Goal: Task Accomplishment & Management: Manage account settings

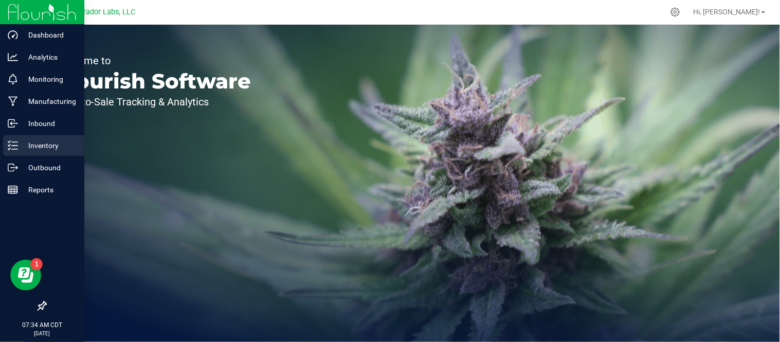
click at [22, 145] on p "Inventory" at bounding box center [49, 145] width 62 height 12
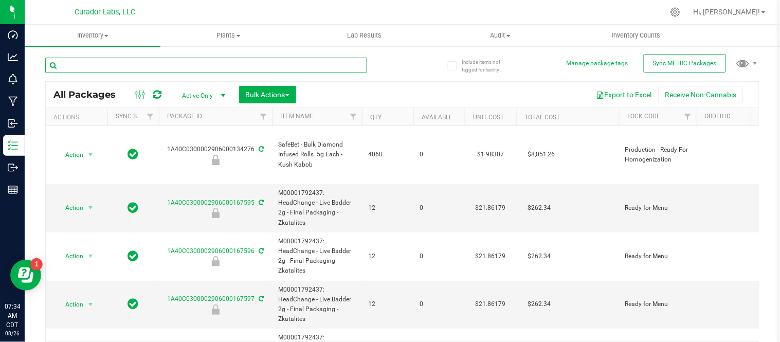
click at [218, 67] on input "text" at bounding box center [206, 65] width 322 height 15
click at [105, 32] on span "Inventory" at bounding box center [93, 35] width 136 height 9
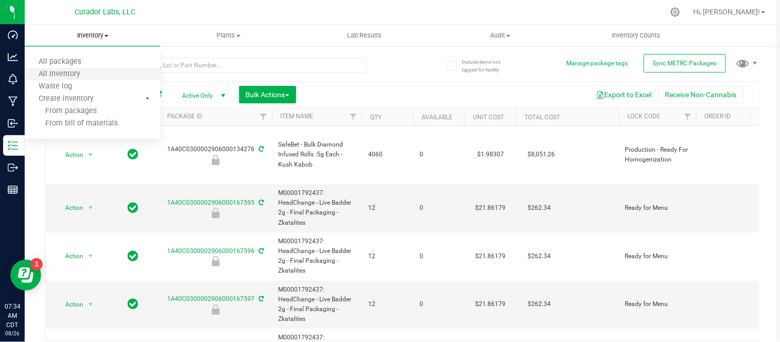
click at [96, 71] on li "All inventory" at bounding box center [93, 74] width 136 height 12
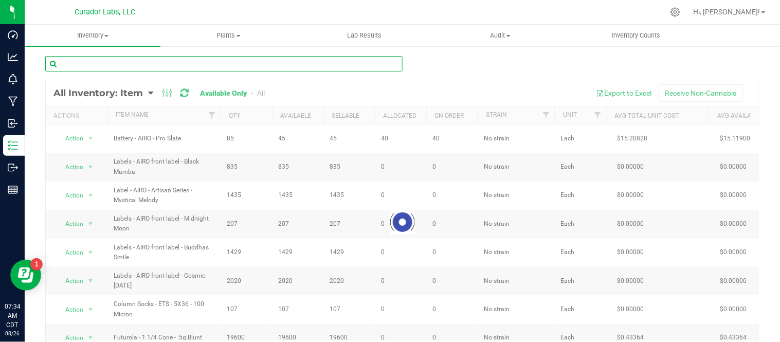
click at [171, 63] on input "text" at bounding box center [223, 63] width 357 height 15
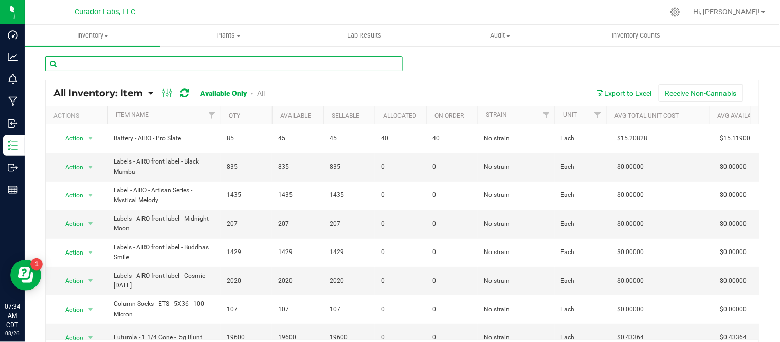
paste input "Jar Box - HeadChange - Live Badder QR THC M Diamond Black - 2x2x1"
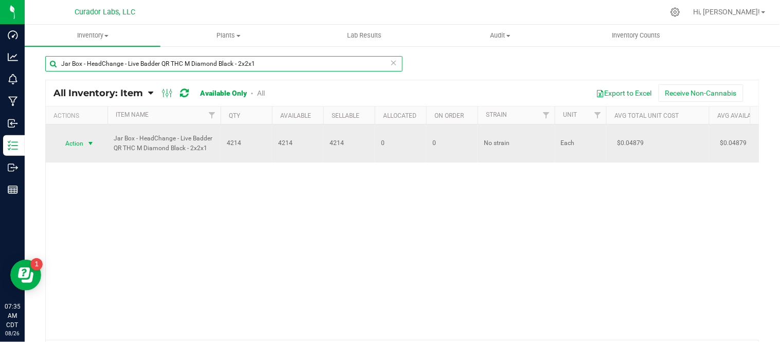
type input "Jar Box - HeadChange - Live Badder QR THC M Diamond Black - 2x2x1"
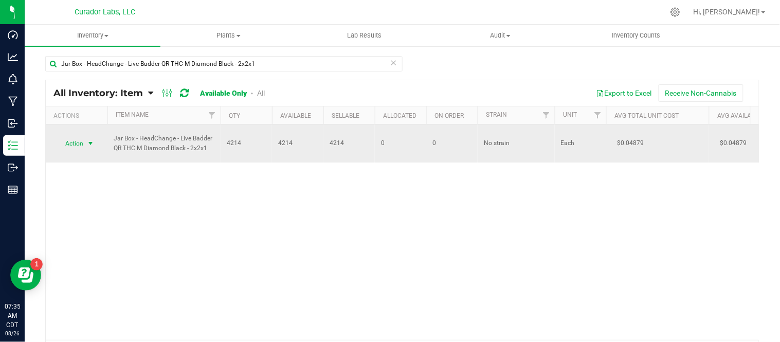
click at [90, 145] on span "select" at bounding box center [90, 143] width 8 height 8
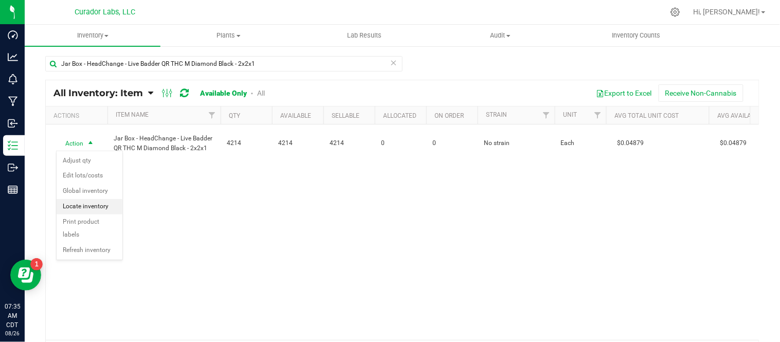
click at [110, 208] on li "Locate inventory" at bounding box center [90, 206] width 66 height 15
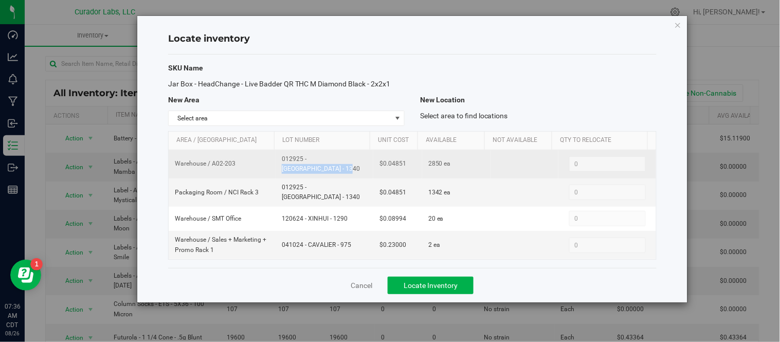
drag, startPoint x: 281, startPoint y: 163, endPoint x: 341, endPoint y: 171, distance: 61.2
click at [341, 171] on td "012925 - [GEOGRAPHIC_DATA] - 1340" at bounding box center [325, 164] width 98 height 28
copy span "012925 - [GEOGRAPHIC_DATA] - 1340"
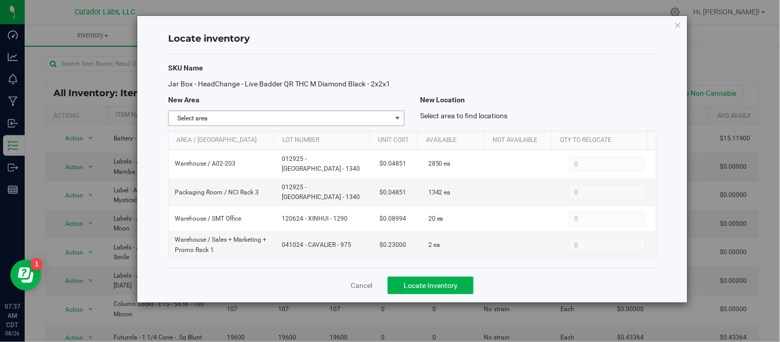
click at [398, 115] on span "select" at bounding box center [397, 118] width 8 height 8
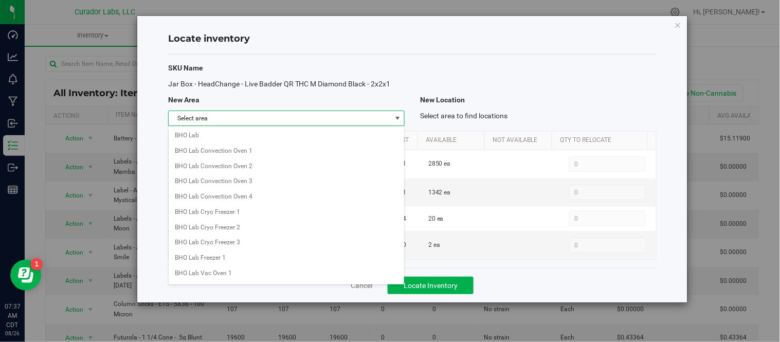
scroll to position [445, 0]
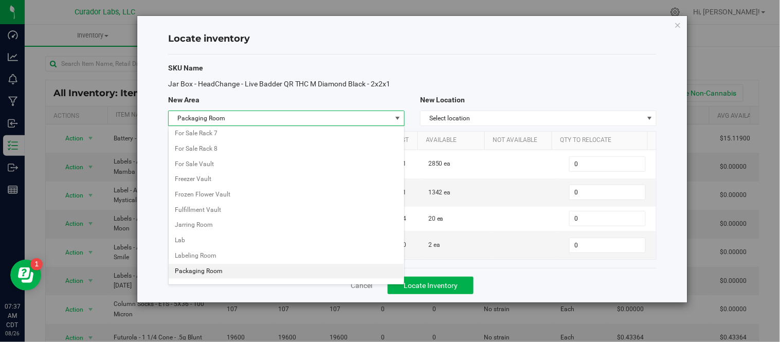
click at [212, 270] on li "Packaging Room" at bounding box center [287, 271] width 236 height 15
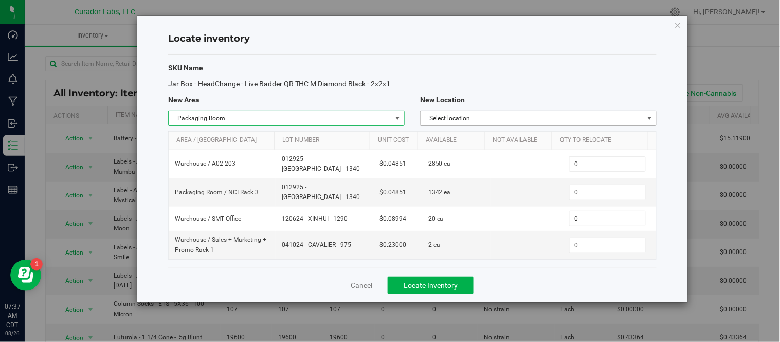
click at [511, 120] on span "Select location" at bounding box center [532, 118] width 223 height 14
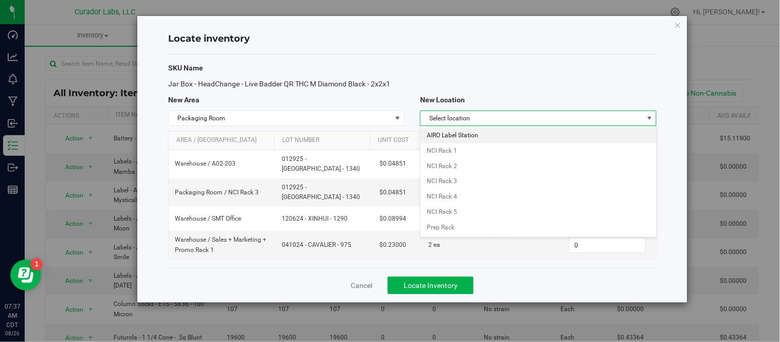
click at [481, 138] on li "AIRO Label Station" at bounding box center [539, 135] width 236 height 15
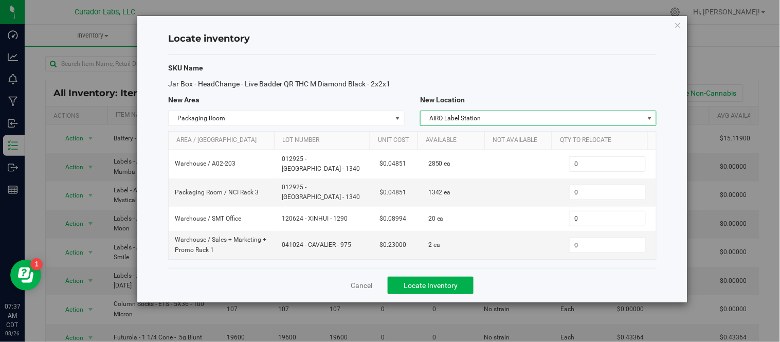
click at [488, 120] on span "AIRO Label Station" at bounding box center [532, 118] width 223 height 14
click at [476, 178] on li "NCI Rack 3" at bounding box center [539, 181] width 236 height 15
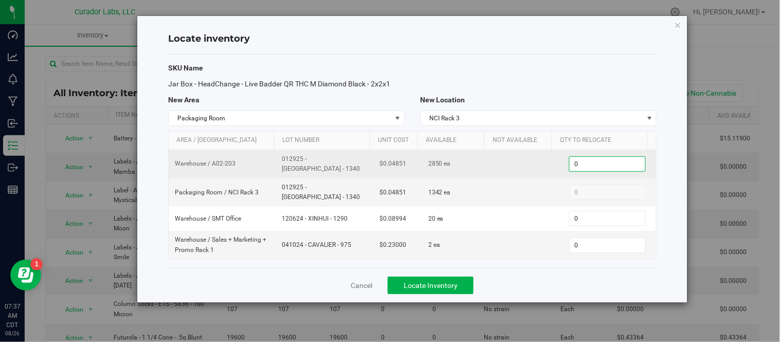
click at [570, 161] on span "0 0" at bounding box center [607, 163] width 77 height 15
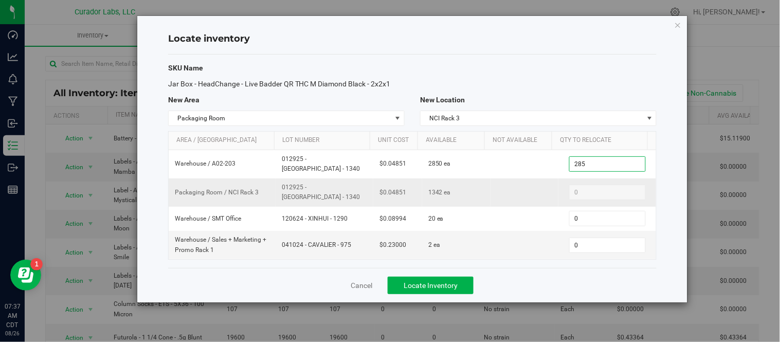
type input "2850"
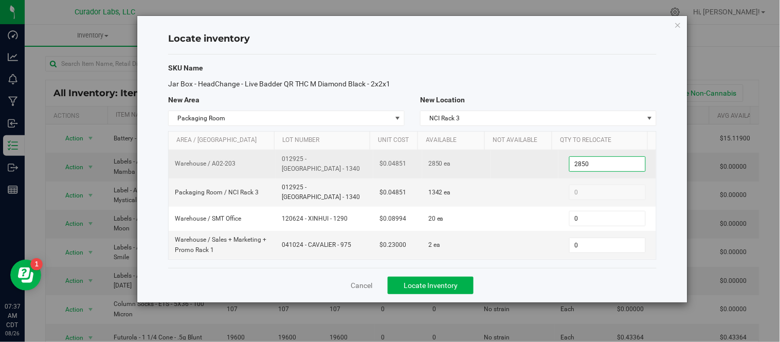
type input "2,850"
drag, startPoint x: 280, startPoint y: 163, endPoint x: 348, endPoint y: 163, distance: 67.4
click at [348, 163] on span "012925 - [GEOGRAPHIC_DATA] - 1340" at bounding box center [324, 164] width 85 height 20
copy span "012925 - [GEOGRAPHIC_DATA] - 1340"
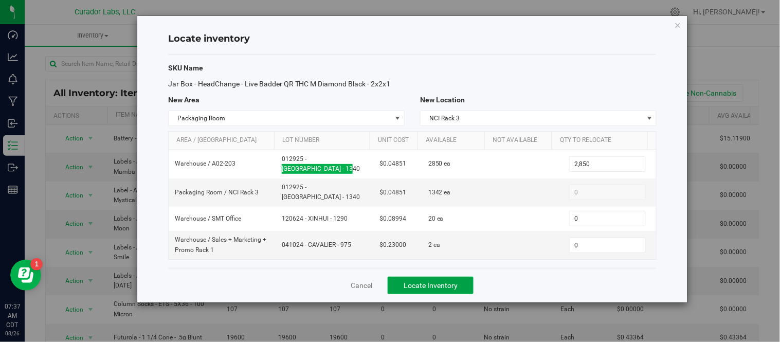
click at [449, 281] on span "Locate Inventory" at bounding box center [431, 285] width 54 height 8
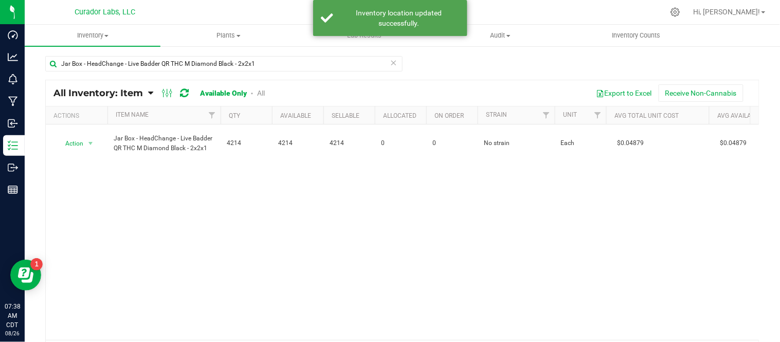
click at [392, 64] on icon at bounding box center [393, 62] width 7 height 12
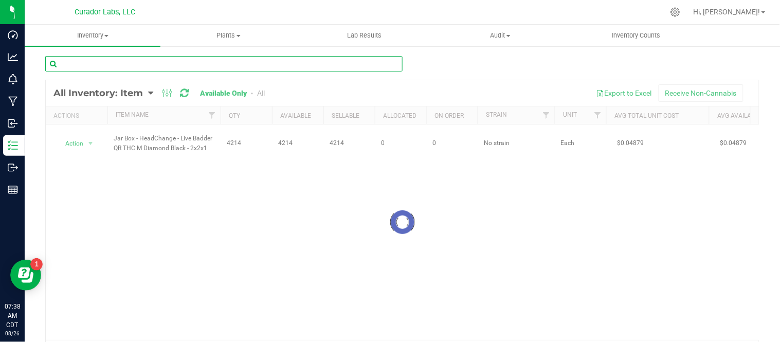
click at [361, 64] on input "text" at bounding box center [223, 63] width 357 height 15
paste input "Labeled Tube - Safe Bet - Vape Cart with QR THC M Diamond Brown - 2.2x2"
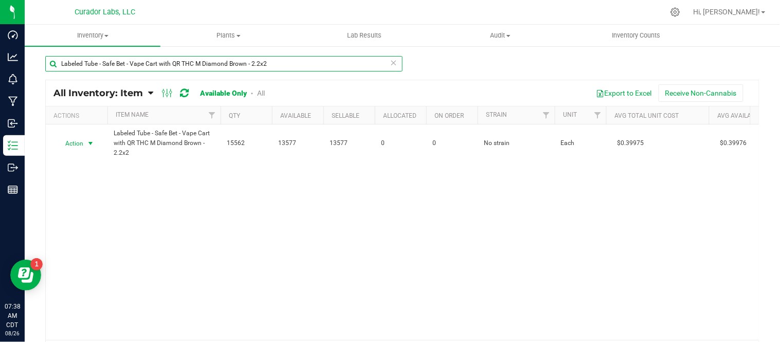
type input "Labeled Tube - Safe Bet - Vape Cart with QR THC M Diamond Brown - 2.2x2"
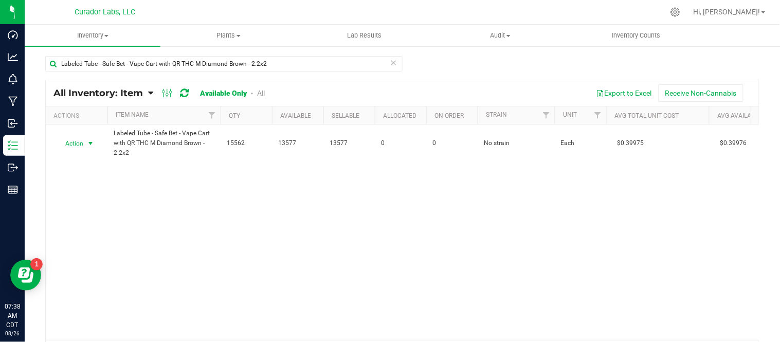
click at [94, 143] on span "select" at bounding box center [90, 143] width 8 height 8
click at [96, 211] on li "Locate inventory" at bounding box center [90, 206] width 66 height 15
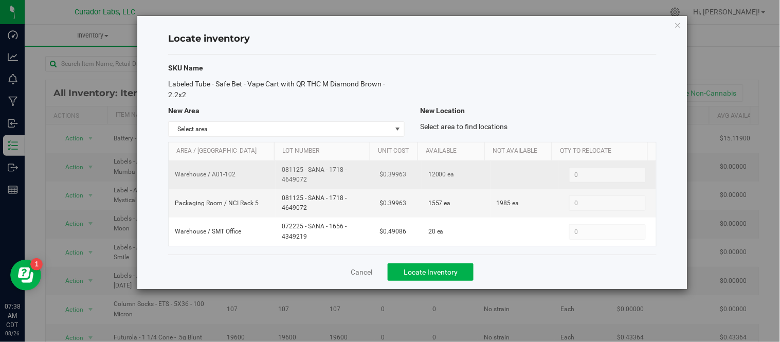
drag, startPoint x: 280, startPoint y: 170, endPoint x: 315, endPoint y: 178, distance: 36.4
click at [315, 178] on span "081125 - SANA - 1718 - 4649072" at bounding box center [324, 175] width 85 height 20
copy span "081125 - SANA - 1718 - 4649072"
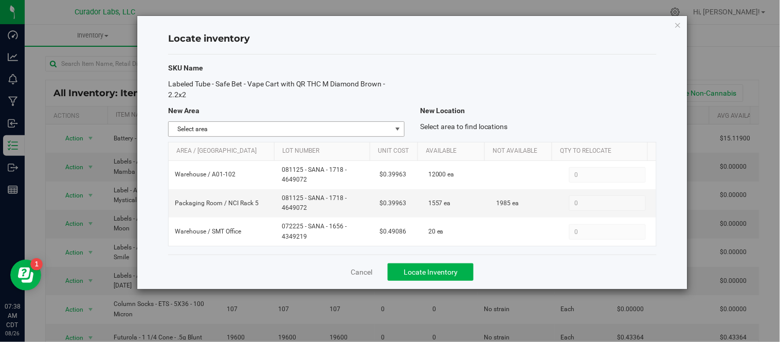
click at [398, 127] on span "select" at bounding box center [397, 129] width 8 height 8
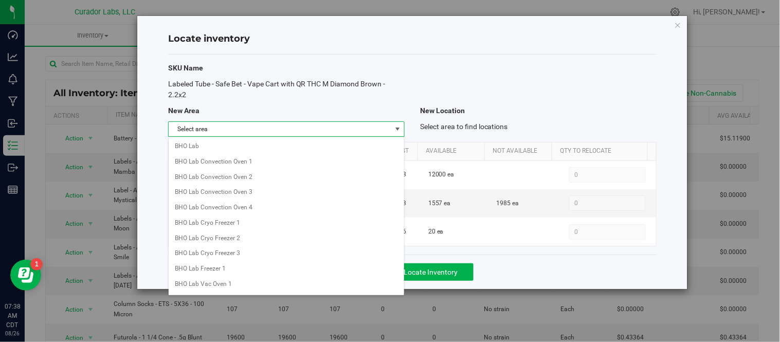
scroll to position [445, 0]
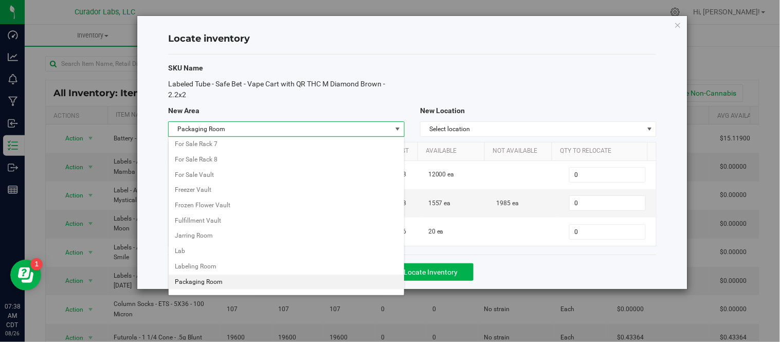
drag, startPoint x: 209, startPoint y: 283, endPoint x: 217, endPoint y: 280, distance: 8.8
click at [209, 283] on li "Packaging Room" at bounding box center [287, 282] width 236 height 15
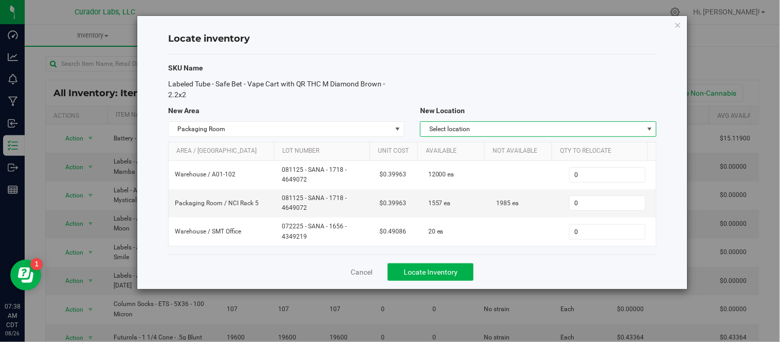
click at [517, 136] on span "Select location" at bounding box center [532, 129] width 223 height 14
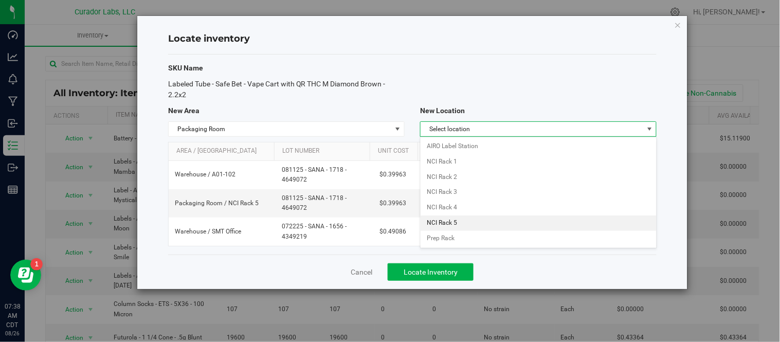
click at [477, 222] on li "NCI Rack 5" at bounding box center [539, 222] width 236 height 15
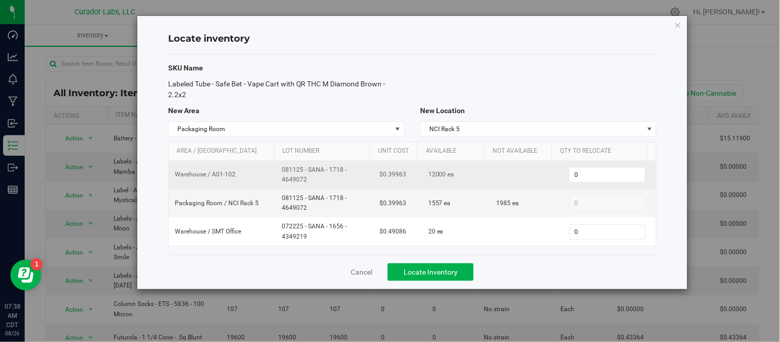
drag, startPoint x: 279, startPoint y: 171, endPoint x: 314, endPoint y: 177, distance: 35.9
click at [314, 177] on td "081125 - SANA - 1718 - 4649072" at bounding box center [325, 175] width 98 height 28
copy span "081125 - SANA - 1718 - 4649072"
click at [587, 173] on input "0" at bounding box center [608, 175] width 76 height 14
type input "1000"
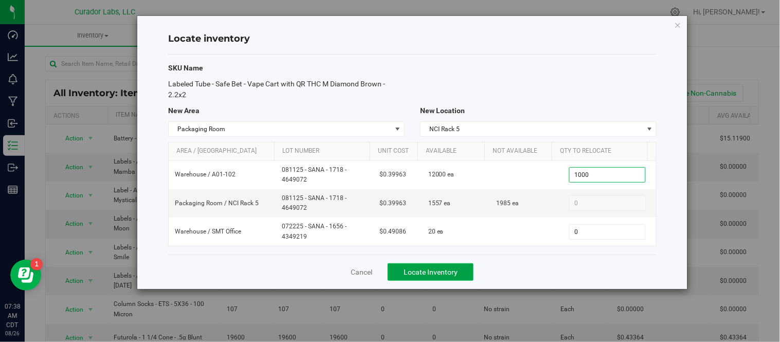
type input "1,000"
click at [440, 275] on span "Locate Inventory" at bounding box center [431, 272] width 54 height 8
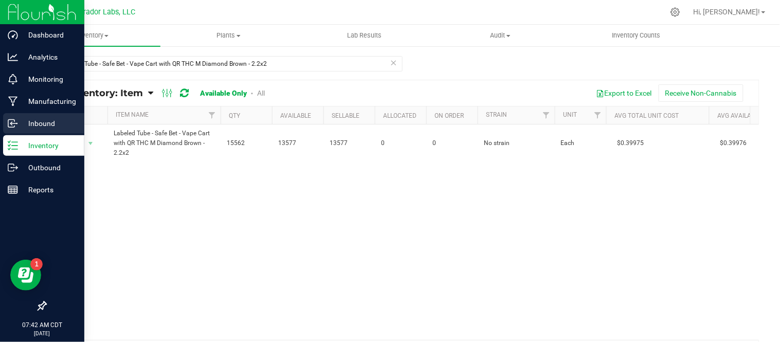
click at [24, 121] on p "Inbound" at bounding box center [49, 123] width 62 height 12
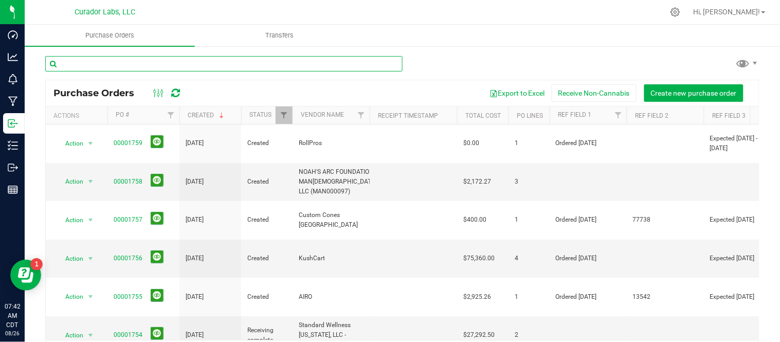
click at [164, 63] on input "text" at bounding box center [223, 63] width 357 height 15
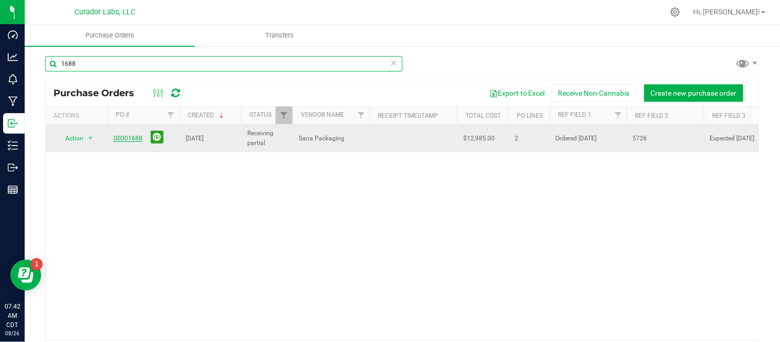
type input "1688"
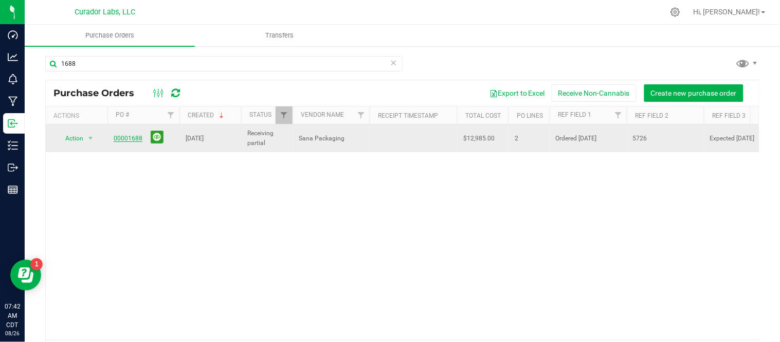
click at [121, 138] on link "00001688" at bounding box center [128, 138] width 29 height 7
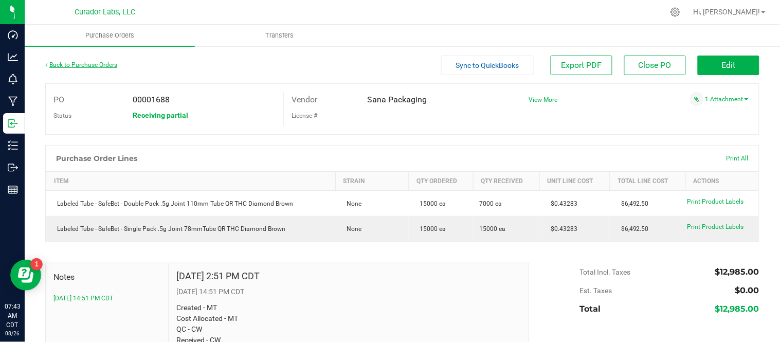
click at [103, 64] on link "Back to Purchase Orders" at bounding box center [81, 64] width 72 height 7
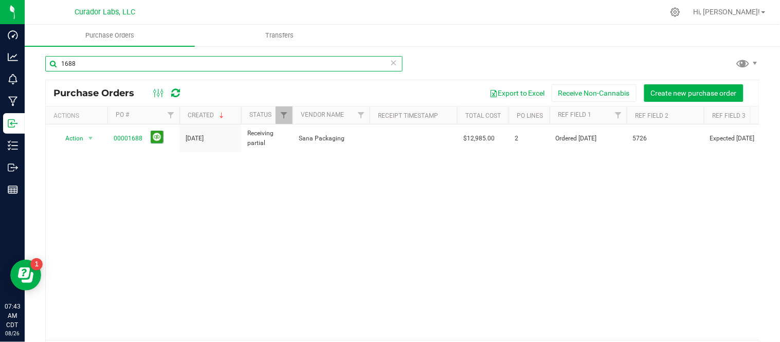
click at [164, 66] on input "1688" at bounding box center [223, 63] width 357 height 15
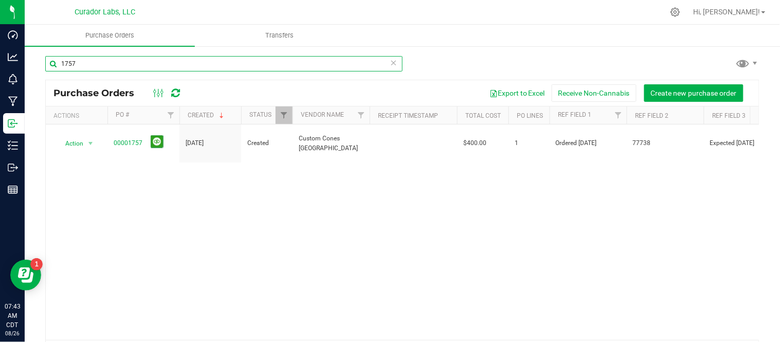
type input "1757"
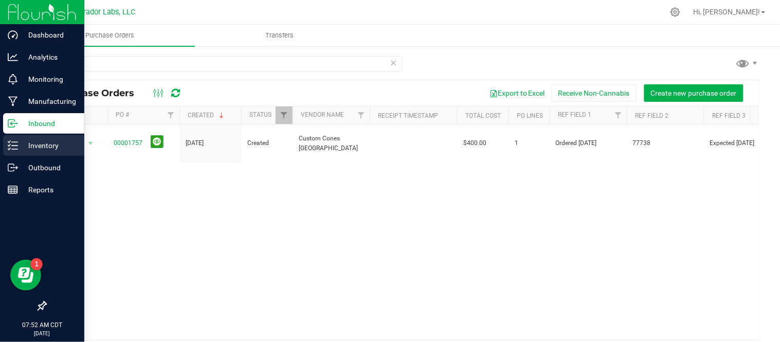
click at [17, 142] on icon at bounding box center [13, 145] width 10 height 10
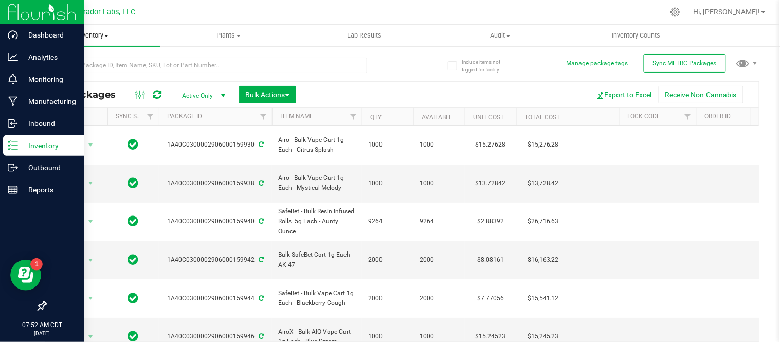
click at [105, 36] on span at bounding box center [106, 36] width 4 height 2
click at [93, 71] on li "All inventory" at bounding box center [93, 74] width 136 height 12
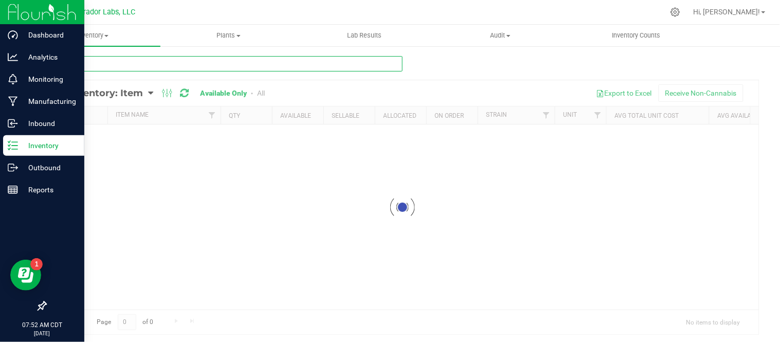
click at [177, 64] on input "text" at bounding box center [223, 63] width 357 height 15
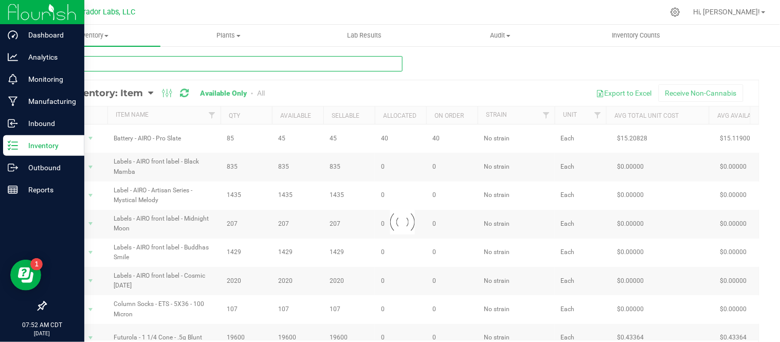
drag, startPoint x: 177, startPoint y: 64, endPoint x: 161, endPoint y: 67, distance: 16.8
click at [161, 67] on input "text" at bounding box center [223, 63] width 357 height 15
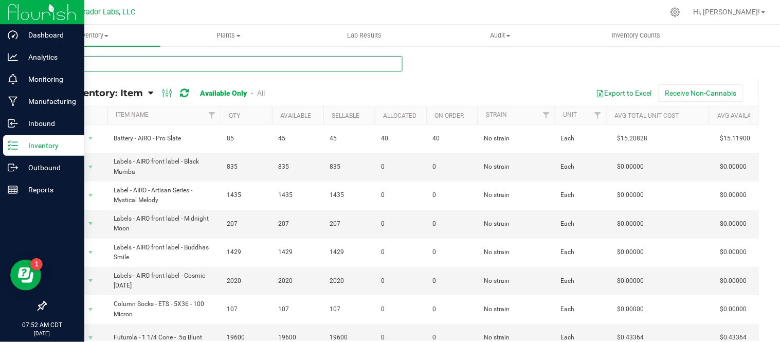
paste input "PROMO Tshirt- HeadChange - Dab Kitchen Beige on Black - 5XL"
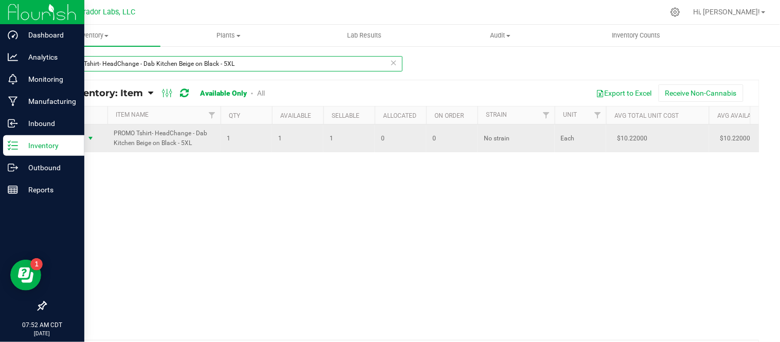
type input "PROMO Tshirt- HeadChange - Dab Kitchen Beige on Black - 5XL"
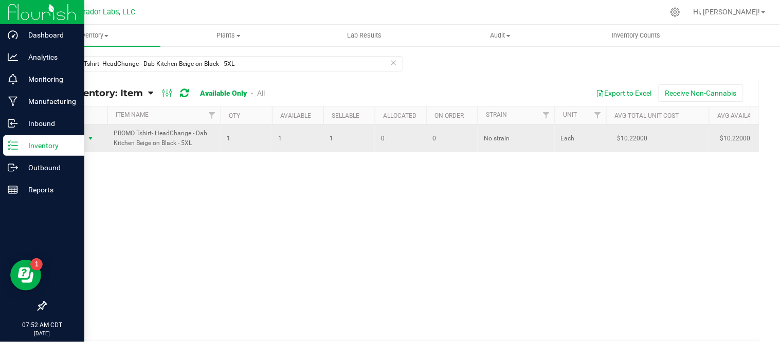
click at [93, 140] on span "select" at bounding box center [90, 138] width 8 height 8
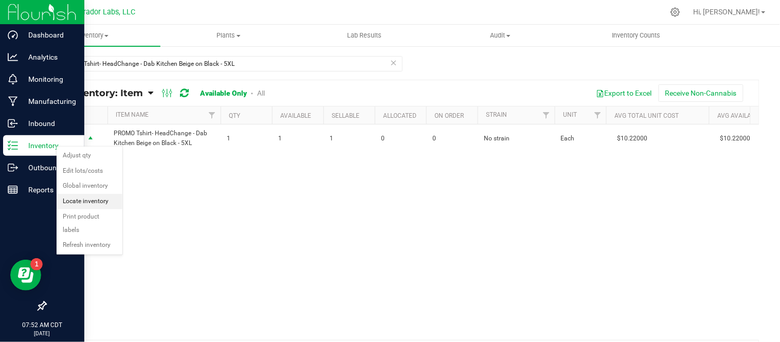
click at [98, 201] on li "Locate inventory" at bounding box center [90, 201] width 66 height 15
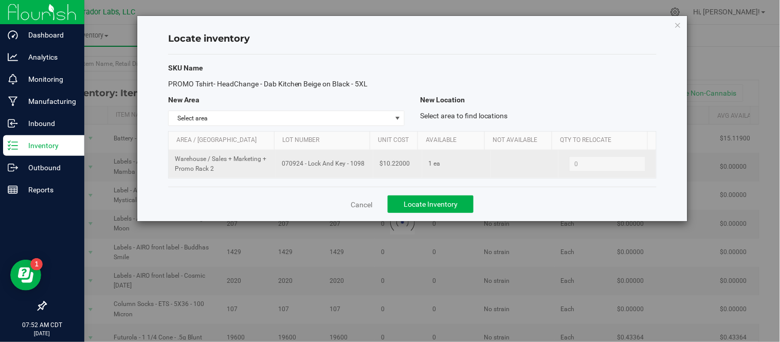
drag, startPoint x: 275, startPoint y: 165, endPoint x: 362, endPoint y: 168, distance: 86.5
click at [362, 168] on td "070924 - Lock And Key - 1098" at bounding box center [325, 164] width 98 height 28
copy span "070924 - Lock And Key - 1098"
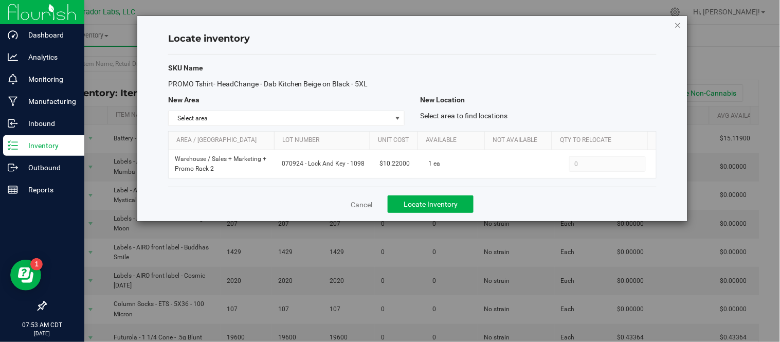
click at [675, 24] on icon "button" at bounding box center [678, 25] width 7 height 12
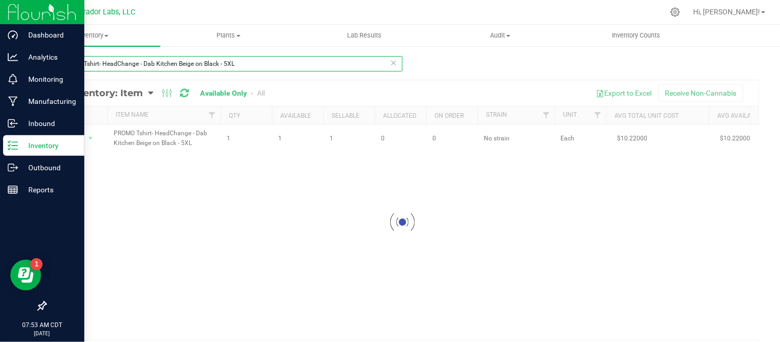
drag, startPoint x: 262, startPoint y: 69, endPoint x: 36, endPoint y: 67, distance: 226.3
click at [36, 67] on div "PROMO Tshirt- HeadChange - Dab Kitchen Beige on Black - 5XL Loading... All Inve…" at bounding box center [402, 205] width 755 height 321
paste input "- Headchange - Terp Queen with tQ on Back Pink - 3"
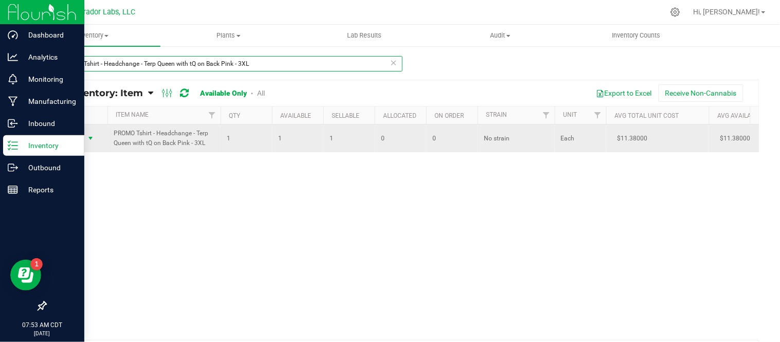
type input "PROMO Tshirt - Headchange - Terp Queen with tQ on Back Pink - 3XL"
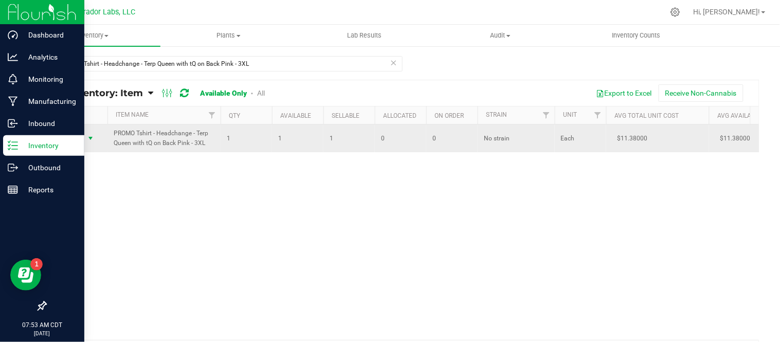
click at [82, 141] on span "Action" at bounding box center [70, 138] width 28 height 14
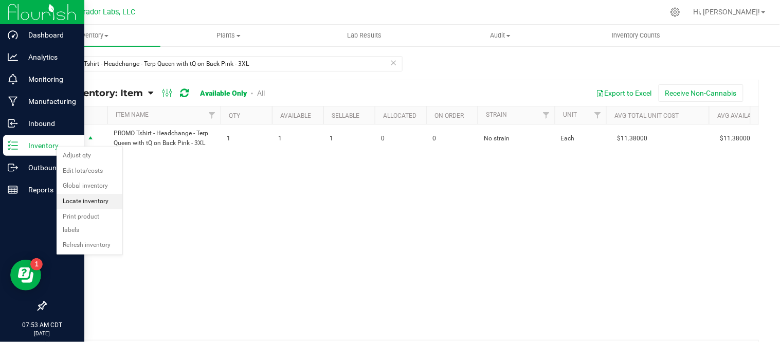
click at [98, 201] on li "Locate inventory" at bounding box center [90, 201] width 66 height 15
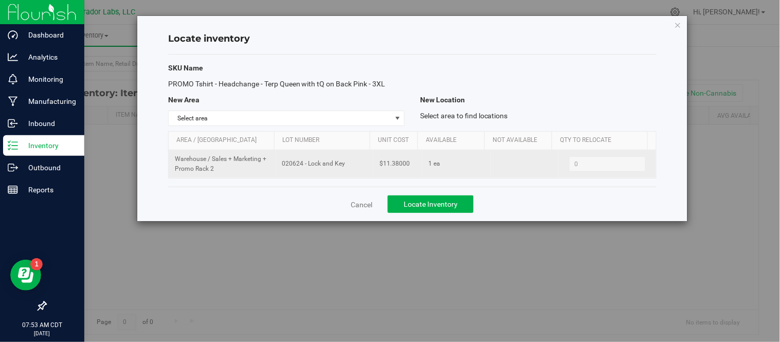
drag, startPoint x: 282, startPoint y: 166, endPoint x: 346, endPoint y: 164, distance: 63.8
click at [346, 164] on td "020624 - Lock and Key" at bounding box center [325, 164] width 98 height 28
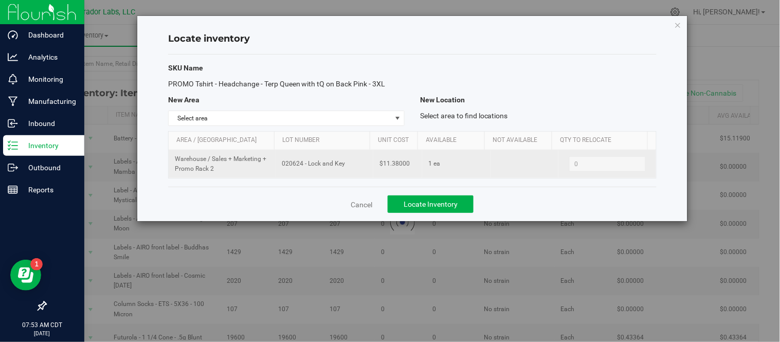
copy span "020624 - Lock and Key"
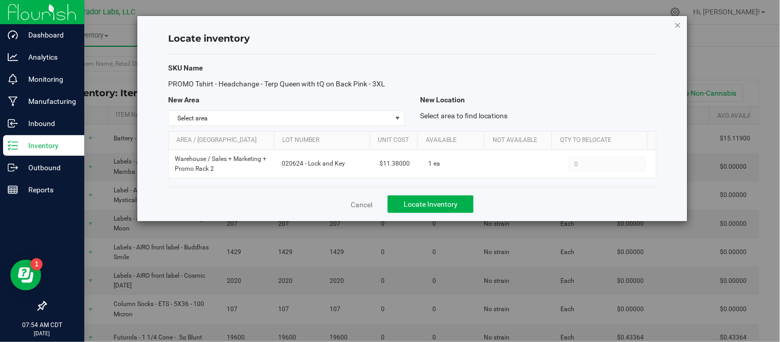
click at [676, 23] on icon "button" at bounding box center [678, 25] width 7 height 12
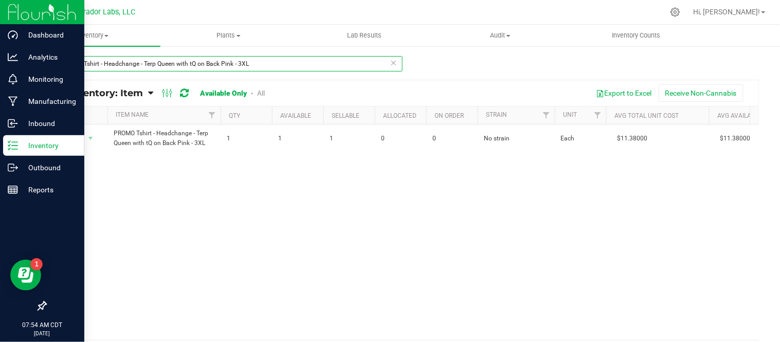
drag, startPoint x: 235, startPoint y: 64, endPoint x: 57, endPoint y: 83, distance: 178.9
click at [57, 83] on div "PROMO Tshirt - Headchange - Terp Queen with tQ on Back Pink - 3XL All Inventory…" at bounding box center [402, 211] width 714 height 310
paste input "[PERSON_NAME] Hat - HeadChange - Gold Heavy Metal HC with Meta Logo on Leafy Ca…"
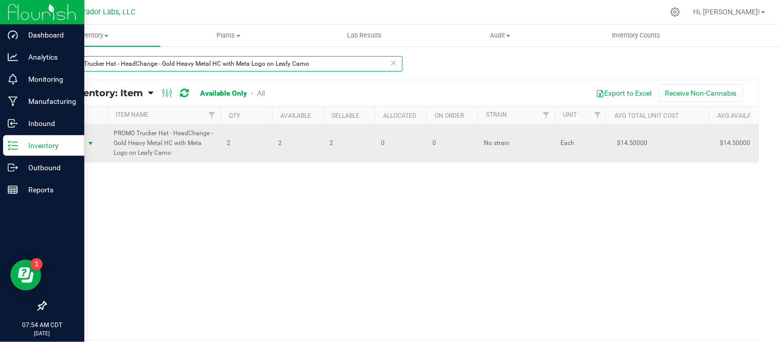
type input "PROMO Trucker Hat - HeadChange - Gold Heavy Metal HC with Meta Logo on Leafy Ca…"
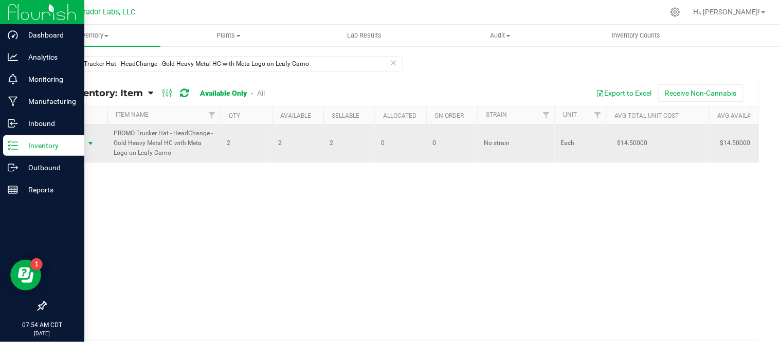
click at [91, 142] on span "select" at bounding box center [90, 143] width 8 height 8
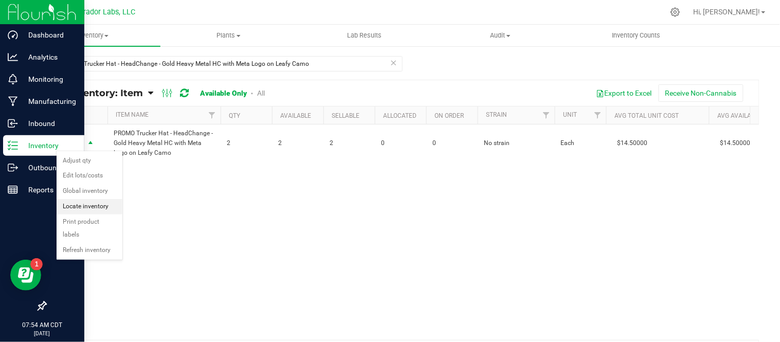
click at [98, 208] on li "Locate inventory" at bounding box center [90, 206] width 66 height 15
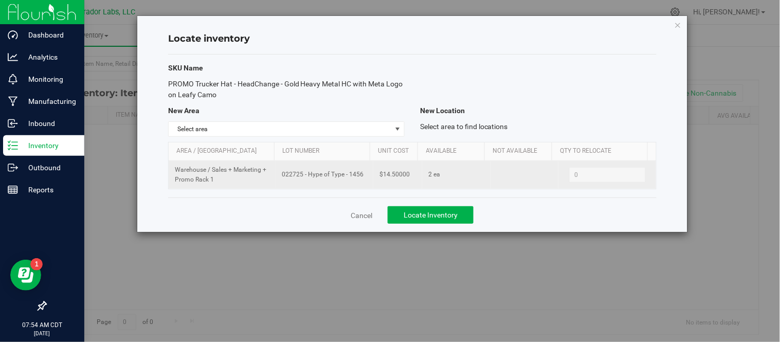
drag, startPoint x: 279, startPoint y: 175, endPoint x: 358, endPoint y: 182, distance: 79.5
click at [358, 182] on td "022725 - Hype of Type - 1456" at bounding box center [325, 175] width 98 height 28
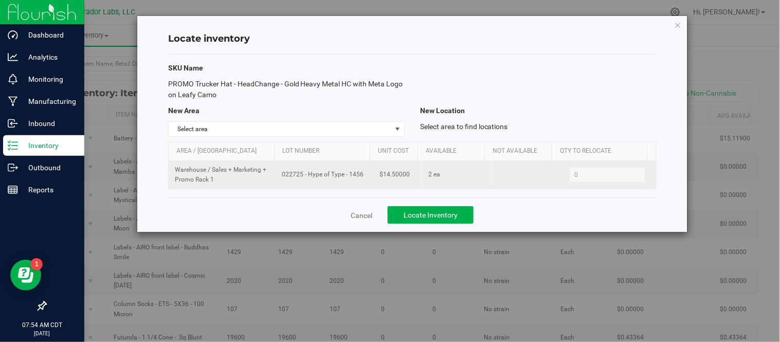
copy span "022725 - Hype of Type - 1456"
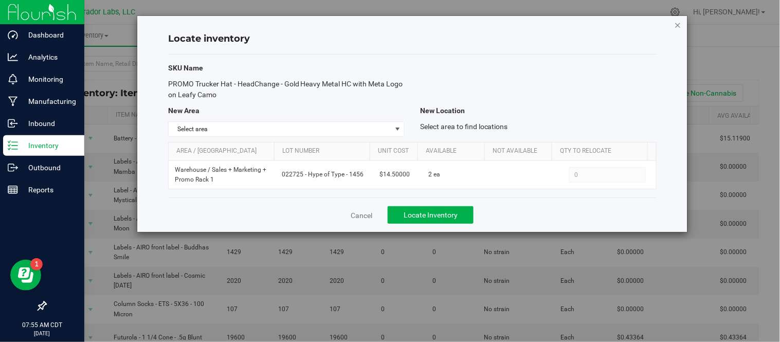
click at [678, 23] on icon "button" at bounding box center [678, 25] width 7 height 12
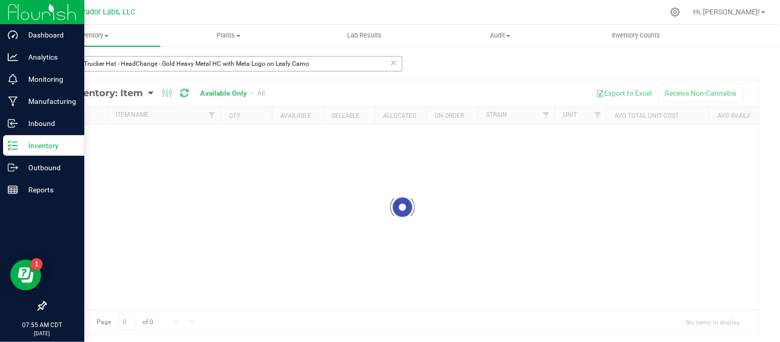
click at [326, 57] on div "PROMO Trucker Hat - HeadChange - Gold Heavy Metal HC with Meta Logo on Leafy Ca…" at bounding box center [402, 205] width 755 height 321
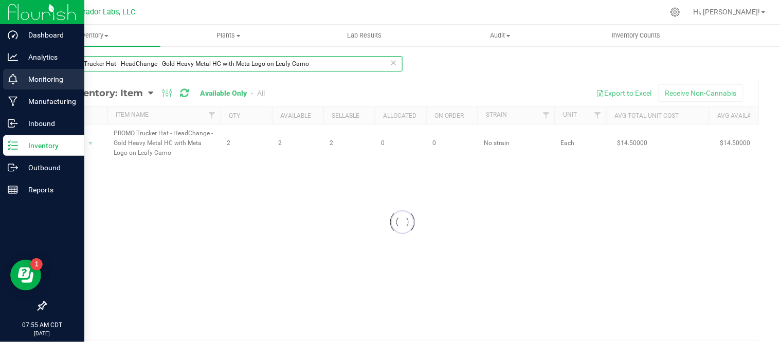
drag, startPoint x: 316, startPoint y: 65, endPoint x: 0, endPoint y: 69, distance: 316.3
click at [0, 69] on div "Dashboard Analytics Monitoring Manufacturing Inbound Inventory Outbound Reports…" at bounding box center [390, 171] width 780 height 342
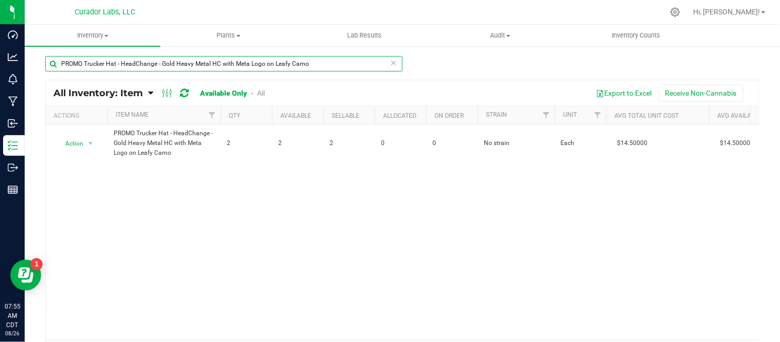
paste input "Sweatshirt - Headchange - Terp Queen Crop Crew with tQ on Back and HC Sleeve Bl…"
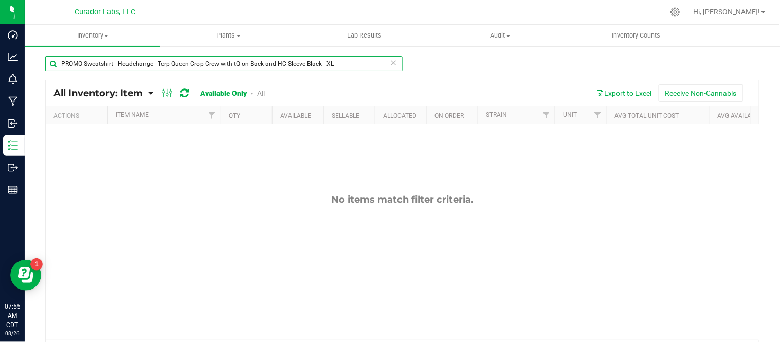
type input "PROMO Sweatshirt - Headchange - Terp Queen Crop Crew with tQ on Back and HC Sle…"
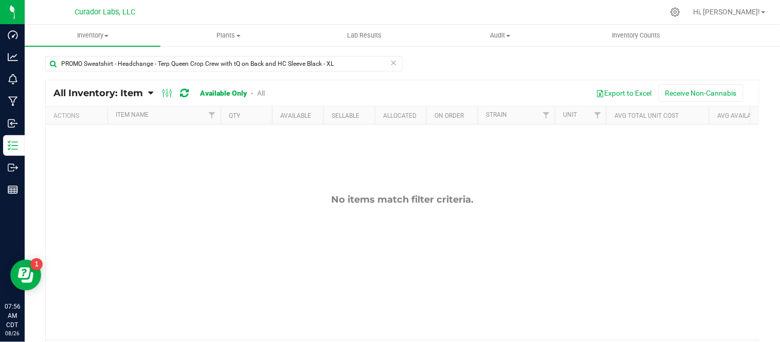
click at [391, 62] on icon at bounding box center [393, 62] width 7 height 12
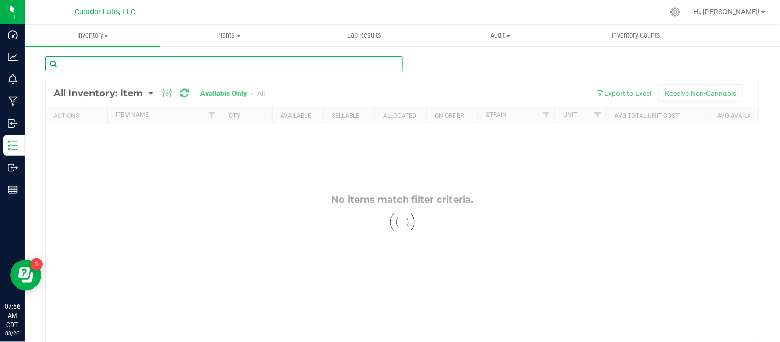
paste input "PROMO Sweatshirt - Headchange - Terp Queen Crew with tQ on Back Pink - 3XL"
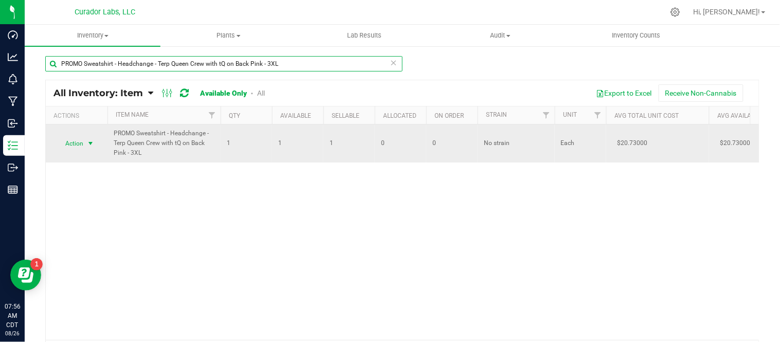
type input "PROMO Sweatshirt - Headchange - Terp Queen Crew with tQ on Back Pink - 3XL"
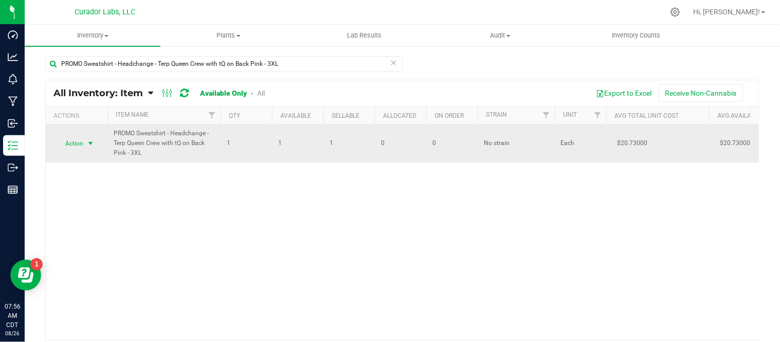
click at [93, 139] on span "select" at bounding box center [90, 143] width 8 height 8
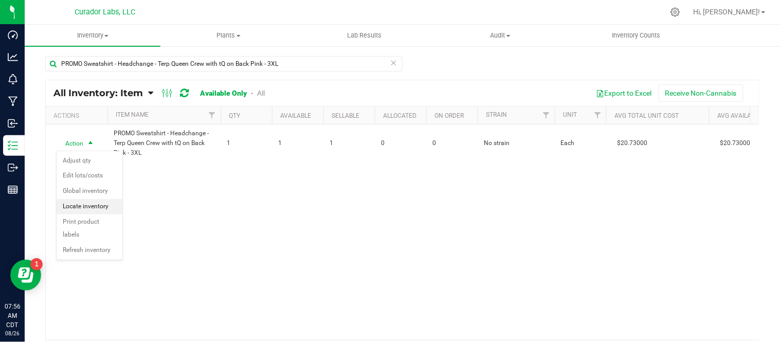
click at [99, 209] on li "Locate inventory" at bounding box center [90, 206] width 66 height 15
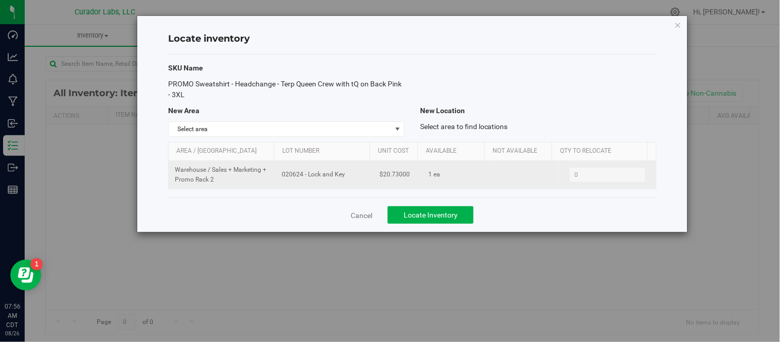
drag, startPoint x: 280, startPoint y: 174, endPoint x: 320, endPoint y: 175, distance: 40.1
click at [348, 174] on span "020624 - Lock and Key" at bounding box center [324, 175] width 85 height 10
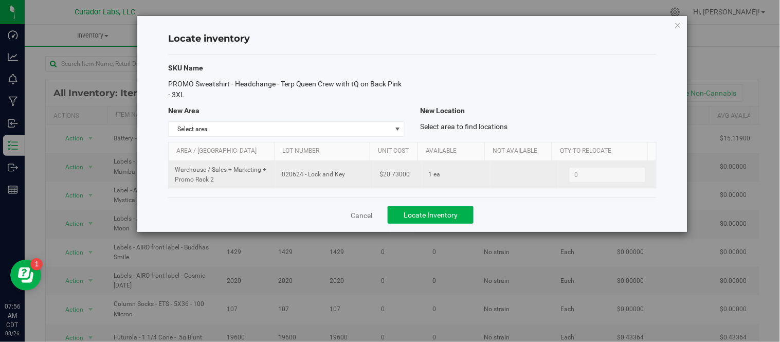
copy span "020624 - Lock and Key"
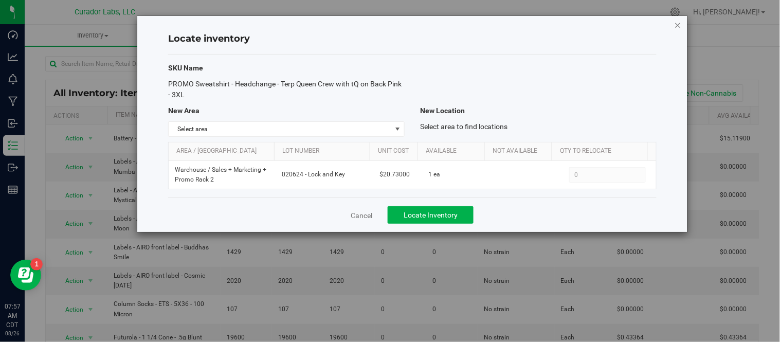
click at [675, 23] on icon "button" at bounding box center [678, 25] width 7 height 12
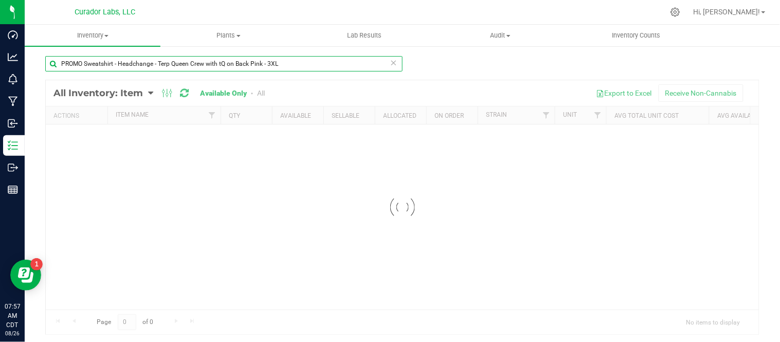
click at [248, 63] on input "PROMO Sweatshirt - Headchange - Terp Queen Crew with tQ on Back Pink - 3XL" at bounding box center [223, 63] width 357 height 15
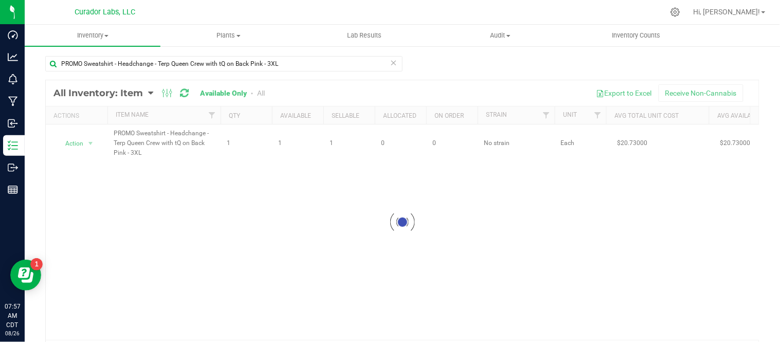
click at [390, 63] on icon at bounding box center [393, 62] width 7 height 12
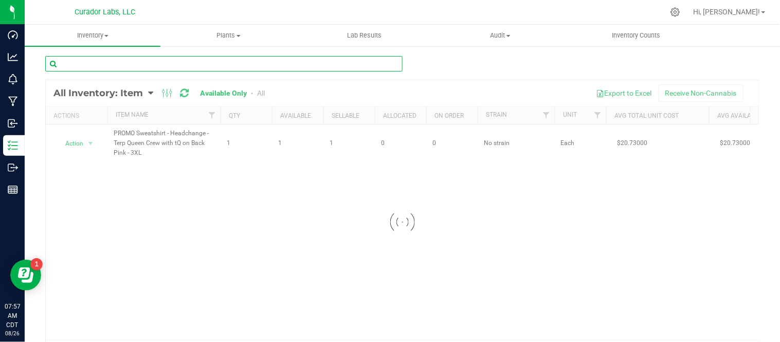
click at [326, 60] on input "text" at bounding box center [223, 63] width 357 height 15
paste input "Promo Hoodie - HeadChange - Releaf Hash Head Front Logo + Smoking Pig Back on B…"
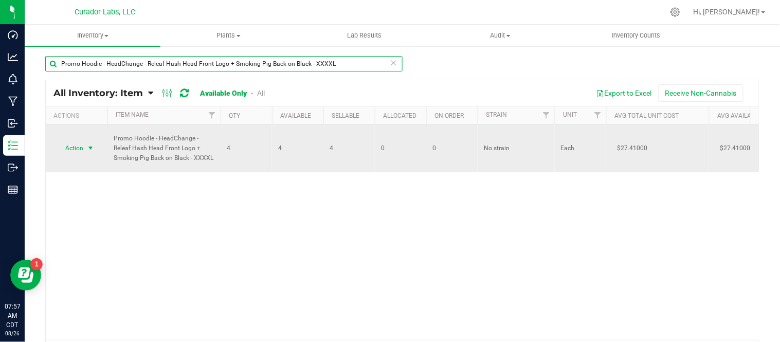
type input "Promo Hoodie - HeadChange - Releaf Hash Head Front Logo + Smoking Pig Back on B…"
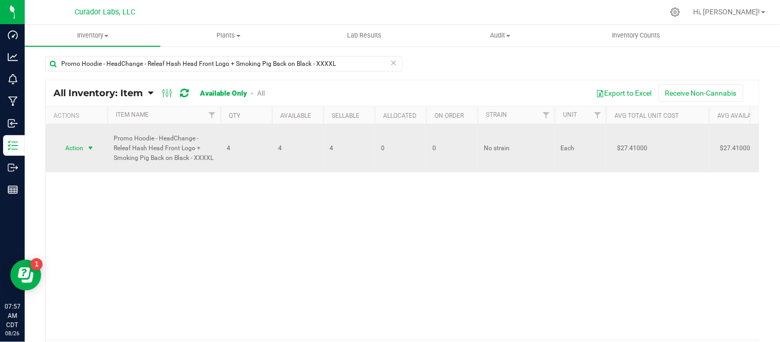
click at [93, 152] on span "select" at bounding box center [90, 148] width 8 height 8
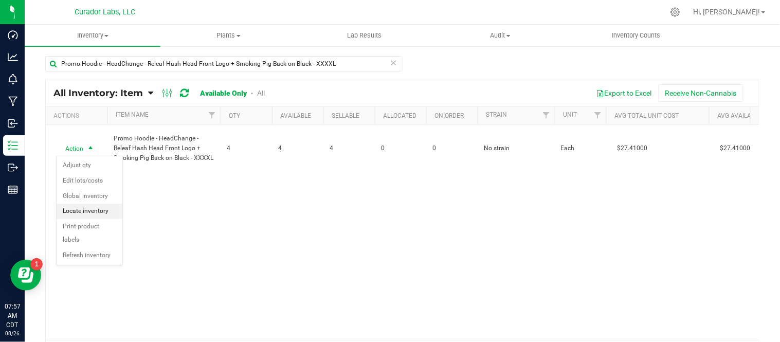
click at [107, 213] on li "Locate inventory" at bounding box center [90, 211] width 66 height 15
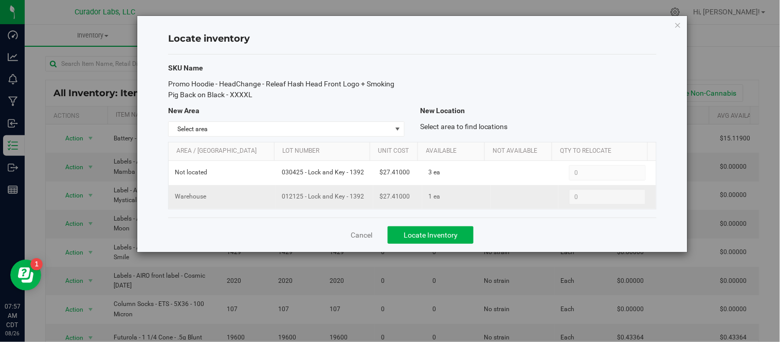
drag, startPoint x: 279, startPoint y: 199, endPoint x: 343, endPoint y: 207, distance: 64.3
click at [343, 207] on td "012125 - Lock and Key - 1392" at bounding box center [325, 197] width 98 height 24
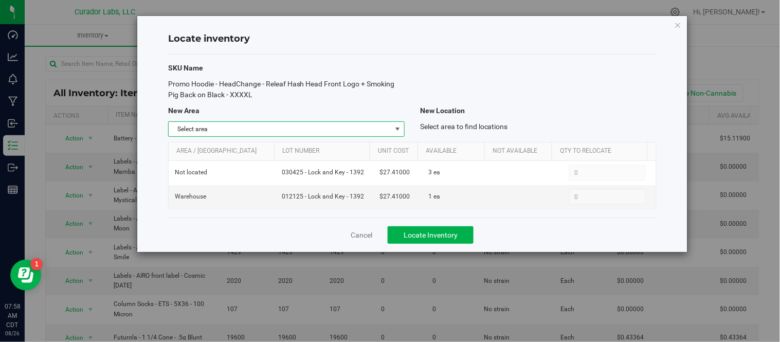
click at [396, 131] on span "select" at bounding box center [397, 129] width 8 height 8
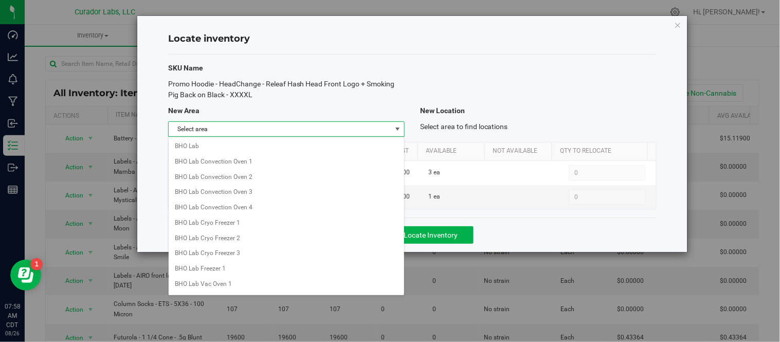
scroll to position [815, 0]
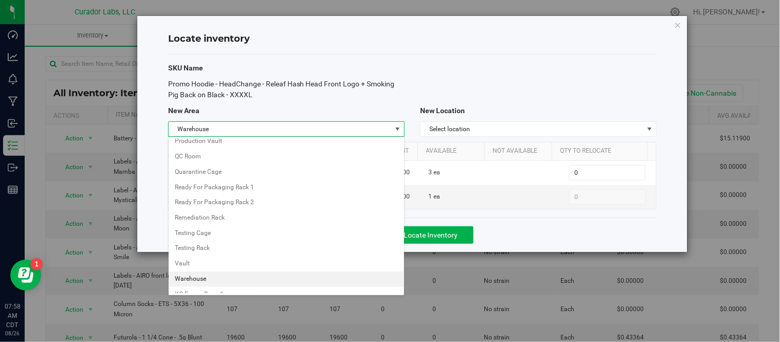
click at [266, 280] on li "Warehouse" at bounding box center [287, 279] width 236 height 15
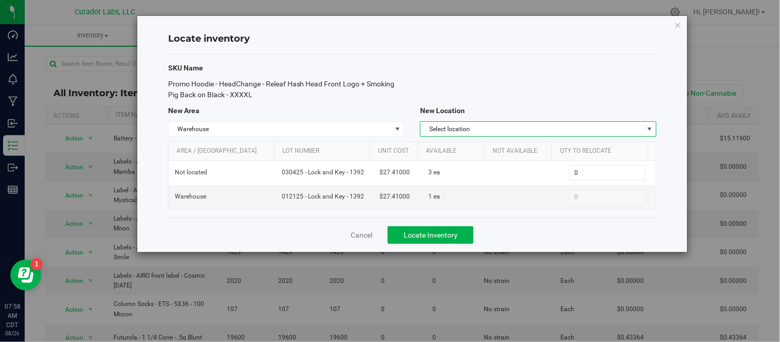
click at [507, 132] on span "Select location" at bounding box center [532, 129] width 223 height 14
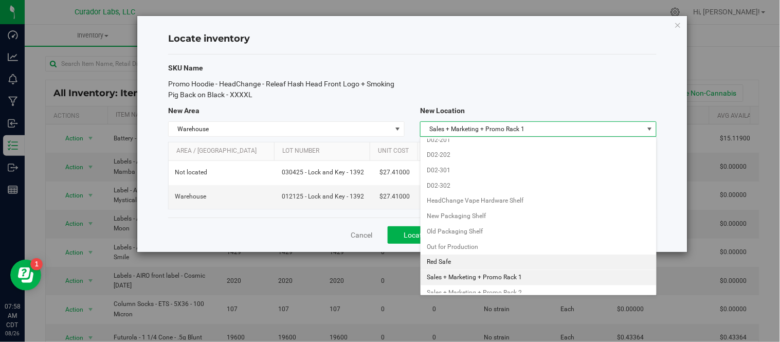
scroll to position [1134, 0]
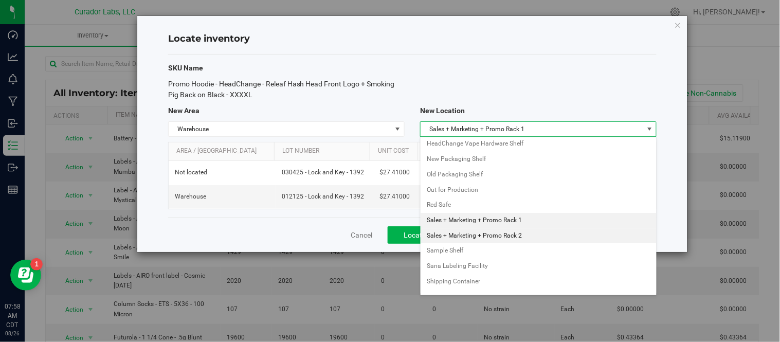
click at [508, 240] on li "Sales + Marketing + Promo Rack 2" at bounding box center [539, 235] width 236 height 15
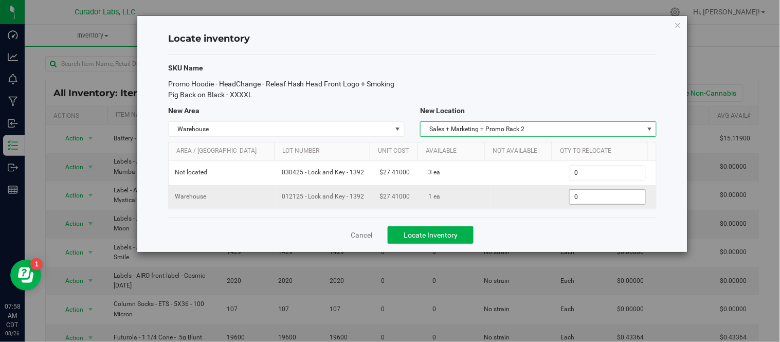
click at [582, 194] on span "0 0" at bounding box center [607, 196] width 77 height 15
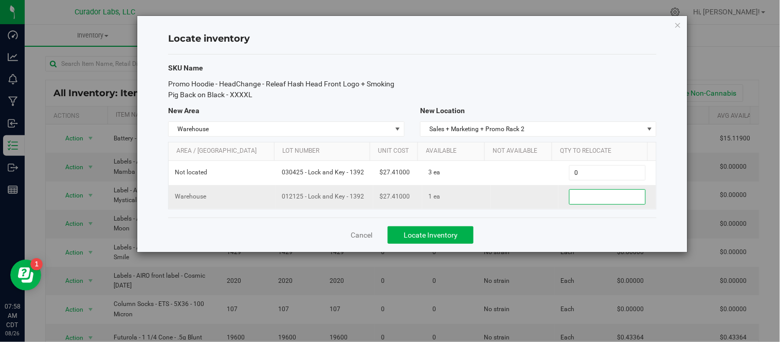
type input "1"
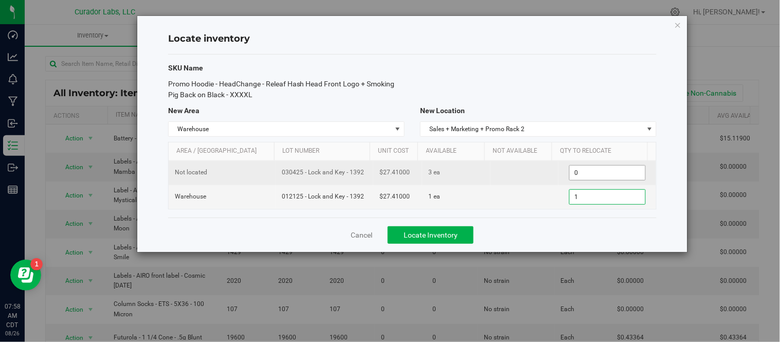
type input "1"
click at [601, 170] on span "0 0" at bounding box center [607, 172] width 77 height 15
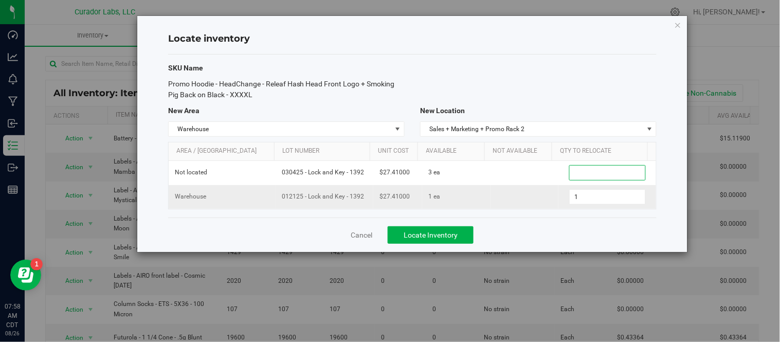
type input "3"
click at [529, 213] on div "SKU Name Promo Hoodie - HeadChange - Releaf Hash Head Front Logo + Smoking Pig …" at bounding box center [412, 136] width 489 height 163
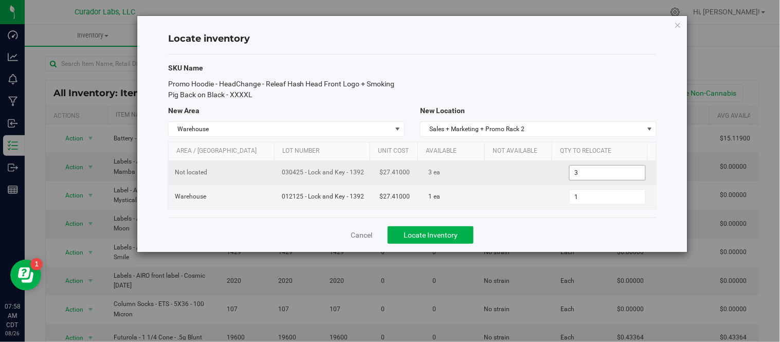
click at [579, 176] on span "3 3" at bounding box center [607, 172] width 77 height 15
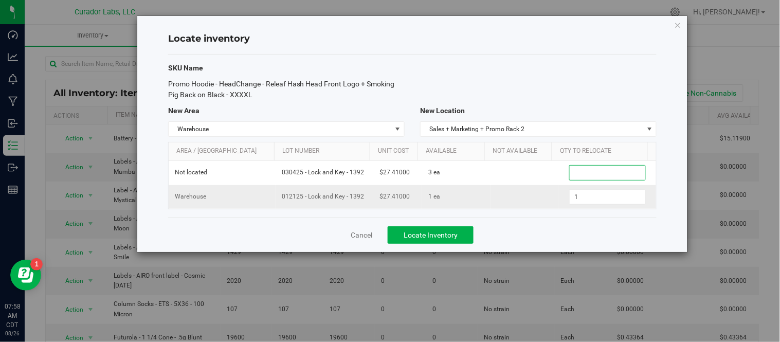
type input "0"
click at [547, 216] on div "SKU Name Promo Hoodie - HeadChange - Releaf Hash Head Front Logo + Smoking Pig …" at bounding box center [412, 136] width 489 height 163
click at [446, 240] on button "Locate Inventory" at bounding box center [431, 234] width 86 height 17
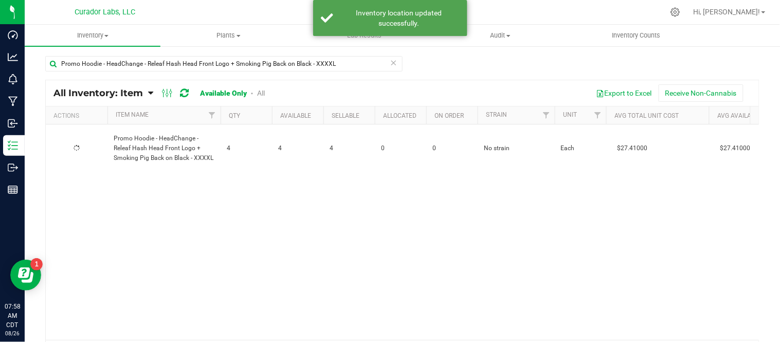
click at [101, 149] on div at bounding box center [76, 148] width 49 height 10
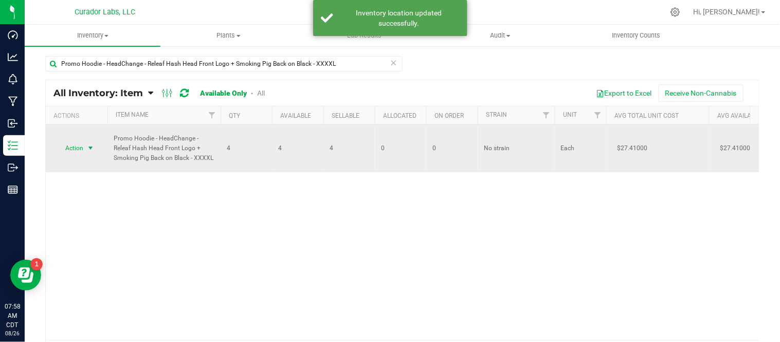
click at [95, 151] on span "select" at bounding box center [90, 148] width 8 height 8
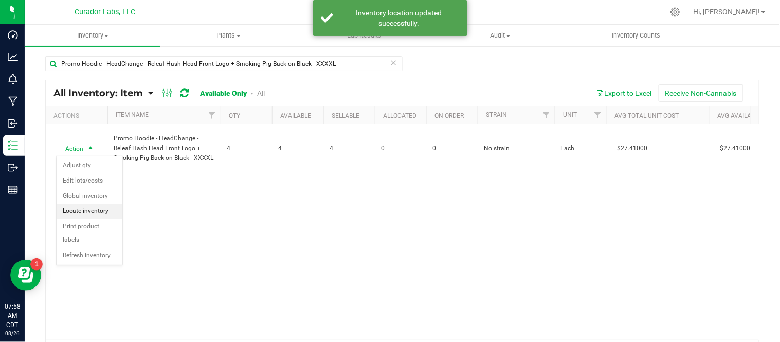
click at [102, 214] on li "Locate inventory" at bounding box center [90, 211] width 66 height 15
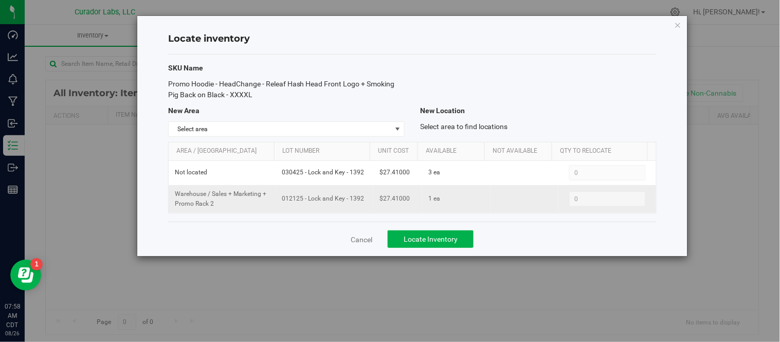
drag, startPoint x: 282, startPoint y: 203, endPoint x: 337, endPoint y: 206, distance: 55.1
click at [337, 206] on td "012125 - Lock and Key - 1392" at bounding box center [325, 199] width 98 height 28
click at [339, 207] on td "012125 - Lock and Key - 1392" at bounding box center [325, 199] width 98 height 28
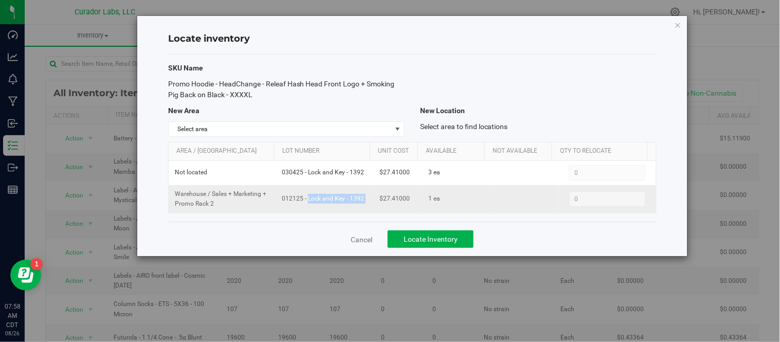
drag, startPoint x: 278, startPoint y: 200, endPoint x: 372, endPoint y: 203, distance: 94.2
click at [372, 203] on tr "Warehouse / Sales + Marketing + Promo Rack 2 012125 - Lock and Key - 1392 $27.4…" at bounding box center [413, 199] width 488 height 28
copy td "012125 - Lock and Key - 1392"
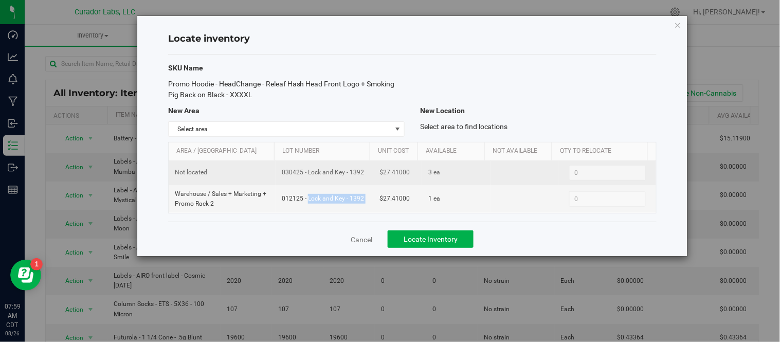
drag, startPoint x: 279, startPoint y: 173, endPoint x: 362, endPoint y: 177, distance: 82.9
click at [362, 177] on td "030425 - Lock and Key - 1392" at bounding box center [325, 173] width 98 height 24
copy span "030425 - Lock and Key - 1392"
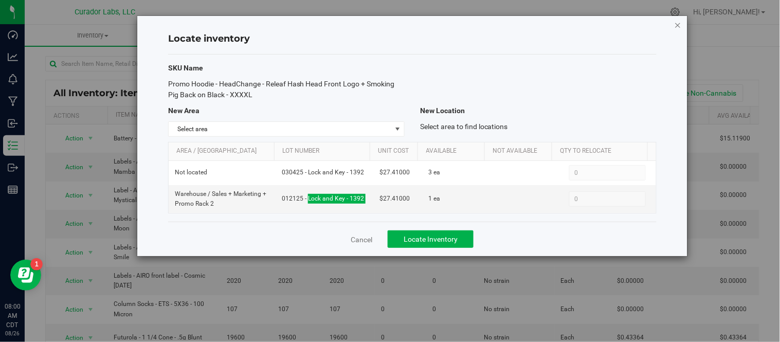
click at [679, 24] on icon "button" at bounding box center [678, 25] width 7 height 12
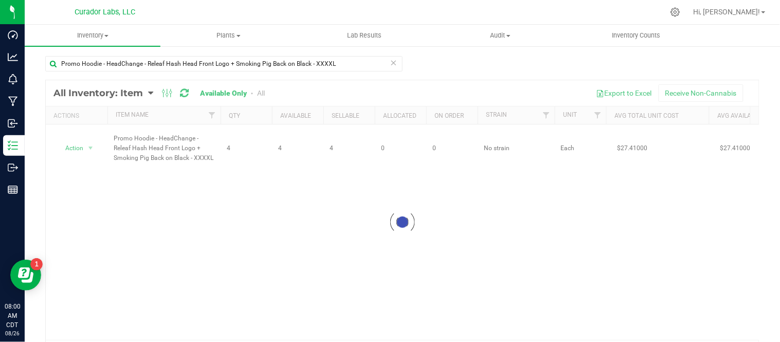
click at [392, 63] on icon at bounding box center [393, 62] width 7 height 12
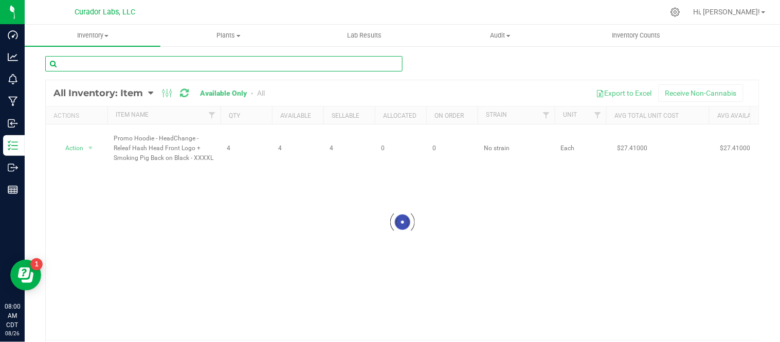
drag, startPoint x: 333, startPoint y: 63, endPoint x: 319, endPoint y: 65, distance: 13.5
paste input "Promo Hoodie - HeadChange - Releaf Hash Head Front Logo + Smoking Pig Back on B…"
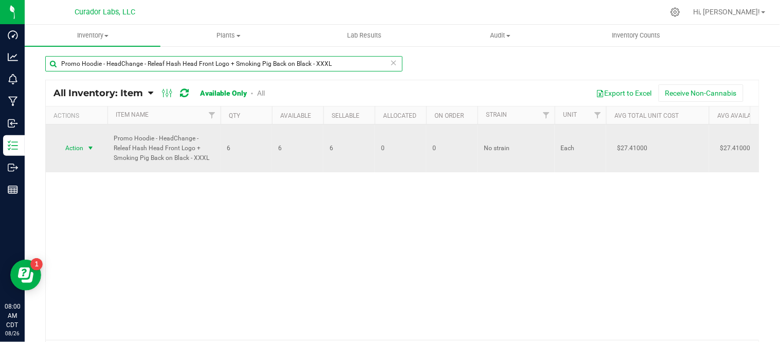
type input "Promo Hoodie - HeadChange - Releaf Hash Head Front Logo + Smoking Pig Back on B…"
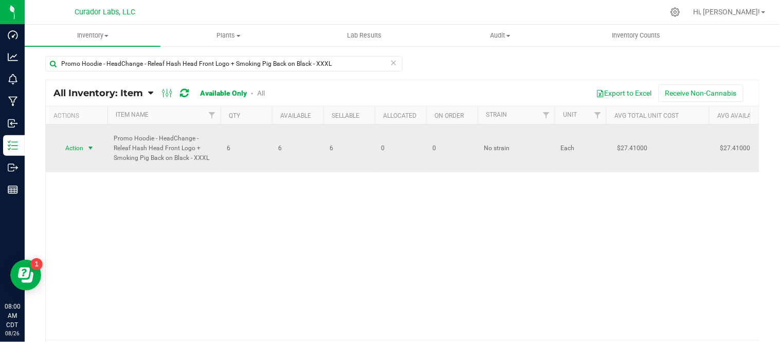
click at [91, 146] on span "select" at bounding box center [90, 148] width 8 height 8
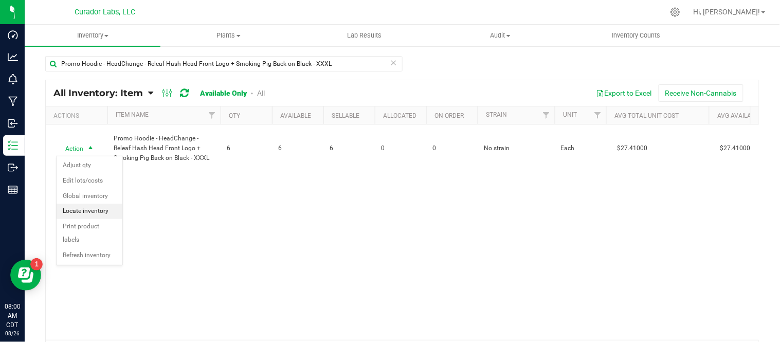
click at [108, 209] on li "Locate inventory" at bounding box center [90, 211] width 66 height 15
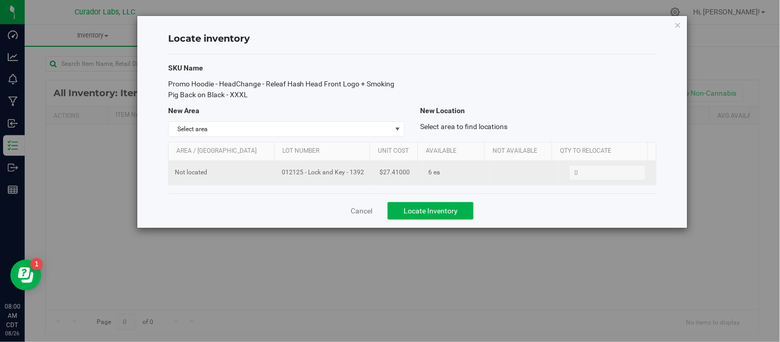
drag, startPoint x: 278, startPoint y: 175, endPoint x: 357, endPoint y: 183, distance: 79.5
click at [357, 183] on td "012125 - Lock and Key - 1392" at bounding box center [325, 173] width 98 height 24
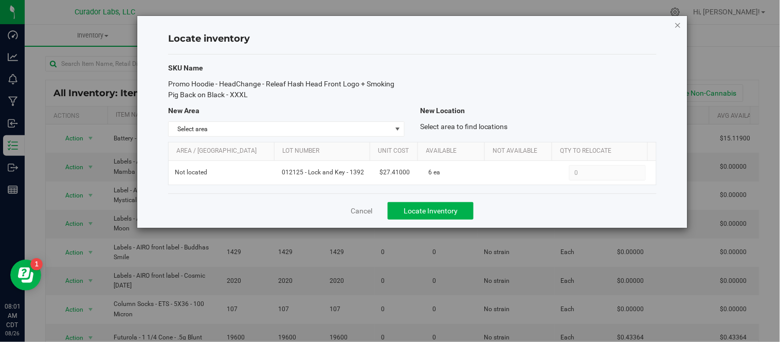
click at [677, 19] on icon "button" at bounding box center [678, 25] width 7 height 12
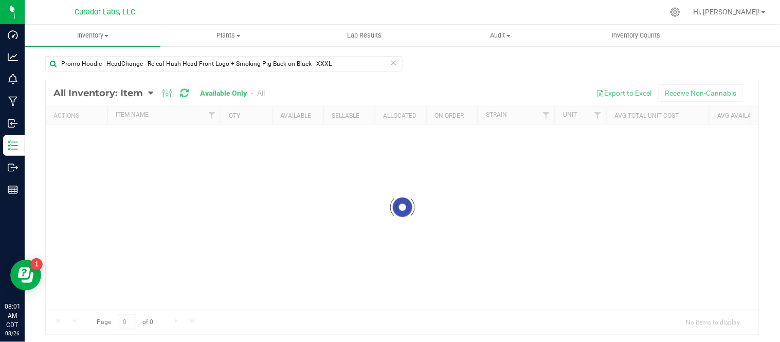
click at [390, 62] on icon at bounding box center [393, 62] width 7 height 12
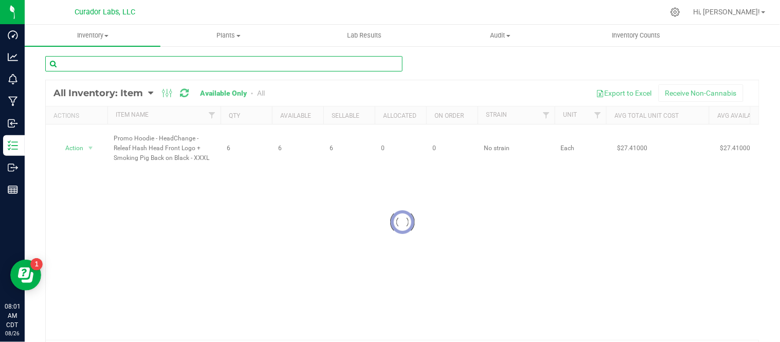
click at [355, 62] on input "text" at bounding box center [223, 63] width 357 height 15
paste input "Promo Hoodie - HeadChange - Releaf Hash Head Front Logo + Smoking Pig Back on B…"
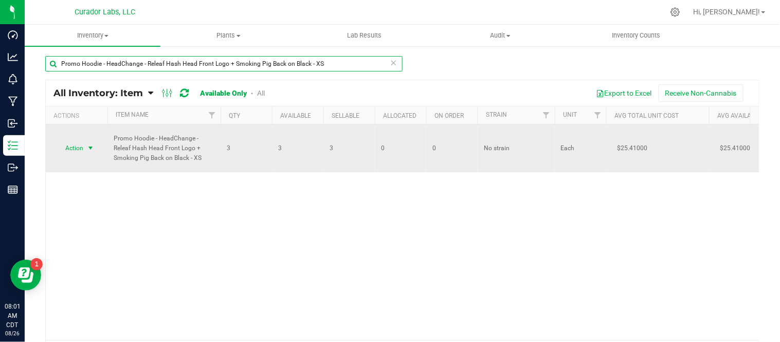
type input "Promo Hoodie - HeadChange - Releaf Hash Head Front Logo + Smoking Pig Back on B…"
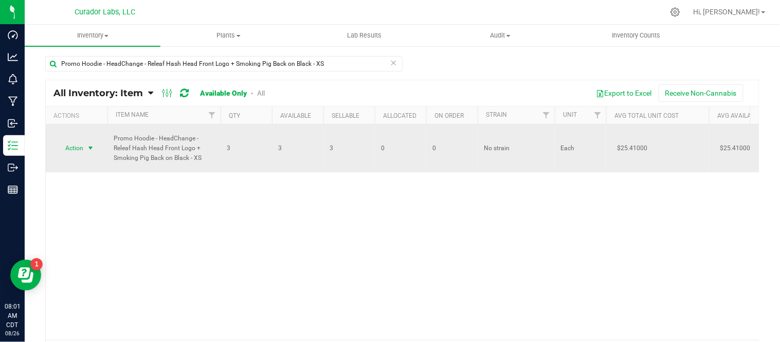
click at [93, 150] on span "select" at bounding box center [90, 148] width 8 height 8
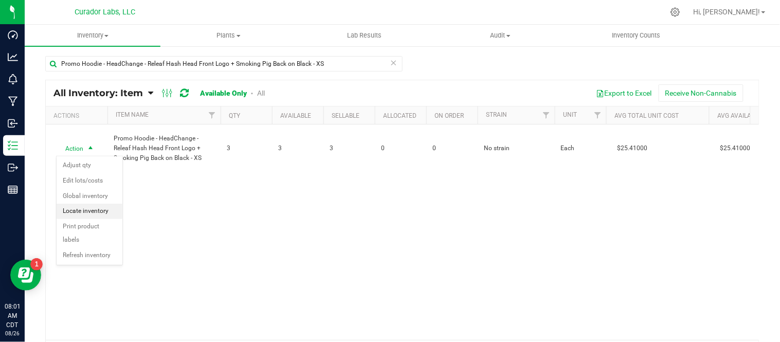
click at [97, 208] on li "Locate inventory" at bounding box center [90, 211] width 66 height 15
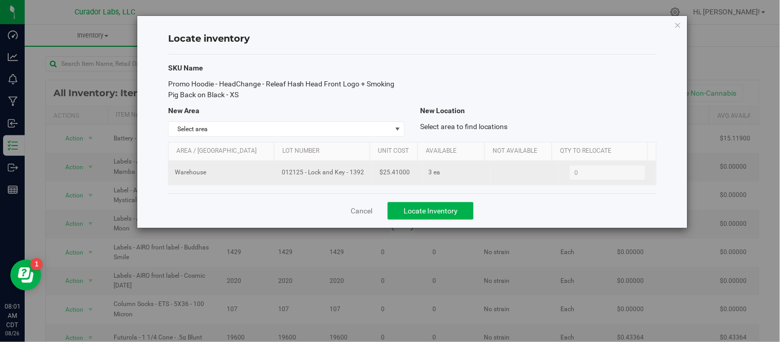
drag, startPoint x: 280, startPoint y: 175, endPoint x: 363, endPoint y: 177, distance: 82.8
click at [363, 177] on span "012125 - Lock and Key - 1392" at bounding box center [324, 173] width 85 height 10
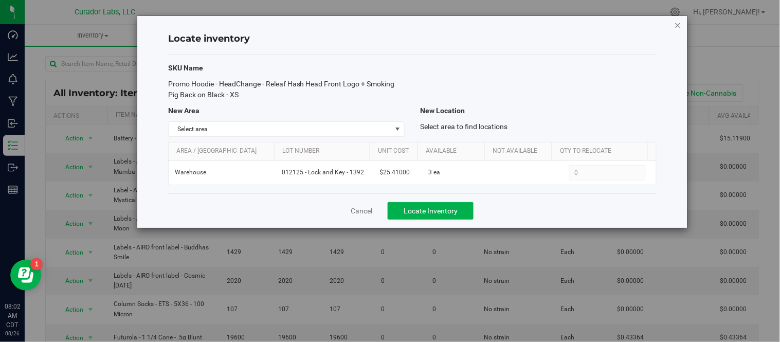
click at [677, 27] on icon "button" at bounding box center [678, 25] width 7 height 12
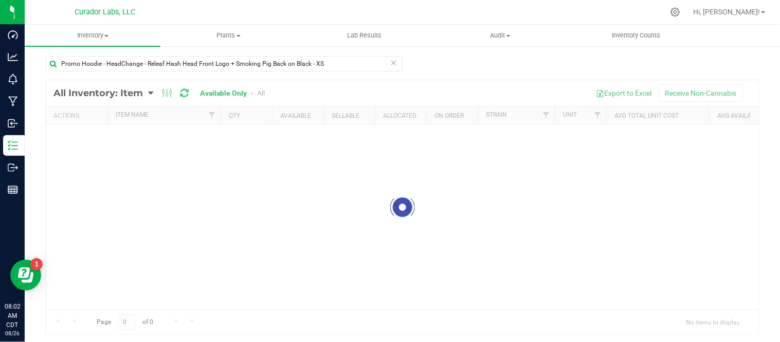
click at [390, 63] on icon at bounding box center [393, 62] width 7 height 12
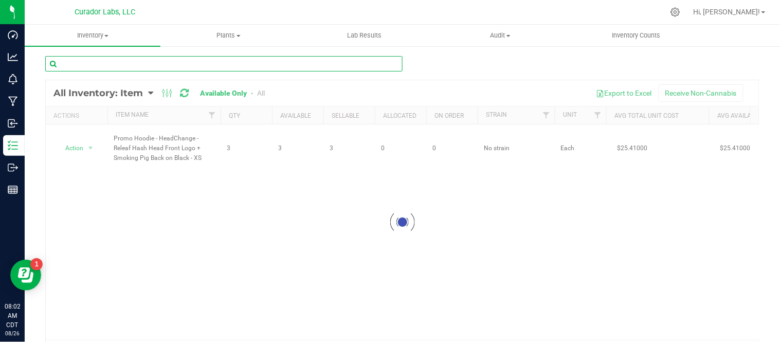
paste input "Promo Hoodie - HeadChange - Releaf Hash Head Front Logo + Smoking Pig Back on B…"
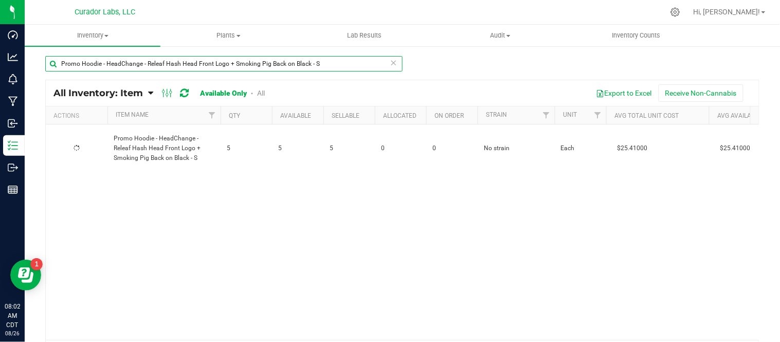
type input "Promo Hoodie - HeadChange - Releaf Hash Head Front Logo + Smoking Pig Back on B…"
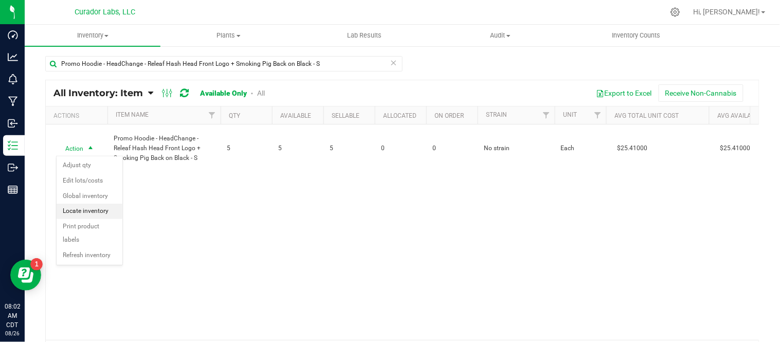
click at [99, 208] on li "Locate inventory" at bounding box center [90, 211] width 66 height 15
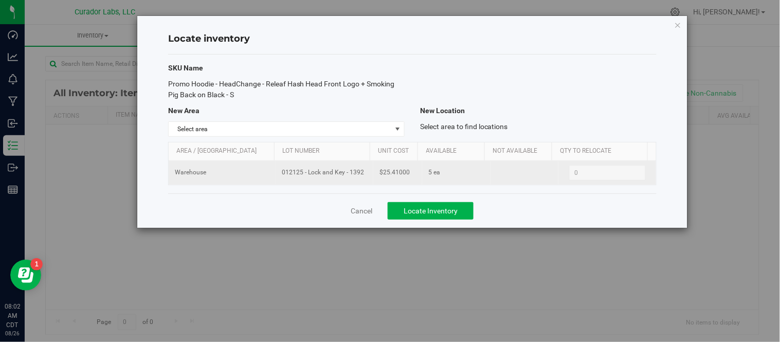
drag, startPoint x: 276, startPoint y: 173, endPoint x: 356, endPoint y: 181, distance: 80.0
click at [356, 181] on td "012125 - Lock and Key - 1392" at bounding box center [325, 173] width 98 height 24
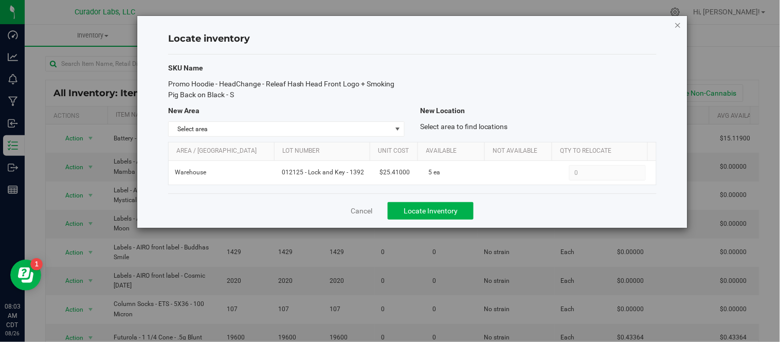
click at [680, 22] on icon "button" at bounding box center [678, 25] width 7 height 12
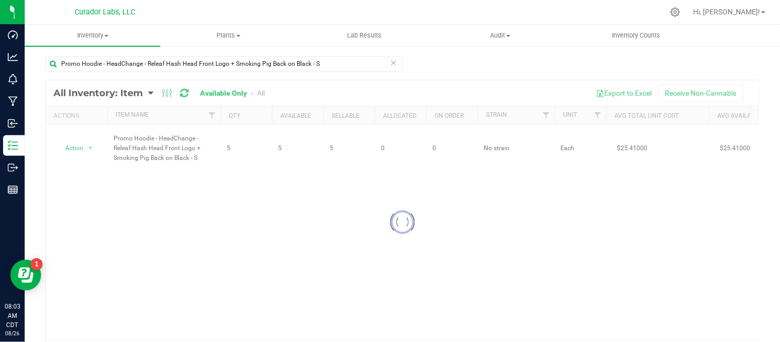
click at [390, 64] on icon at bounding box center [393, 62] width 7 height 12
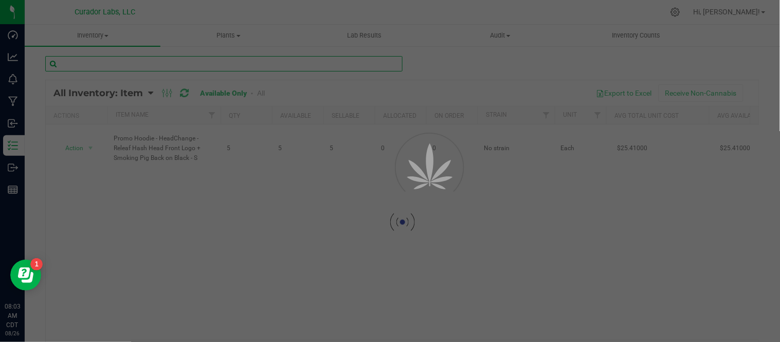
click at [346, 58] on input "text" at bounding box center [223, 63] width 357 height 15
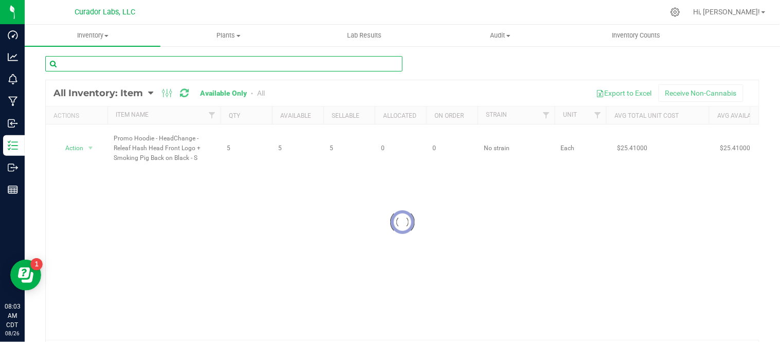
paste input "PROMO Beanie - Safe Bet - St. [PERSON_NAME] on Caramel"
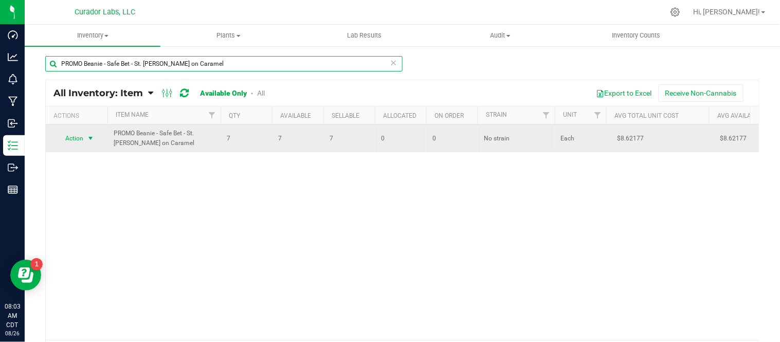
type input "PROMO Beanie - Safe Bet - St. [PERSON_NAME] on Caramel"
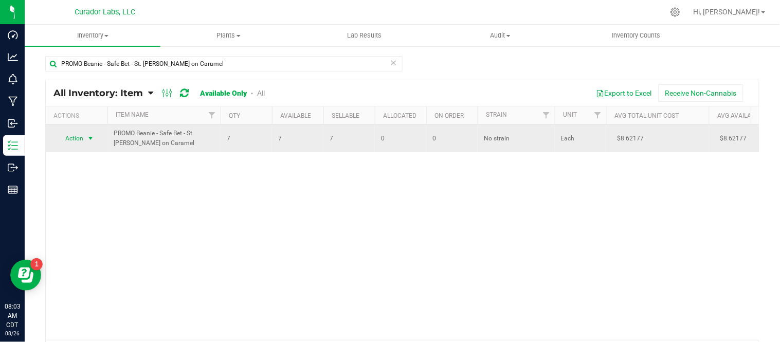
click at [88, 136] on span "select" at bounding box center [90, 138] width 8 height 8
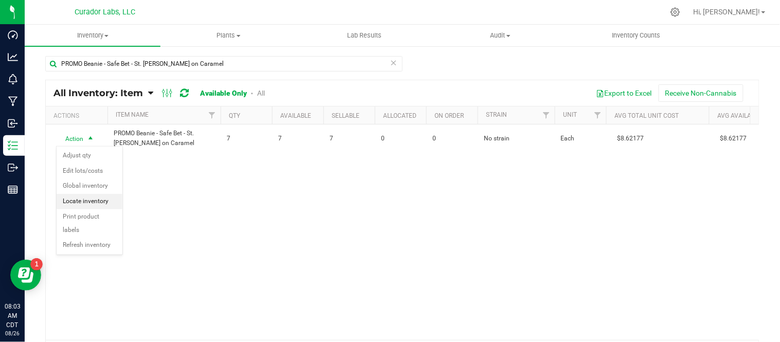
click at [100, 207] on li "Locate inventory" at bounding box center [90, 201] width 66 height 15
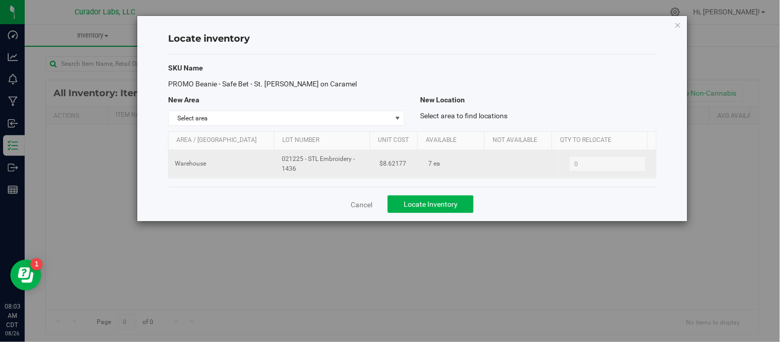
drag, startPoint x: 293, startPoint y: 162, endPoint x: 307, endPoint y: 171, distance: 16.4
click at [307, 171] on span "021225 - STL Embroidery - 1436" at bounding box center [324, 164] width 85 height 20
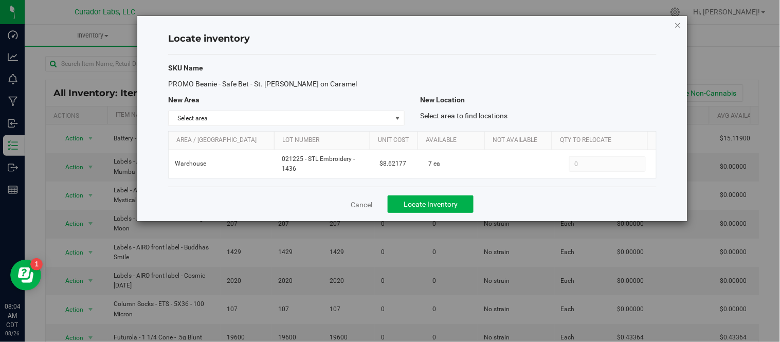
click at [680, 27] on icon "button" at bounding box center [678, 25] width 7 height 12
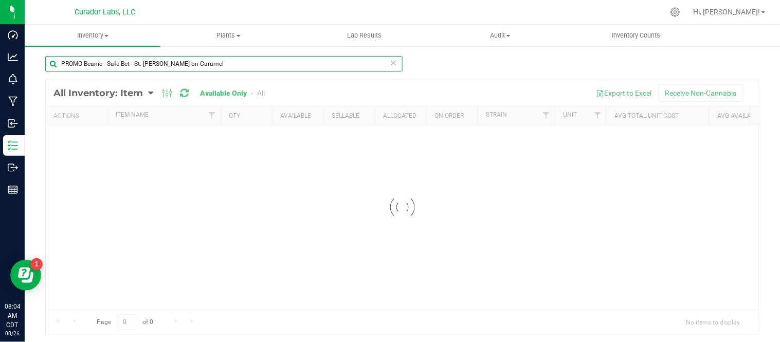
click at [302, 68] on input "PROMO Beanie - Safe Bet - St. [PERSON_NAME] on Caramel" at bounding box center [223, 63] width 357 height 15
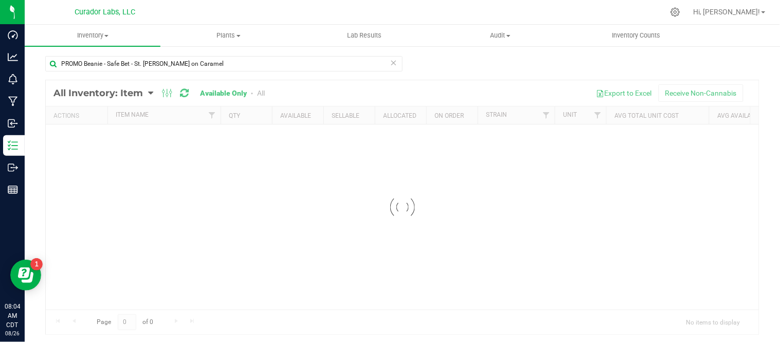
click at [390, 65] on icon at bounding box center [393, 62] width 7 height 12
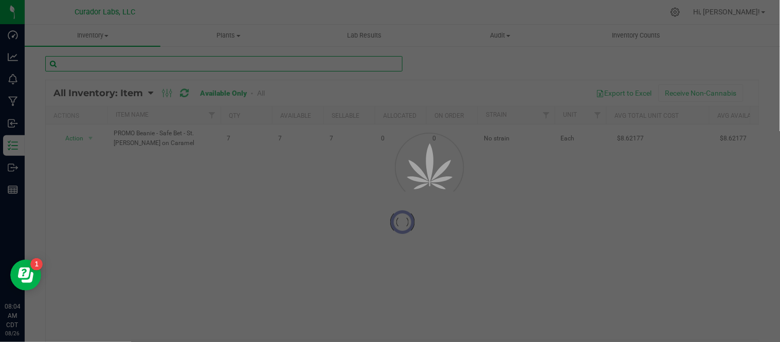
click at [353, 65] on input "text" at bounding box center [223, 63] width 357 height 15
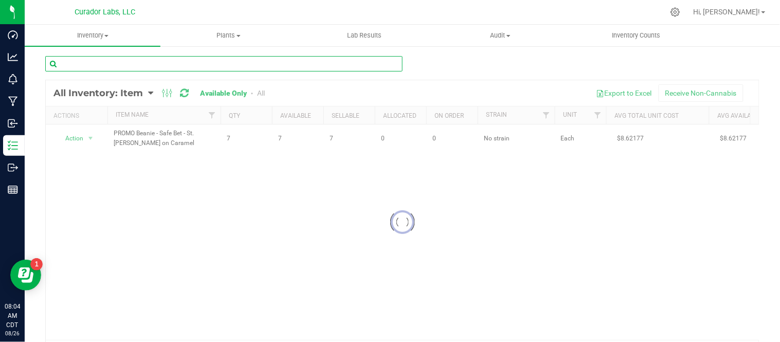
paste input "HeadChange - Beanie - Promo - White Bold HC Meta Logo on Black - OSFA - Lock an…"
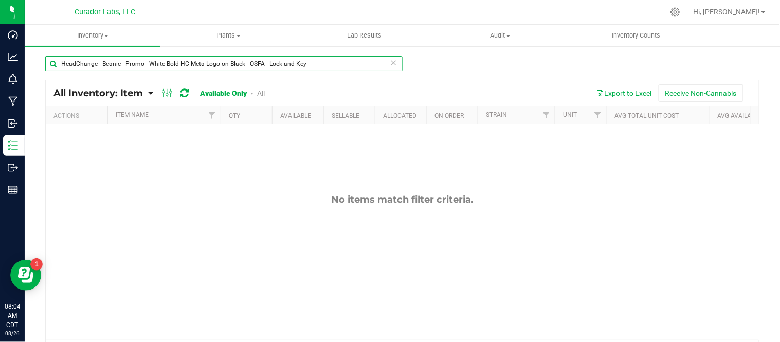
type input "HeadChange - Beanie - Promo - White Bold HC Meta Logo on Black - OSFA - Lock an…"
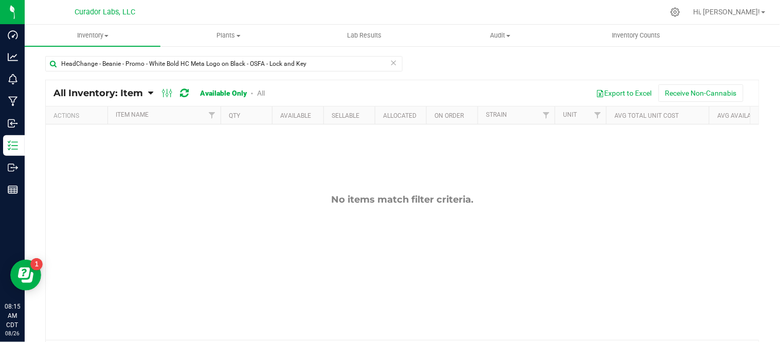
click at [390, 62] on icon at bounding box center [393, 62] width 7 height 12
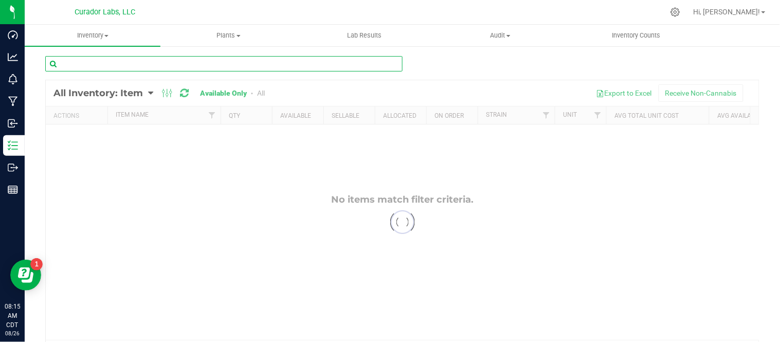
click at [361, 65] on input "text" at bounding box center [223, 63] width 357 height 15
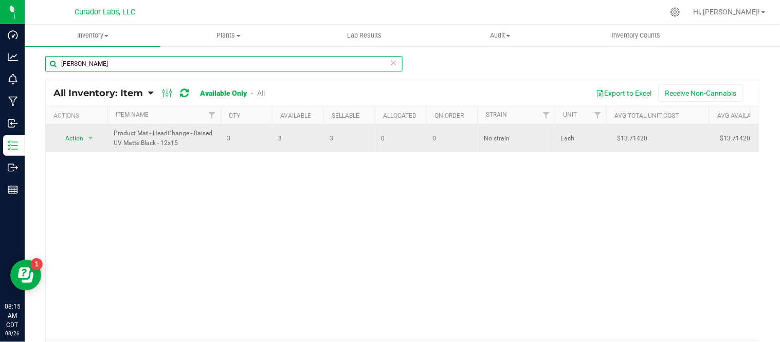
type input "[PERSON_NAME]"
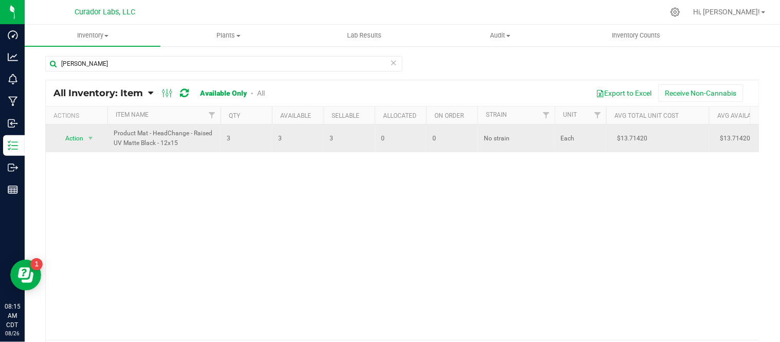
drag, startPoint x: 113, startPoint y: 135, endPoint x: 182, endPoint y: 151, distance: 70.9
click at [182, 151] on td "Product Mat - HeadChange - Raised UV Matte Black - 12x15" at bounding box center [163, 138] width 113 height 28
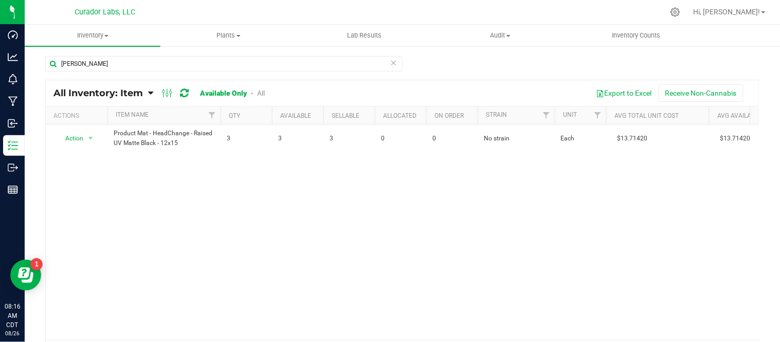
click at [390, 64] on icon at bounding box center [393, 62] width 7 height 12
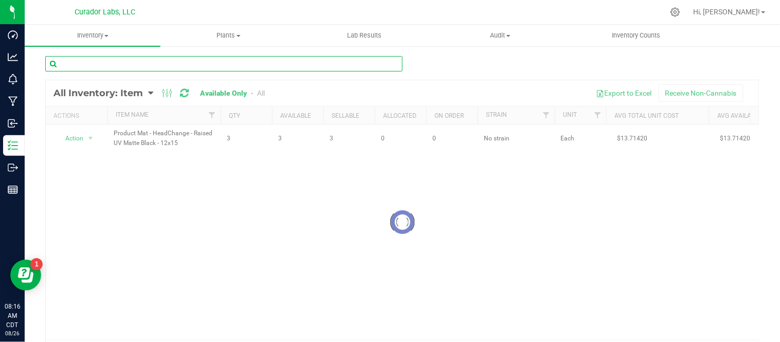
paste input "Product Mat - SafeBet - Peach - 8x10"
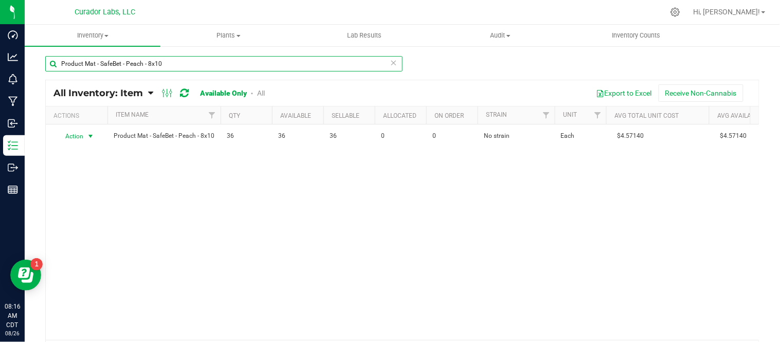
type input "Product Mat - SafeBet - Peach - 8x10"
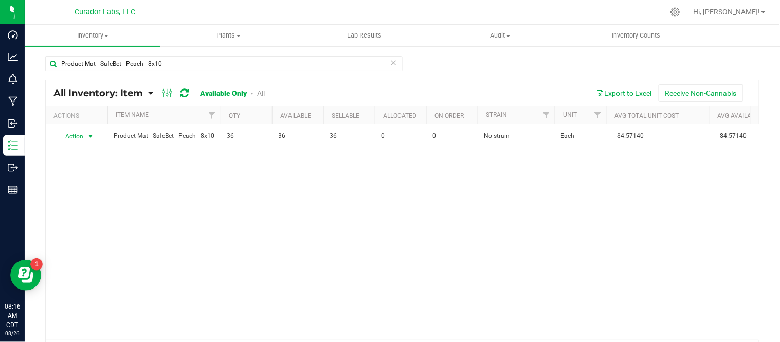
click at [93, 137] on span "select" at bounding box center [90, 136] width 8 height 8
click at [92, 195] on li "Locate inventory" at bounding box center [90, 199] width 66 height 15
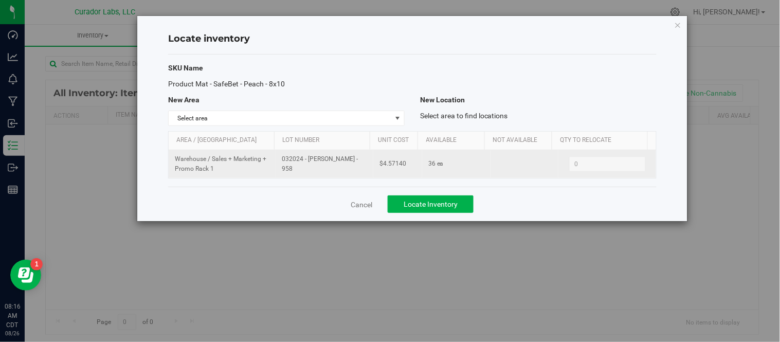
drag, startPoint x: 280, startPoint y: 160, endPoint x: 307, endPoint y: 170, distance: 28.3
click at [307, 170] on span "032024 - [PERSON_NAME] - 958" at bounding box center [324, 164] width 85 height 20
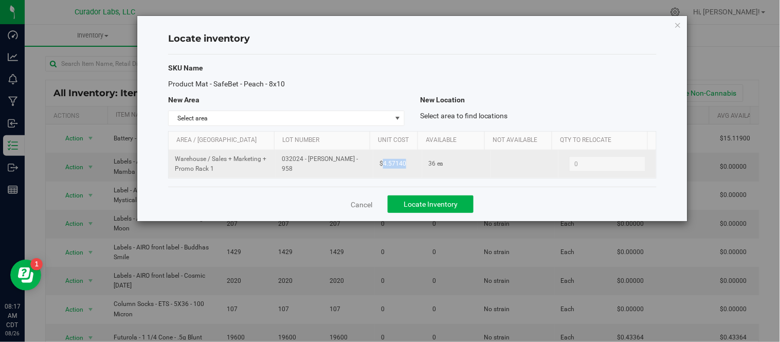
drag, startPoint x: 379, startPoint y: 165, endPoint x: 406, endPoint y: 166, distance: 27.8
click at [406, 166] on td "$4.57140" at bounding box center [397, 164] width 49 height 28
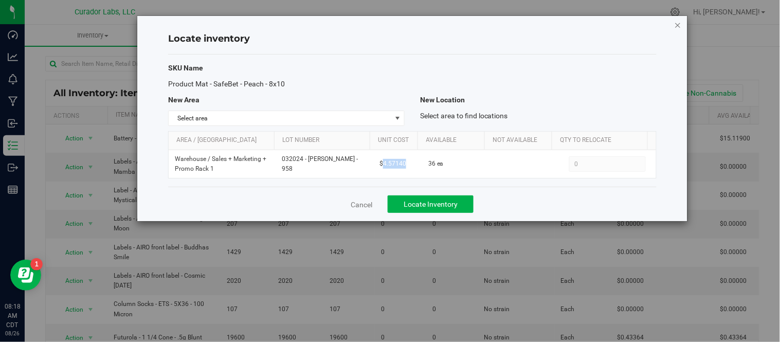
click at [677, 26] on icon "button" at bounding box center [678, 25] width 7 height 12
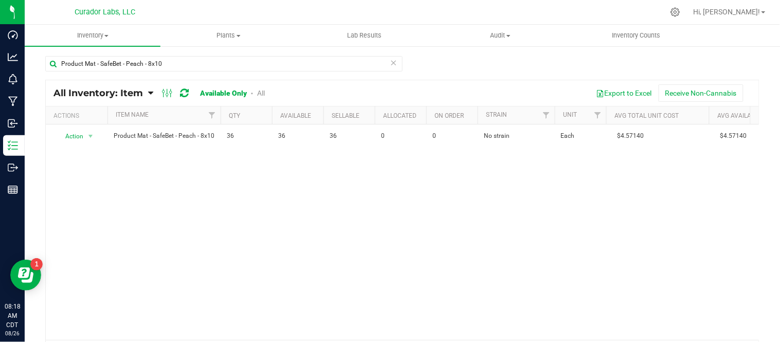
click at [392, 63] on icon at bounding box center [393, 62] width 7 height 12
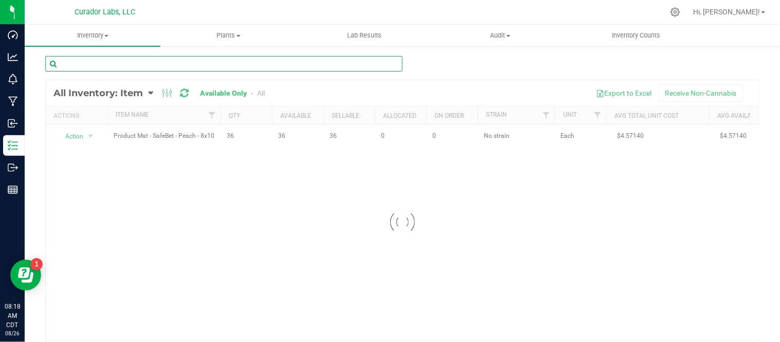
paste input "Product Mat - SafeBet - Peach - 12x15"
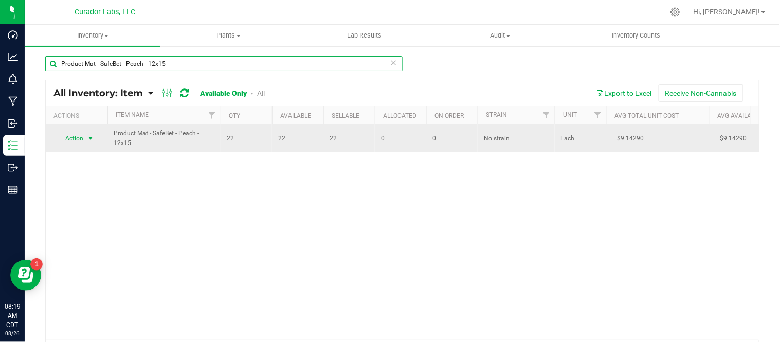
type input "Product Mat - SafeBet - Peach - 12x15"
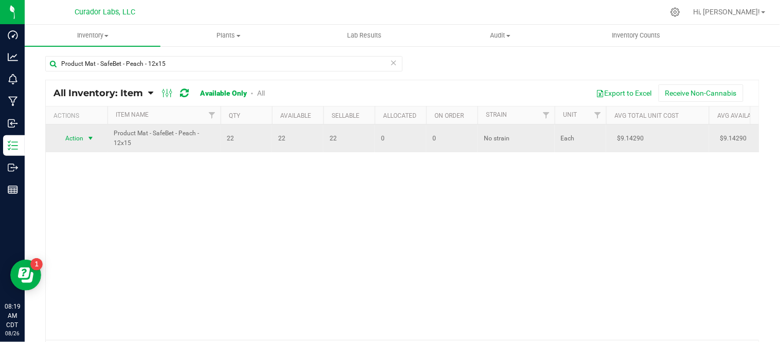
click at [88, 140] on span "select" at bounding box center [90, 138] width 8 height 8
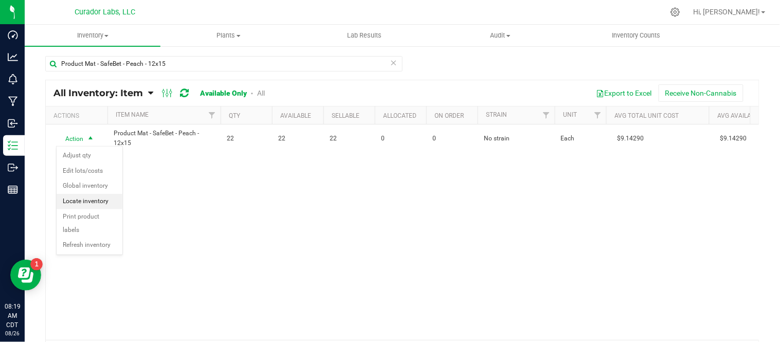
click at [102, 201] on li "Locate inventory" at bounding box center [90, 201] width 66 height 15
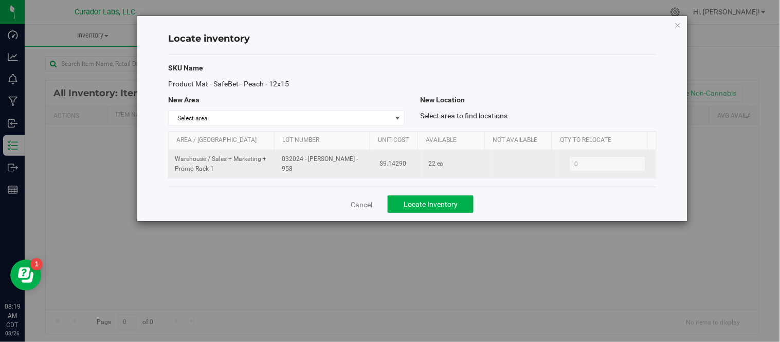
drag, startPoint x: 279, startPoint y: 158, endPoint x: 311, endPoint y: 172, distance: 34.6
click at [311, 172] on td "032024 - [PERSON_NAME] - 958" at bounding box center [325, 164] width 98 height 28
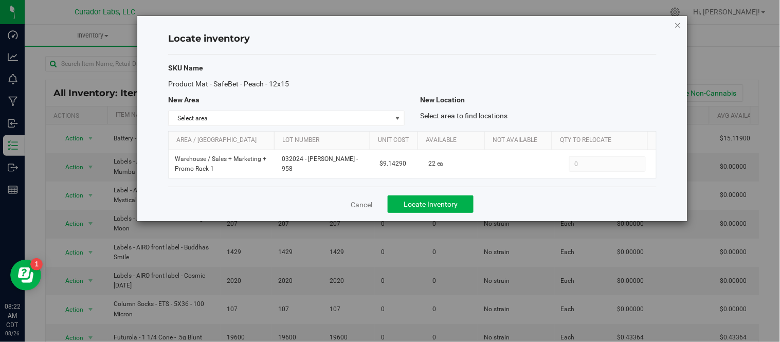
click at [680, 27] on icon "button" at bounding box center [678, 25] width 7 height 12
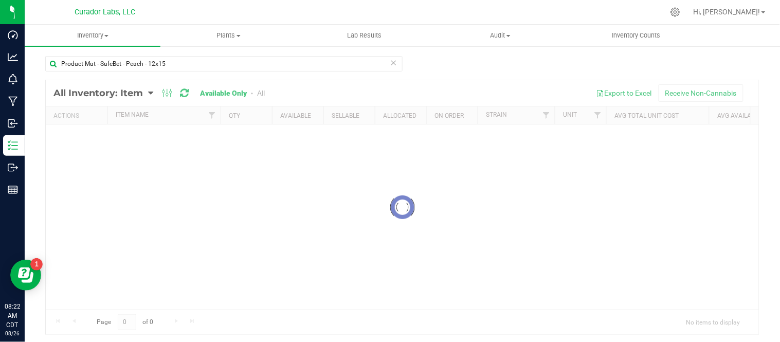
click at [392, 65] on icon at bounding box center [393, 62] width 7 height 12
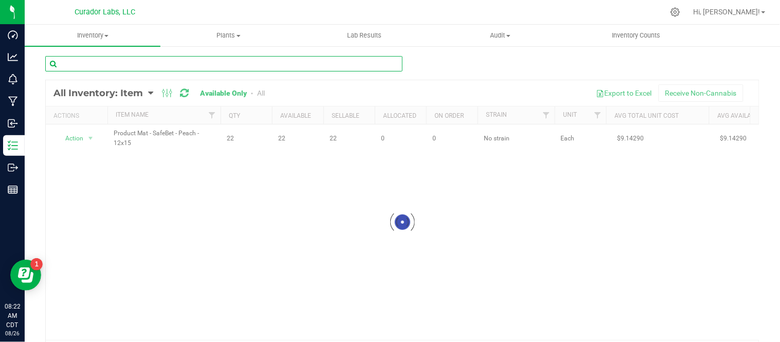
paste input "Product Mat - HeadChange - Raised UV Matte Black - 12x15"
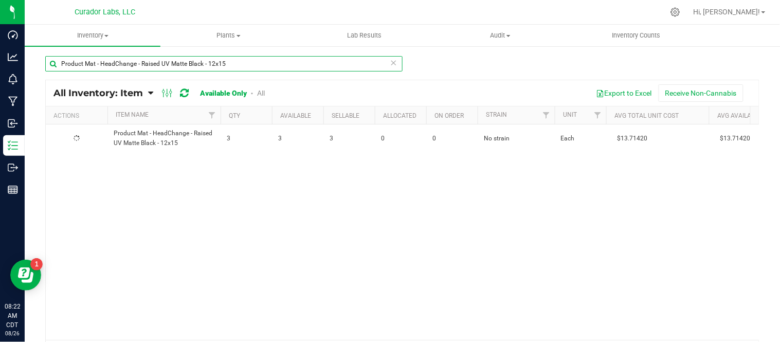
type input "Product Mat - HeadChange - Raised UV Matte Black - 12x15"
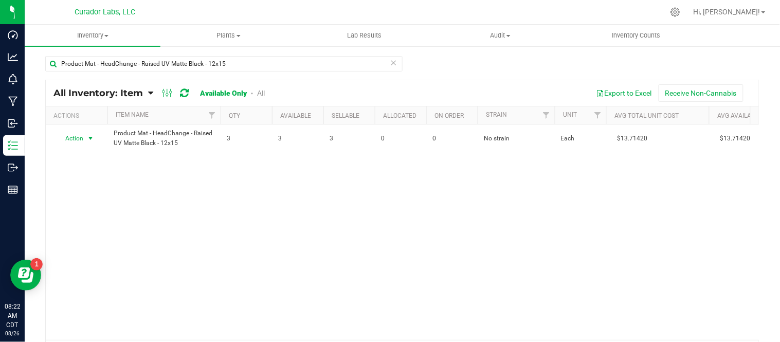
click at [93, 140] on span "select" at bounding box center [90, 138] width 8 height 8
click at [93, 199] on li "Locate inventory" at bounding box center [90, 201] width 66 height 15
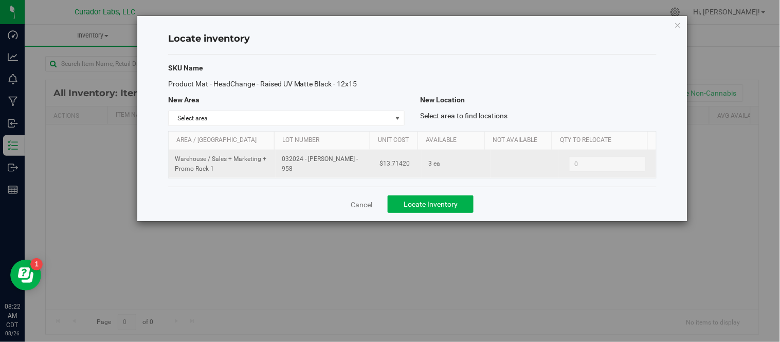
drag, startPoint x: 286, startPoint y: 160, endPoint x: 319, endPoint y: 170, distance: 34.8
click at [319, 170] on td "032024 - [PERSON_NAME] - 958" at bounding box center [325, 164] width 98 height 28
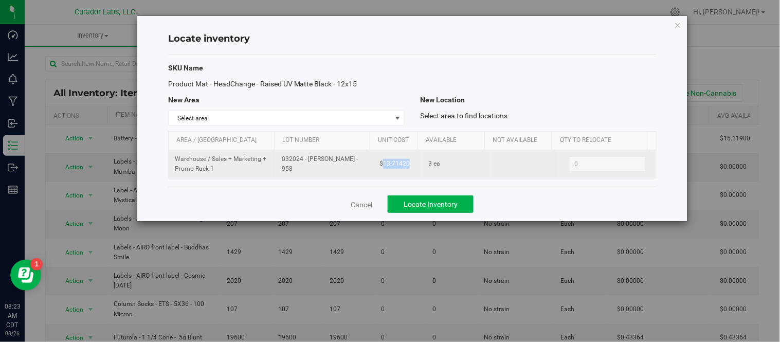
drag, startPoint x: 380, startPoint y: 163, endPoint x: 410, endPoint y: 168, distance: 31.3
click at [410, 168] on td "$13.71420" at bounding box center [397, 164] width 49 height 28
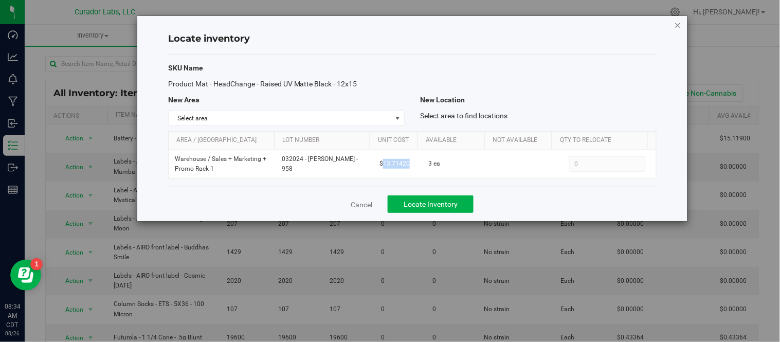
click at [677, 22] on icon "button" at bounding box center [678, 25] width 7 height 12
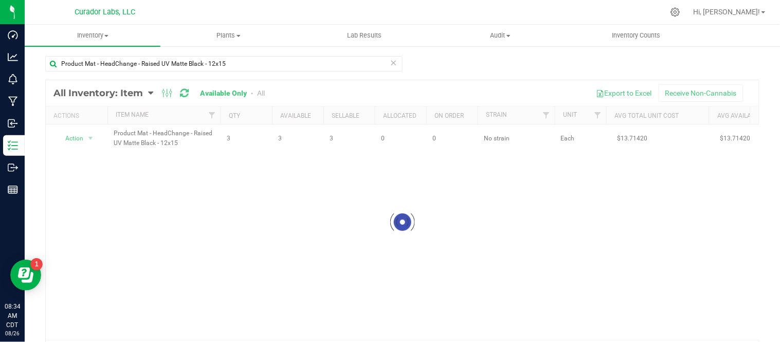
click at [392, 64] on icon at bounding box center [393, 62] width 7 height 12
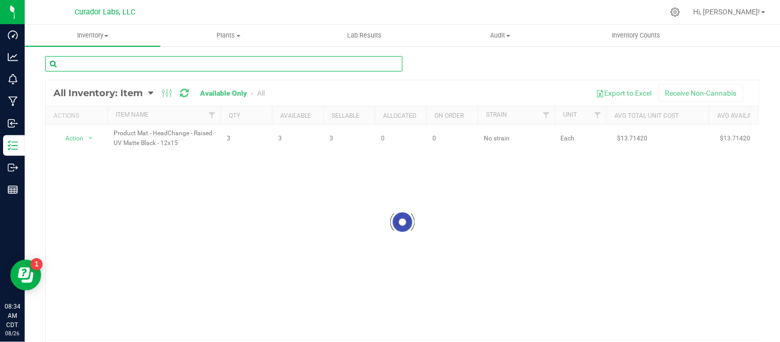
click at [362, 64] on input "text" at bounding box center [223, 63] width 357 height 15
paste input "Preroll Cone - Safe Bet - Classic RAW on [MEDICAL_DATA] Brown - 1 1/4"
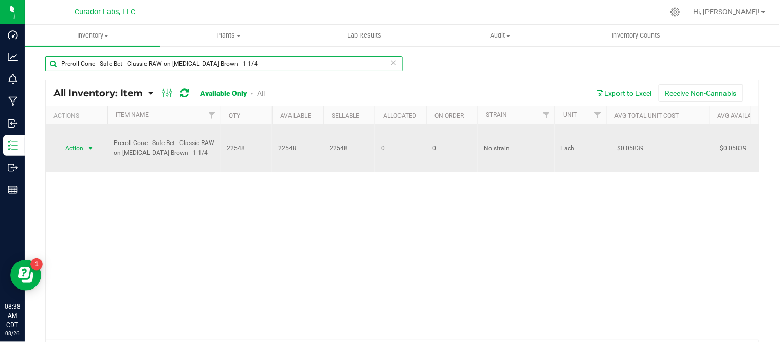
type input "Preroll Cone - Safe Bet - Classic RAW on [MEDICAL_DATA] Brown - 1 1/4"
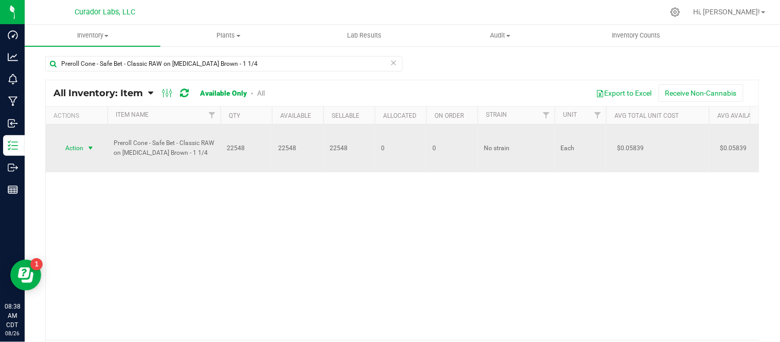
click at [89, 148] on span "select" at bounding box center [90, 148] width 8 height 8
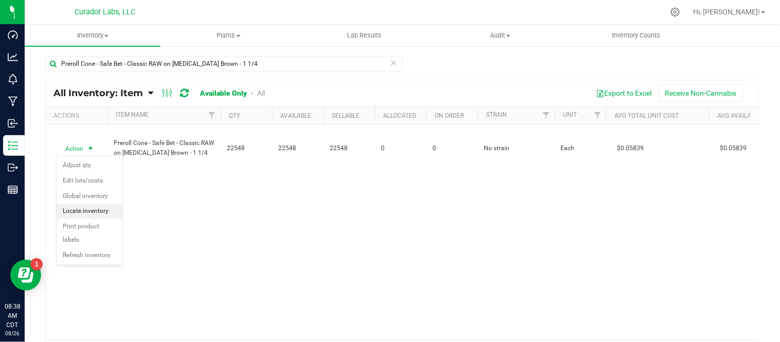
click at [95, 209] on li "Locate inventory" at bounding box center [90, 211] width 66 height 15
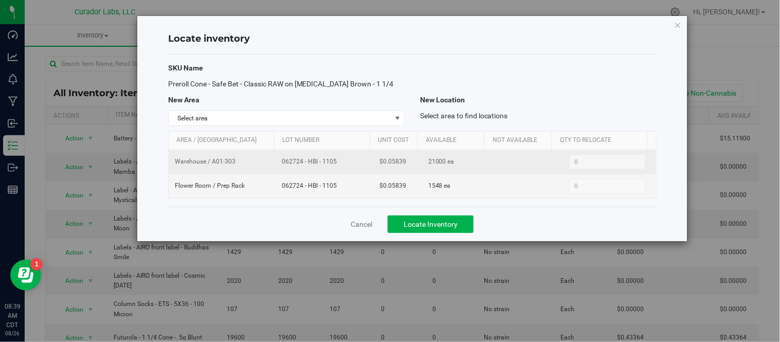
drag, startPoint x: 280, startPoint y: 164, endPoint x: 338, endPoint y: 169, distance: 58.3
click at [338, 169] on td "062724 - HBI - 1105" at bounding box center [325, 162] width 98 height 24
drag, startPoint x: 381, startPoint y: 163, endPoint x: 402, endPoint y: 167, distance: 22.1
click at [402, 167] on td "$0.05839" at bounding box center [397, 162] width 49 height 24
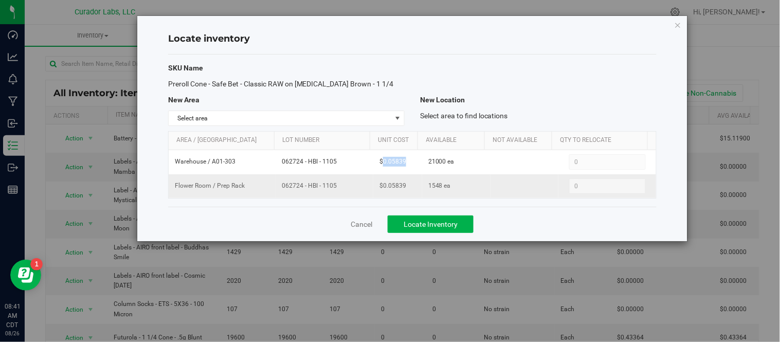
drag, startPoint x: 279, startPoint y: 186, endPoint x: 333, endPoint y: 194, distance: 54.7
click at [333, 194] on td "062724 - HBI - 1105" at bounding box center [325, 186] width 98 height 24
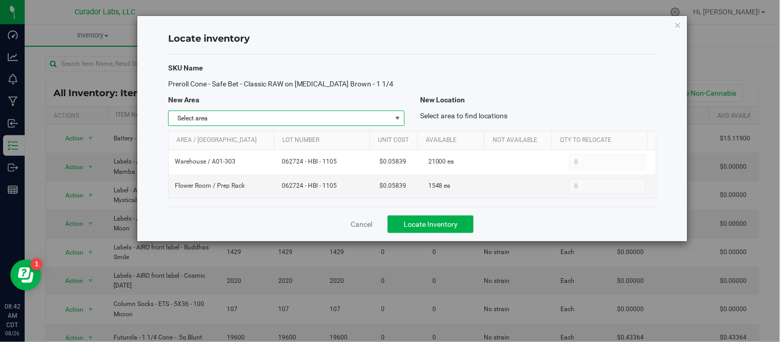
click at [397, 116] on span "select" at bounding box center [397, 118] width 8 height 8
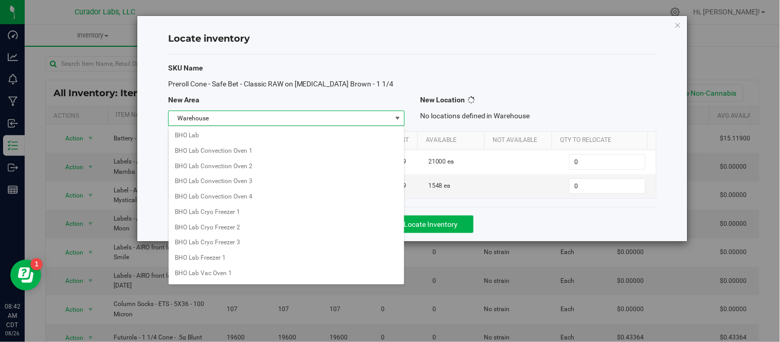
scroll to position [815, 0]
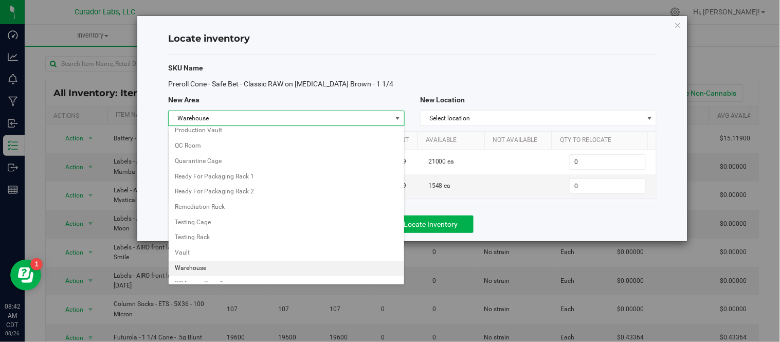
click at [391, 79] on div "Preroll Cone - Safe Bet - Classic RAW on [MEDICAL_DATA] Brown - 1 1/4" at bounding box center [286, 84] width 252 height 11
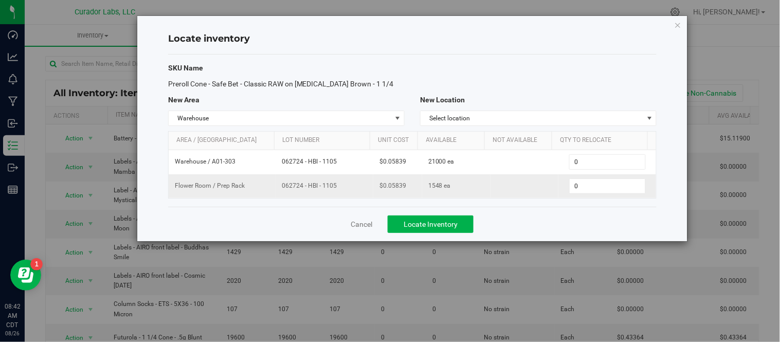
drag, startPoint x: 280, startPoint y: 188, endPoint x: 333, endPoint y: 193, distance: 52.8
click at [333, 193] on td "062724 - HBI - 1105" at bounding box center [325, 186] width 98 height 24
drag, startPoint x: 423, startPoint y: 187, endPoint x: 437, endPoint y: 189, distance: 14.0
click at [437, 189] on td "1548 ea" at bounding box center [456, 186] width 68 height 24
drag, startPoint x: 382, startPoint y: 187, endPoint x: 405, endPoint y: 190, distance: 23.4
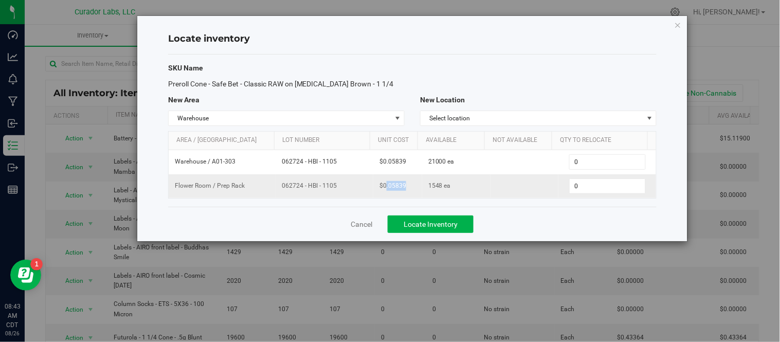
click at [405, 190] on td "$0.05839" at bounding box center [397, 186] width 49 height 24
click at [404, 190] on td "$0.05839" at bounding box center [397, 186] width 49 height 24
drag, startPoint x: 381, startPoint y: 186, endPoint x: 410, endPoint y: 189, distance: 29.5
click at [410, 189] on td "$0.05839" at bounding box center [397, 186] width 49 height 24
drag, startPoint x: 422, startPoint y: 189, endPoint x: 436, endPoint y: 191, distance: 14.1
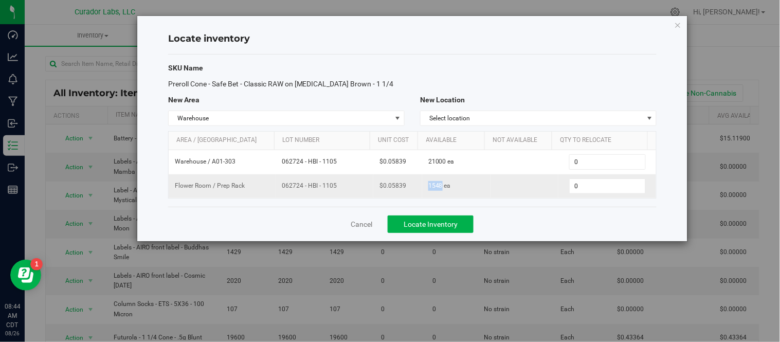
click at [436, 191] on td "1548 ea" at bounding box center [456, 186] width 68 height 24
click at [677, 22] on icon "button" at bounding box center [678, 25] width 7 height 12
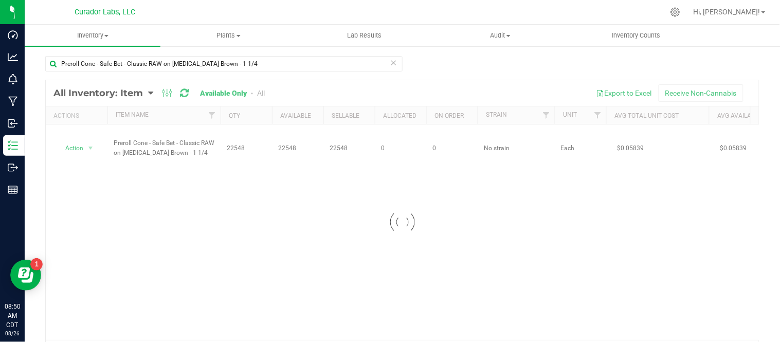
click at [391, 63] on icon at bounding box center [393, 62] width 7 height 12
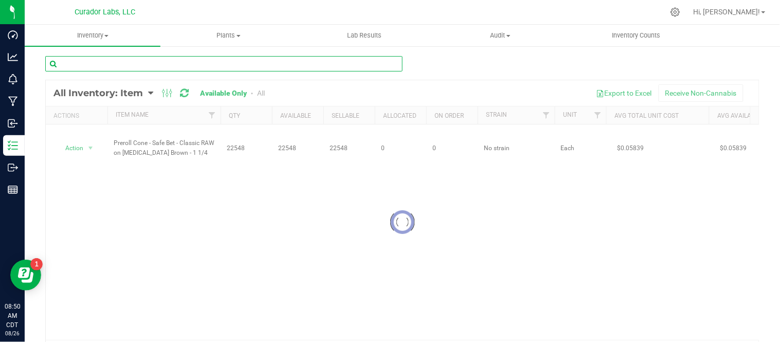
click at [266, 64] on input "text" at bounding box center [223, 63] width 357 height 15
paste input "Press Bags - 25 micron - 2 x 4.5"
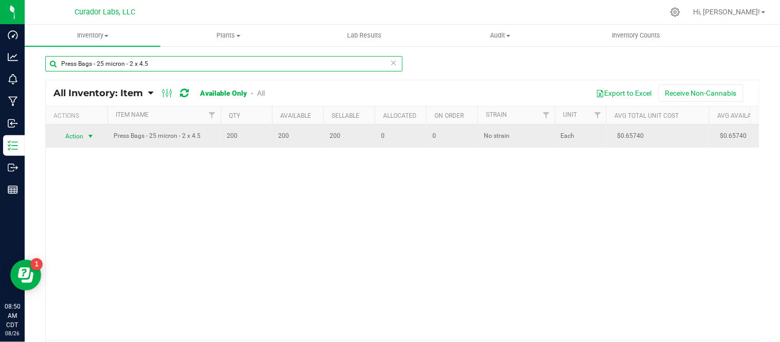
type input "Press Bags - 25 micron - 2 x 4.5"
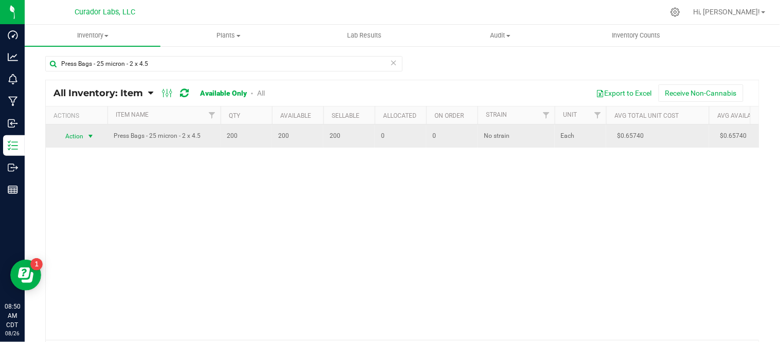
click at [91, 137] on span "select" at bounding box center [90, 136] width 8 height 8
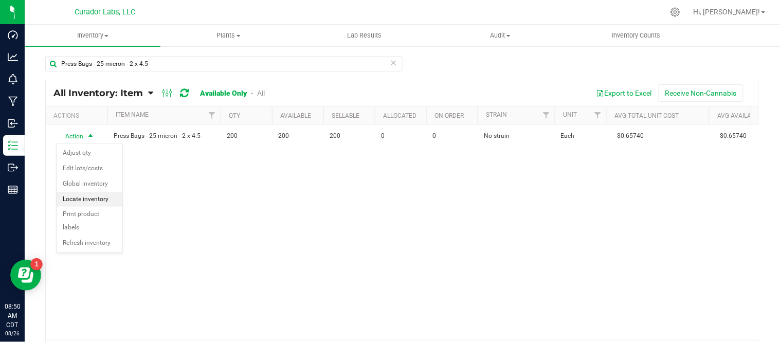
click at [103, 202] on li "Locate inventory" at bounding box center [90, 199] width 66 height 15
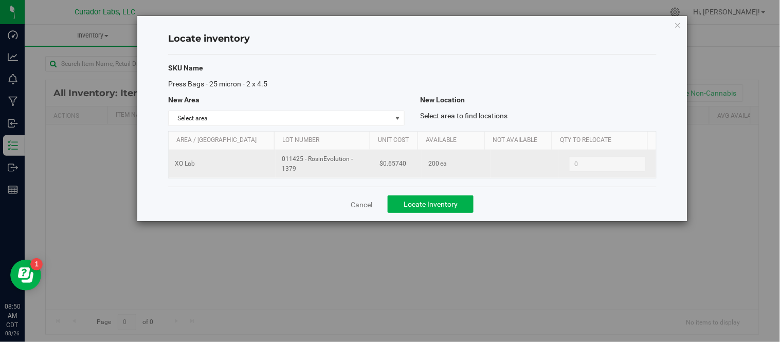
drag, startPoint x: 279, startPoint y: 160, endPoint x: 306, endPoint y: 170, distance: 28.7
click at [306, 170] on td "011425 - RosinEvolution - 1379" at bounding box center [325, 164] width 98 height 28
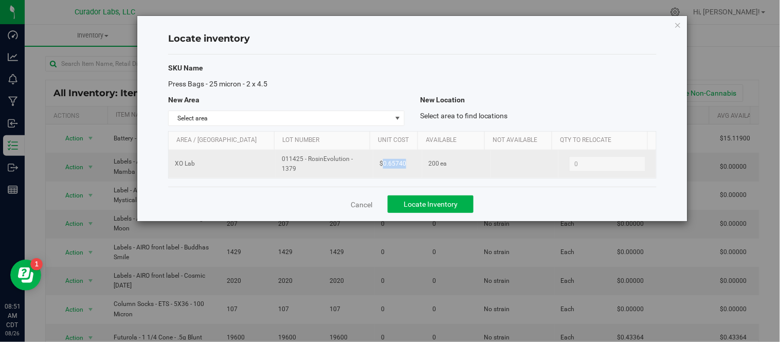
drag, startPoint x: 380, startPoint y: 165, endPoint x: 406, endPoint y: 166, distance: 26.8
click at [406, 166] on td "$0.65740" at bounding box center [397, 164] width 49 height 28
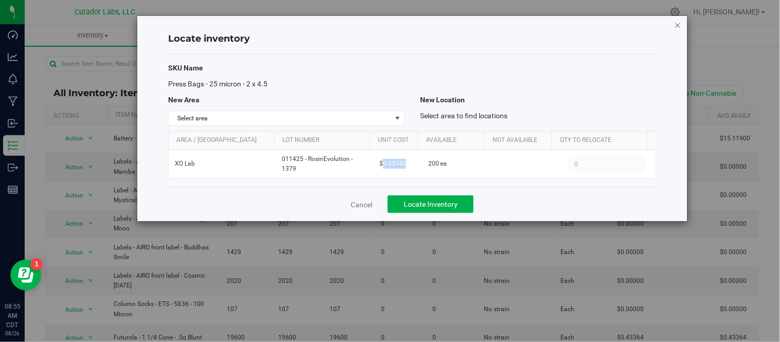
click at [679, 26] on icon "button" at bounding box center [678, 25] width 7 height 12
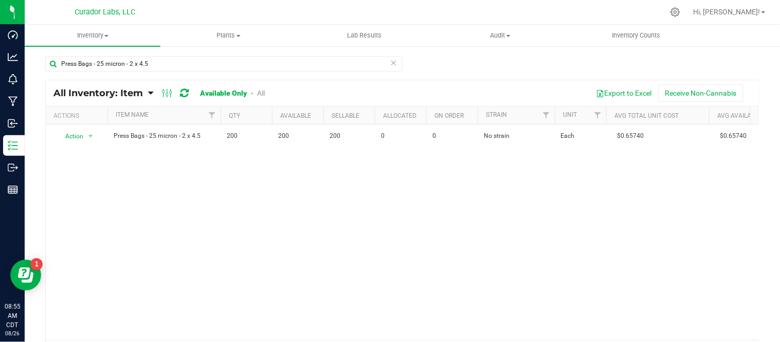
click at [390, 62] on icon at bounding box center [393, 62] width 7 height 12
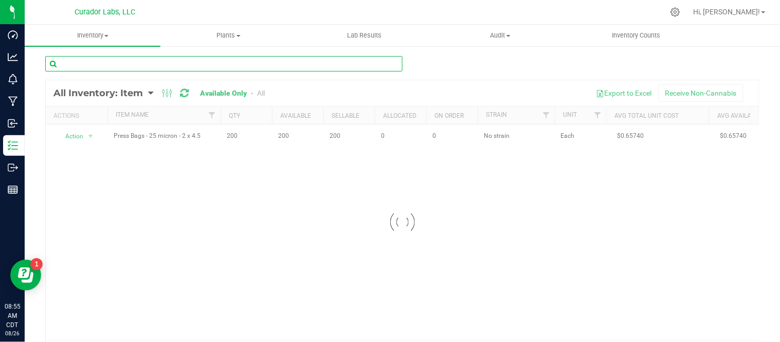
click at [284, 64] on input "text" at bounding box center [223, 63] width 357 height 15
paste input "Press Bags - 37 micron - 2 x 4.5"
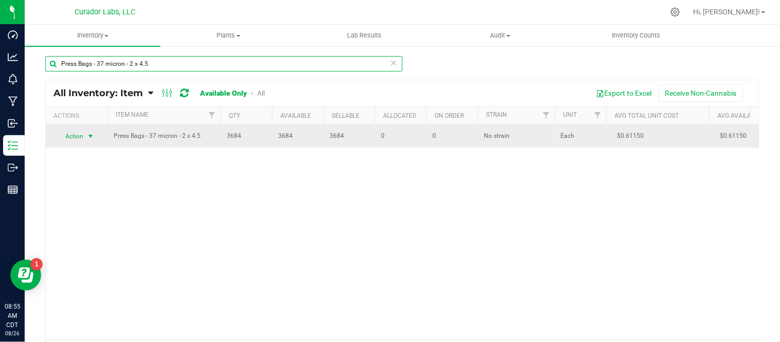
type input "Press Bags - 37 micron - 2 x 4.5"
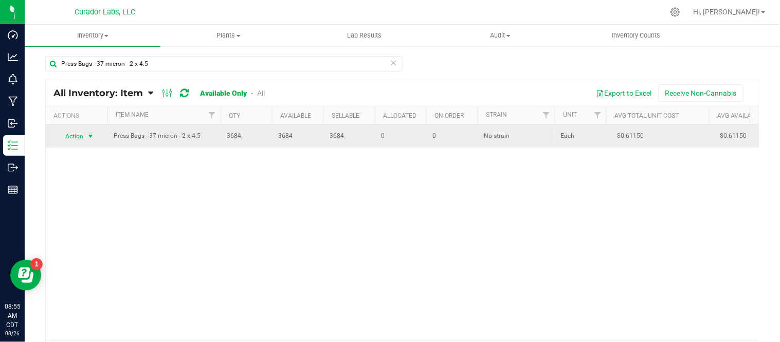
click at [96, 136] on span "select" at bounding box center [90, 136] width 13 height 14
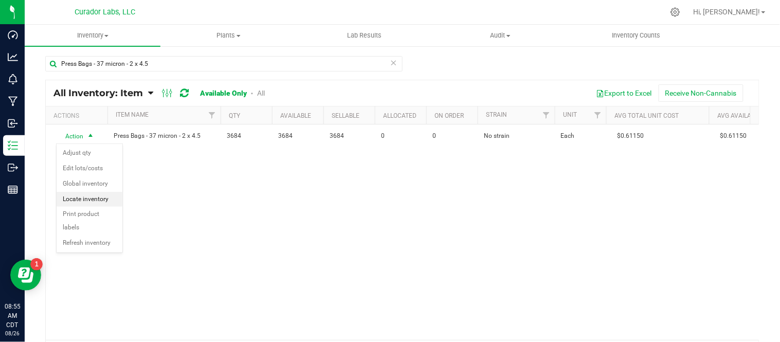
click at [100, 199] on li "Locate inventory" at bounding box center [90, 199] width 66 height 15
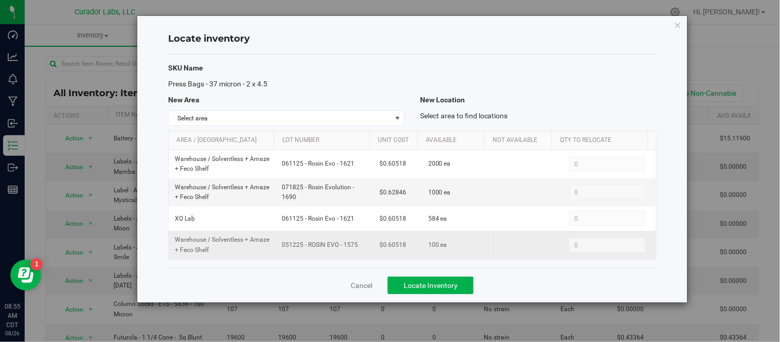
drag, startPoint x: 280, startPoint y: 246, endPoint x: 361, endPoint y: 248, distance: 81.3
click at [361, 248] on span "051225 - ROSIN EVO - 1575" at bounding box center [324, 245] width 85 height 10
drag, startPoint x: 378, startPoint y: 247, endPoint x: 403, endPoint y: 247, distance: 24.7
click at [403, 247] on td "$0.60518" at bounding box center [397, 245] width 49 height 28
click at [681, 27] on icon "button" at bounding box center [678, 25] width 7 height 12
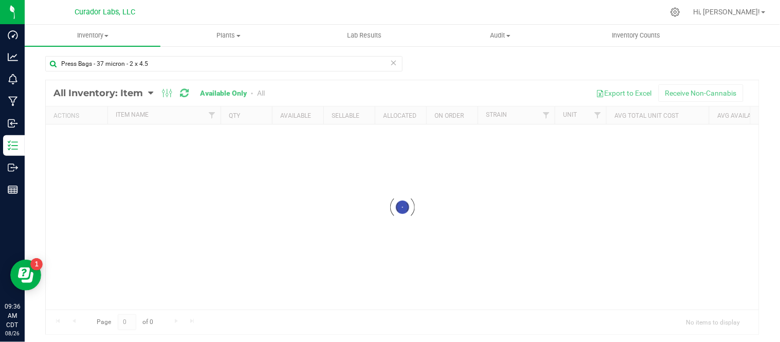
click at [392, 63] on icon at bounding box center [393, 62] width 7 height 12
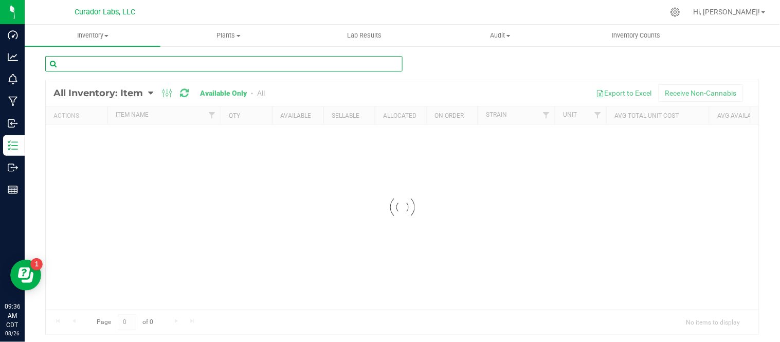
click at [333, 59] on input "text" at bounding box center [223, 63] width 357 height 15
paste input "PROMO Sticker - HeadChange - Alien Wash Unidentified Flying Dabber HeadChangeFa…"
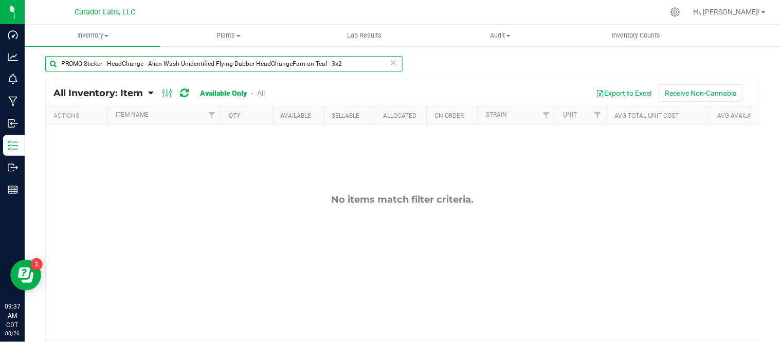
drag, startPoint x: 363, startPoint y: 65, endPoint x: 60, endPoint y: 64, distance: 302.9
click at [60, 64] on input "PROMO Sticker - HeadChange - Alien Wash Unidentified Flying Dabber HeadChangeFa…" at bounding box center [223, 63] width 357 height 15
paste input "Cold Plunge XO [MEDICAL_DATA] HeadChangeFam on Blue"
type input "PROMO Sticker - HeadChange - Cold Plunge XO [MEDICAL_DATA] HeadChangeFam on Blu…"
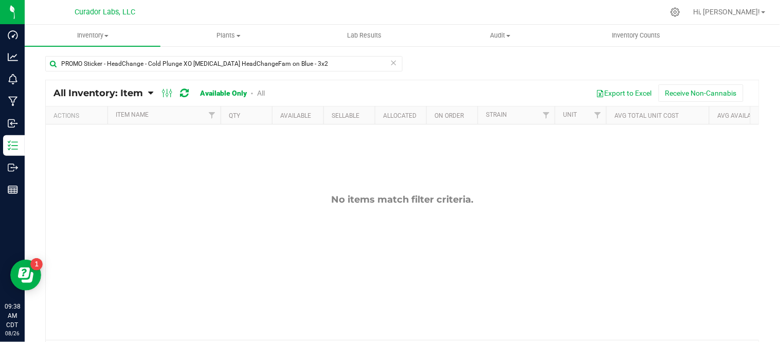
click at [390, 63] on icon at bounding box center [393, 62] width 7 height 12
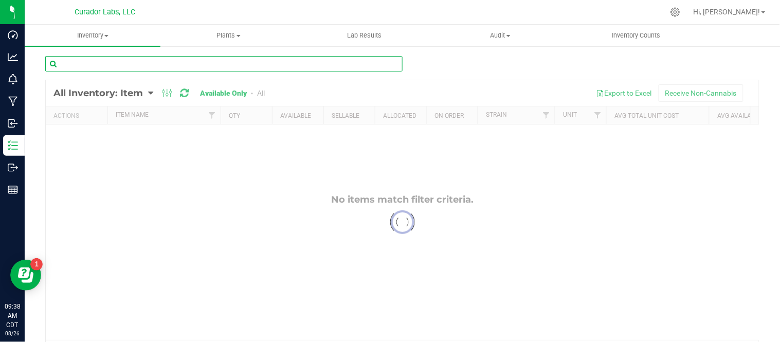
click at [341, 64] on input "text" at bounding box center [223, 63] width 357 height 15
paste input "PROMO Sticker - HeadChange - Dab Local MO State White HeadChangeFam on Black - …"
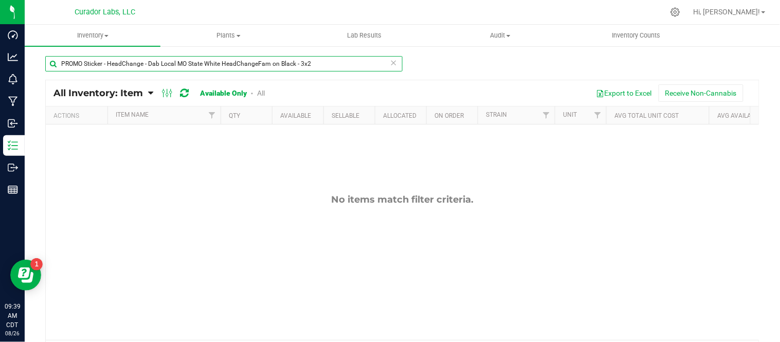
drag, startPoint x: 345, startPoint y: 60, endPoint x: 60, endPoint y: 74, distance: 285.2
click at [60, 74] on div "PROMO Sticker - HeadChange - Dab Local MO State White HeadChangeFam on Black - …" at bounding box center [223, 68] width 357 height 24
paste input "HeadChange - Sticker - Promo - Disco Jellly Jar HeadChangeFam on Burgundy - 3x2…"
type input "HeadChange - Sticker - Promo - Disco Jellly Jar HeadChangeFam on Burgundy - 3x2…"
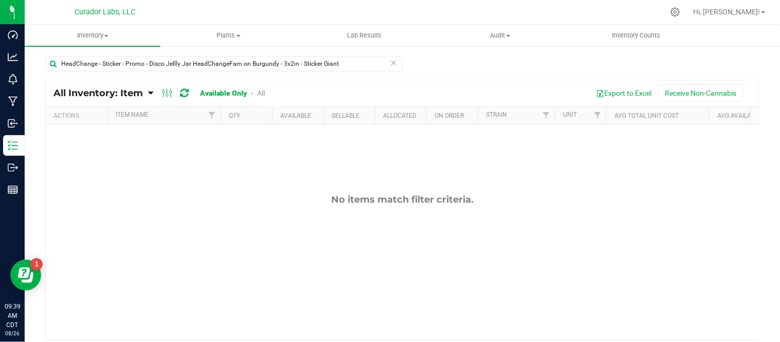
click at [392, 62] on icon at bounding box center [393, 62] width 7 height 12
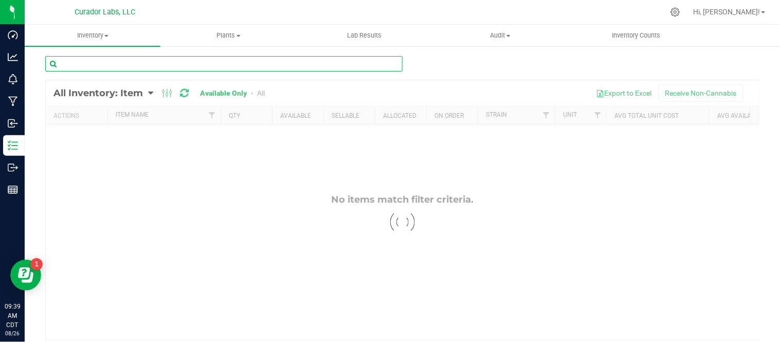
click at [344, 60] on input "text" at bounding box center [223, 63] width 357 height 15
paste input "PROMO Sticker - HeadChange - Dumpster Dove in Golden Paradise HeadChangeFam on …"
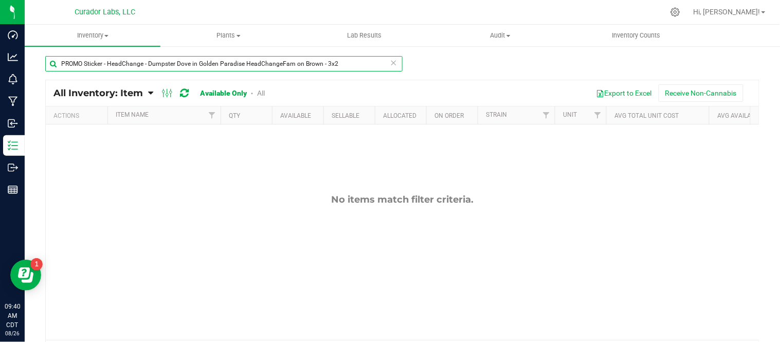
type input "PROMO Sticker - HeadChange - Dumpster Dove in Golden Paradise HeadChangeFam on …"
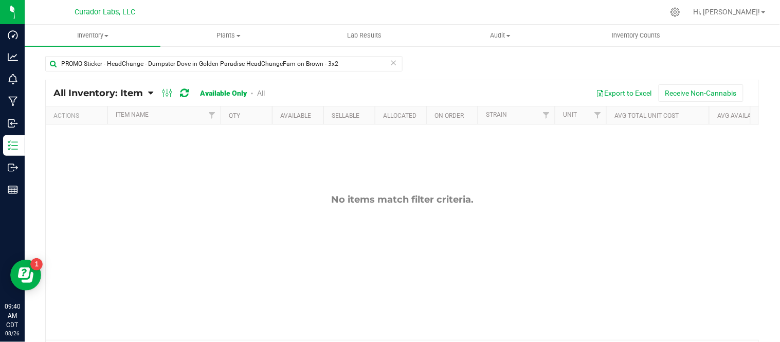
click at [390, 63] on icon at bounding box center [393, 62] width 7 height 12
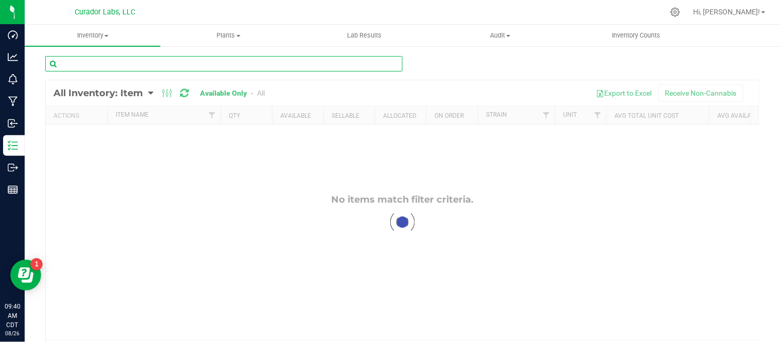
click at [364, 63] on input "text" at bounding box center [223, 63] width 357 height 15
paste input "PROMO Sticker - HeadChange - Face Melt Pizza HeadChangeFam on Purple - 3x2"
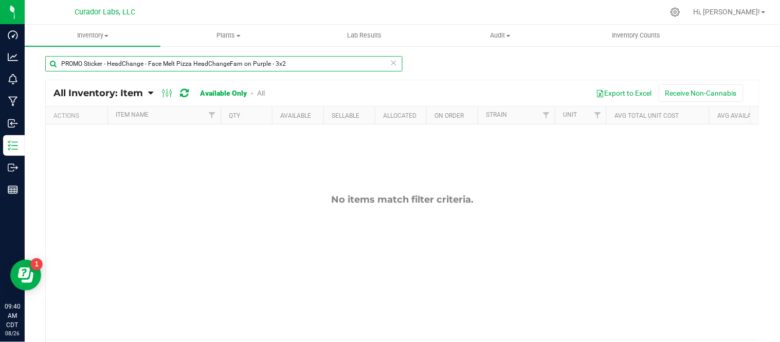
type input "PROMO Sticker - HeadChange - Face Melt Pizza HeadChangeFam on Purple - 3x2"
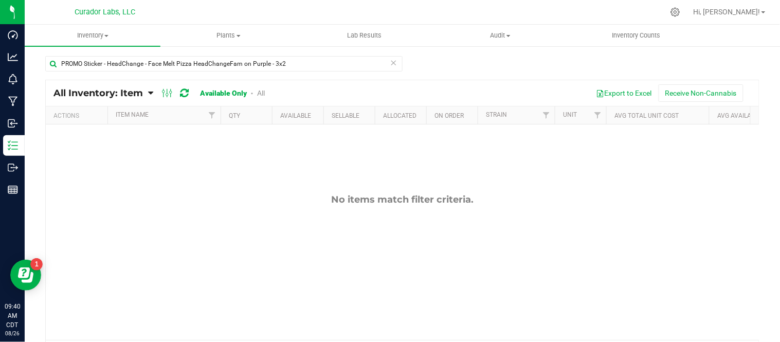
click at [391, 64] on icon at bounding box center [393, 62] width 7 height 12
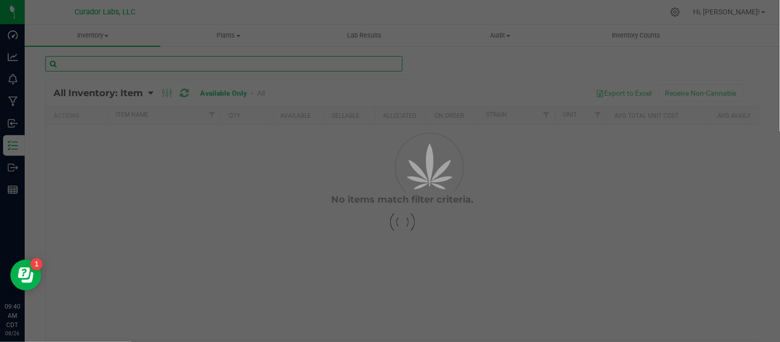
click at [355, 64] on input "text" at bounding box center [223, 63] width 357 height 15
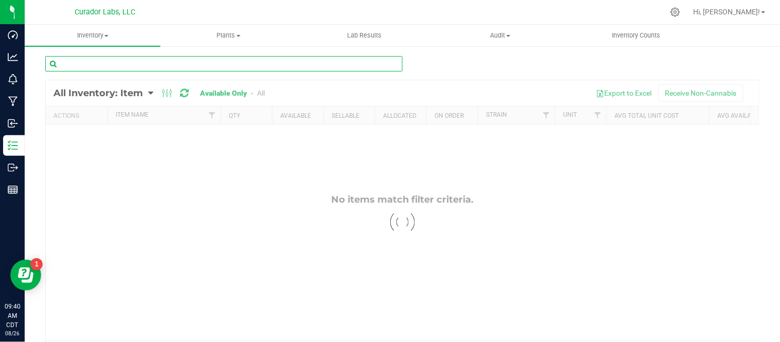
paste input "HeadChange - Sticker - Promo - Flip Flop Haze Beach Dabs HeadChangeFam on Laven…"
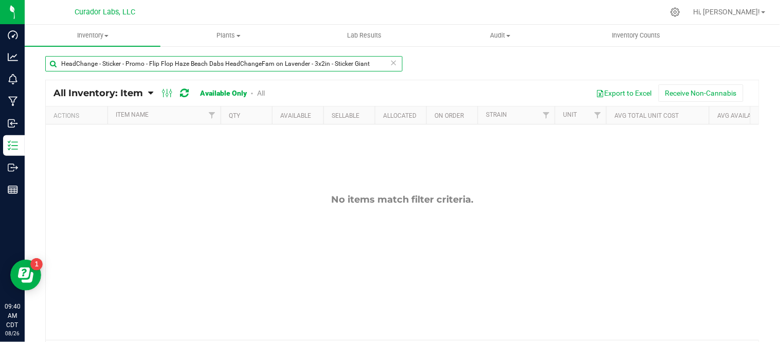
type input "HeadChange - Sticker - Promo - Flip Flop Haze Beach Dabs HeadChangeFam on Laven…"
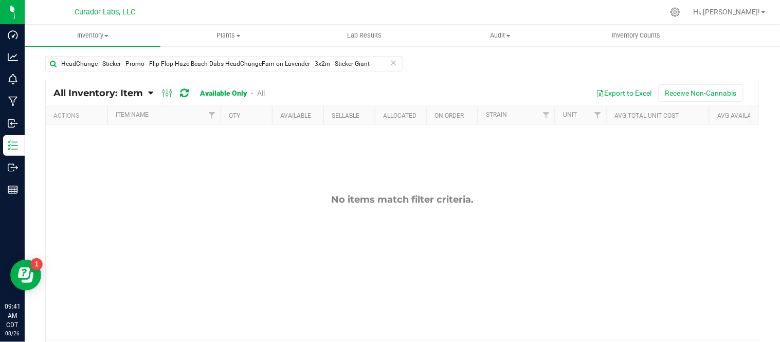
click at [390, 62] on icon at bounding box center [393, 62] width 7 height 12
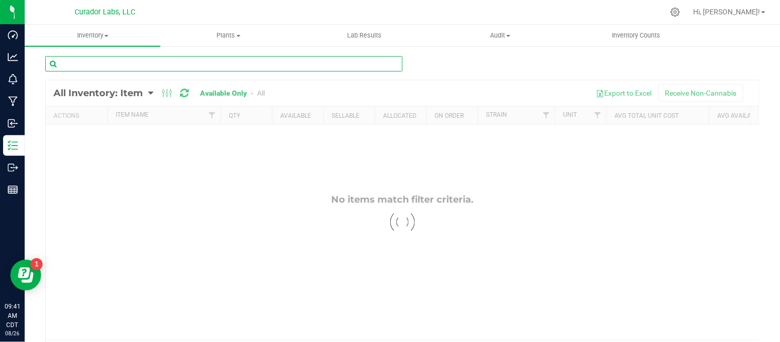
click at [355, 63] on input "text" at bounding box center [223, 63] width 357 height 15
paste input "PROMO Sticker - HeadChange - Flip Flop Haze Beach Dabs HeadChangeFam on Lavende…"
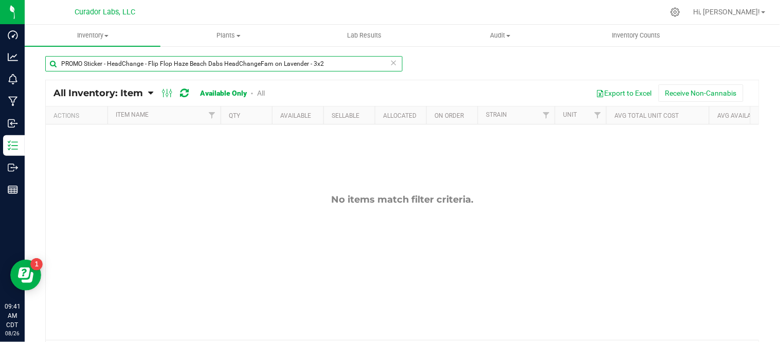
type input "PROMO Sticker - HeadChange - Flip Flop Haze Beach Dabs HeadChangeFam on Lavende…"
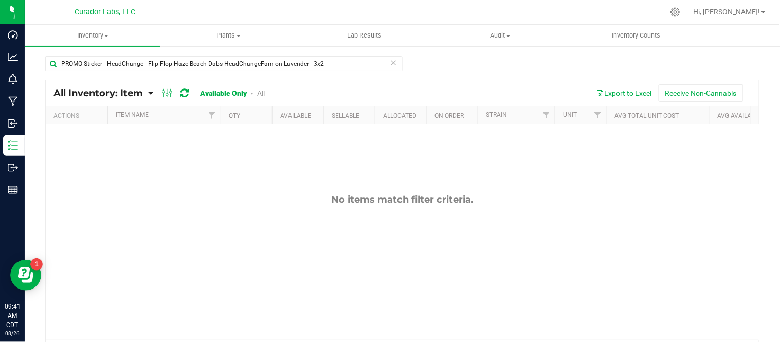
drag, startPoint x: 353, startPoint y: 65, endPoint x: 530, endPoint y: 62, distance: 177.5
click at [530, 62] on div "PROMO Sticker - HeadChange - Flip Flop Haze Beach Dabs HeadChangeFam on Lavende…" at bounding box center [402, 68] width 714 height 24
click at [330, 72] on div "PROMO Sticker - HeadChange - Flip Flop Haze Beach Dabs HeadChangeFam on Lavende…" at bounding box center [223, 68] width 357 height 24
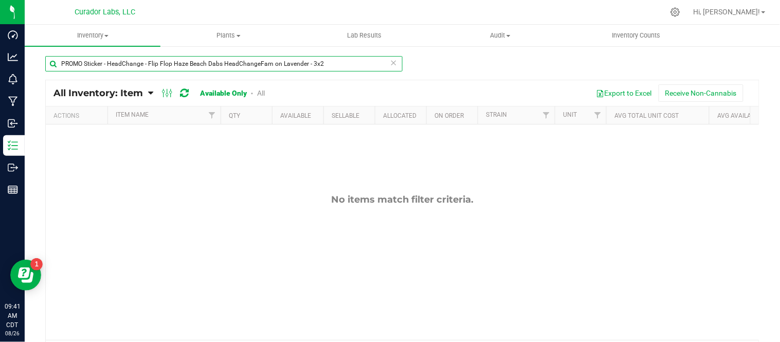
click at [334, 62] on input "PROMO Sticker - HeadChange - Flip Flop Haze Beach Dabs HeadChangeFam on Lavende…" at bounding box center [223, 63] width 357 height 15
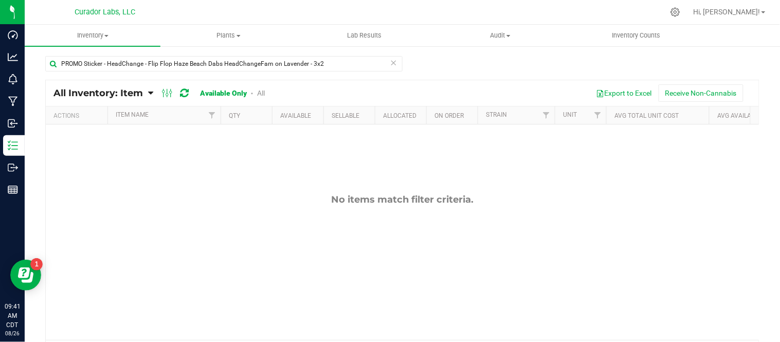
click at [391, 65] on icon at bounding box center [393, 62] width 7 height 12
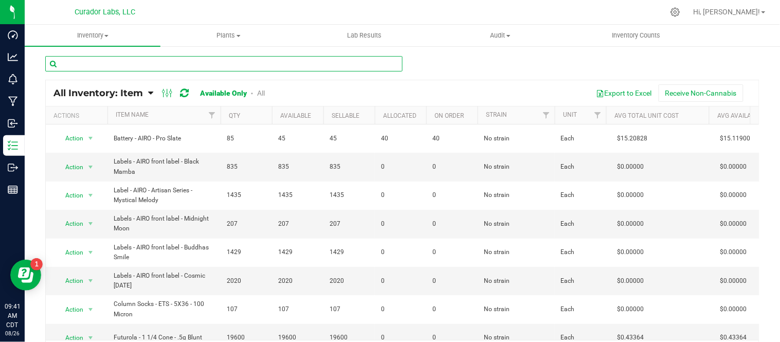
click at [178, 63] on input "text" at bounding box center [223, 63] width 357 height 15
paste input "PROMO Sticker - HeadChange - Flip Flop Haze Beach Dabs on Lavender - 2x3"
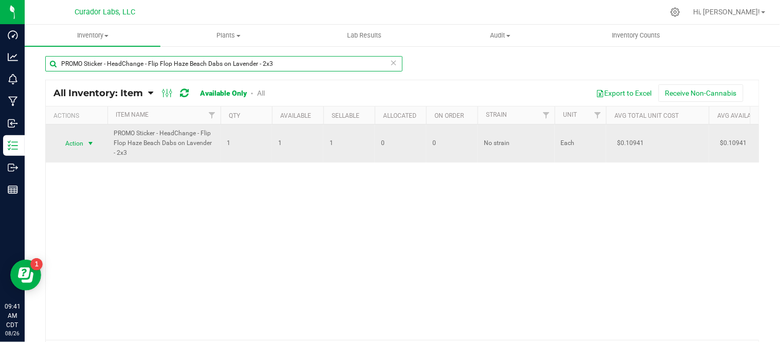
type input "PROMO Sticker - HeadChange - Flip Flop Haze Beach Dabs on Lavender - 2x3"
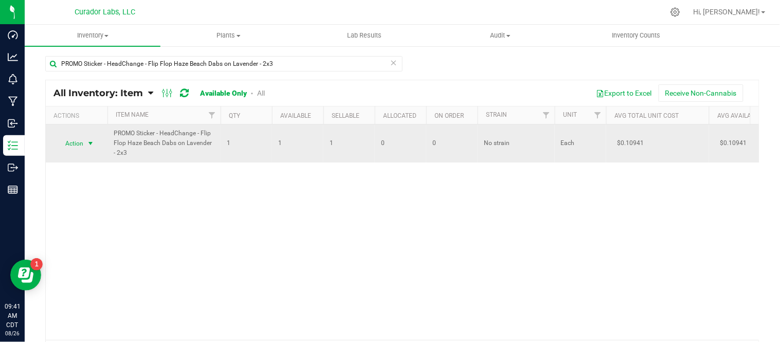
click at [96, 148] on span "select" at bounding box center [90, 143] width 13 height 14
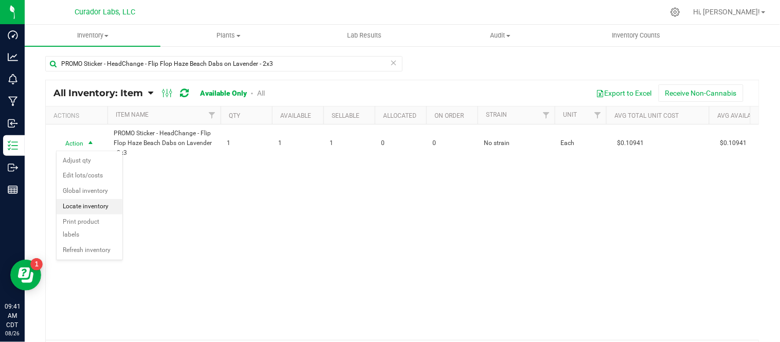
click at [110, 204] on li "Locate inventory" at bounding box center [90, 206] width 66 height 15
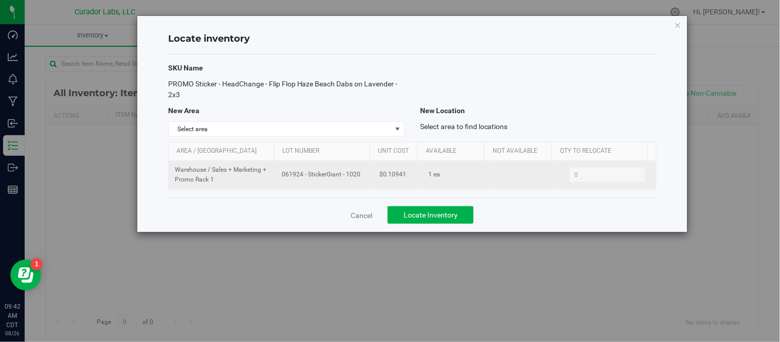
drag, startPoint x: 279, startPoint y: 177, endPoint x: 351, endPoint y: 183, distance: 72.7
click at [351, 183] on td "061924 - StickerGiant - 1020" at bounding box center [325, 175] width 98 height 28
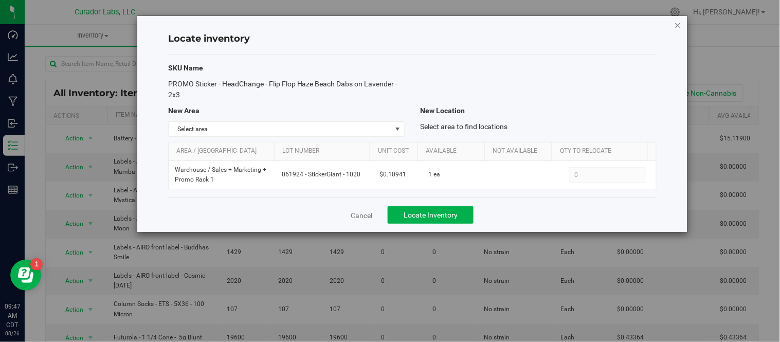
click at [679, 24] on icon "button" at bounding box center [678, 25] width 7 height 12
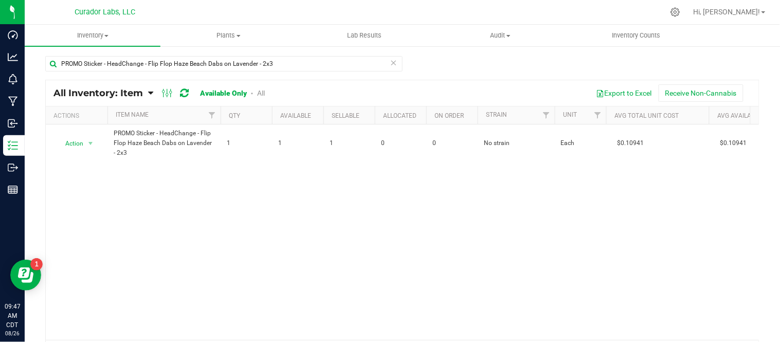
click at [392, 64] on icon at bounding box center [393, 62] width 7 height 12
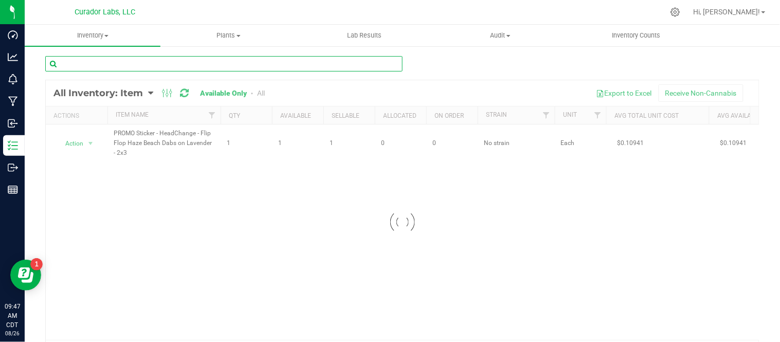
paste input "PROMO Sticker - HeadChange - Grape Chop Suey Ramen Bowl on White"
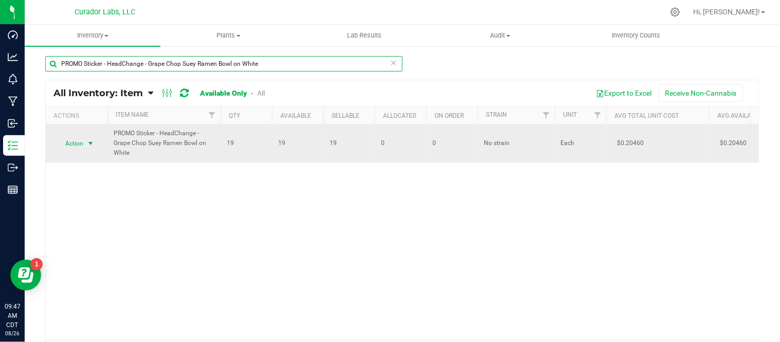
type input "PROMO Sticker - HeadChange - Grape Chop Suey Ramen Bowl on White"
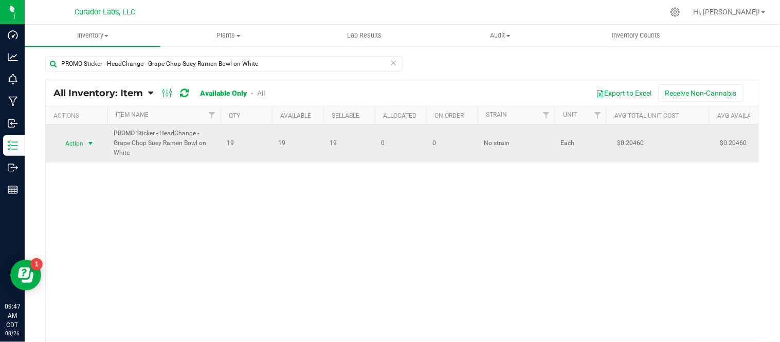
click at [93, 146] on span "select" at bounding box center [90, 143] width 8 height 8
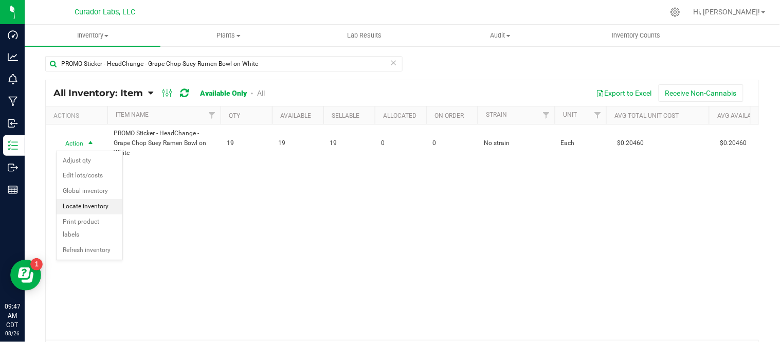
click at [101, 207] on li "Locate inventory" at bounding box center [90, 206] width 66 height 15
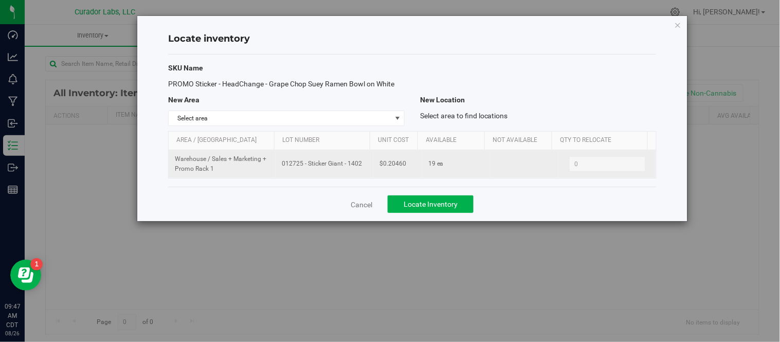
drag, startPoint x: 281, startPoint y: 167, endPoint x: 352, endPoint y: 173, distance: 71.7
click at [352, 173] on td "012725 - Sticker Giant - 1402" at bounding box center [325, 164] width 98 height 28
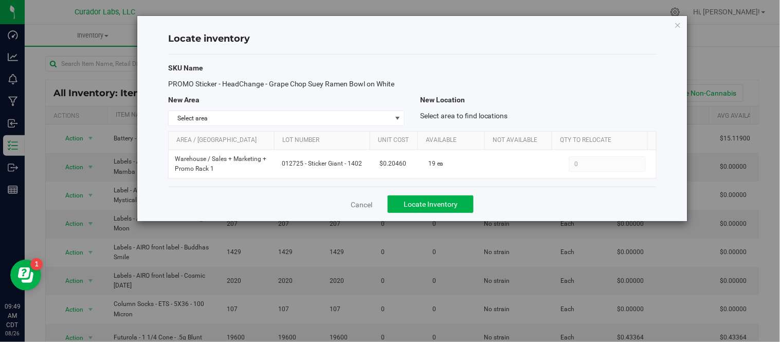
drag, startPoint x: 340, startPoint y: 167, endPoint x: 335, endPoint y: 79, distance: 88.1
click at [335, 80] on span "PROMO Sticker - HeadChange - Grape Chop Suey Ramen Bowl on White" at bounding box center [281, 84] width 227 height 8
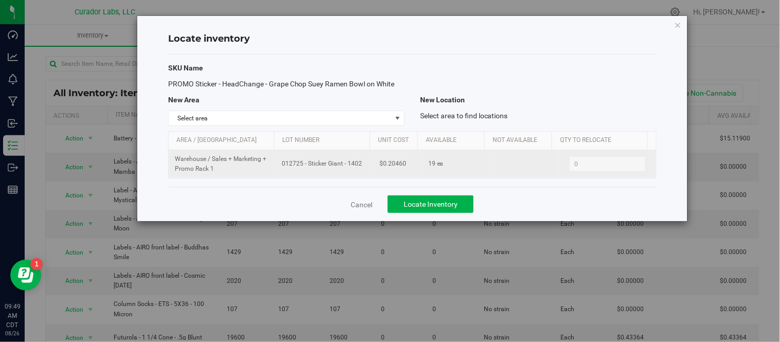
drag, startPoint x: 281, startPoint y: 168, endPoint x: 369, endPoint y: 171, distance: 88.0
click at [369, 171] on td "012725 - Sticker Giant - 1402" at bounding box center [325, 164] width 98 height 28
drag, startPoint x: 379, startPoint y: 166, endPoint x: 405, endPoint y: 166, distance: 25.7
click at [405, 166] on td "$0.20460" at bounding box center [397, 164] width 49 height 28
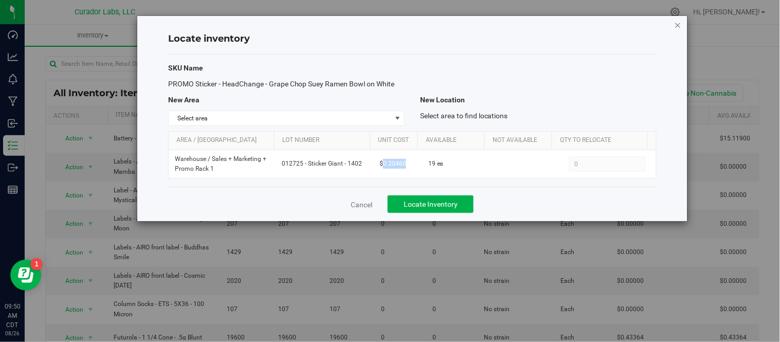
click at [680, 23] on icon "button" at bounding box center [678, 25] width 7 height 12
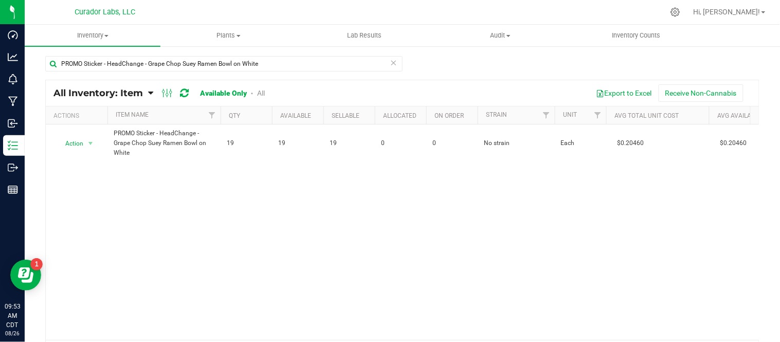
click at [392, 58] on icon at bounding box center [393, 62] width 7 height 12
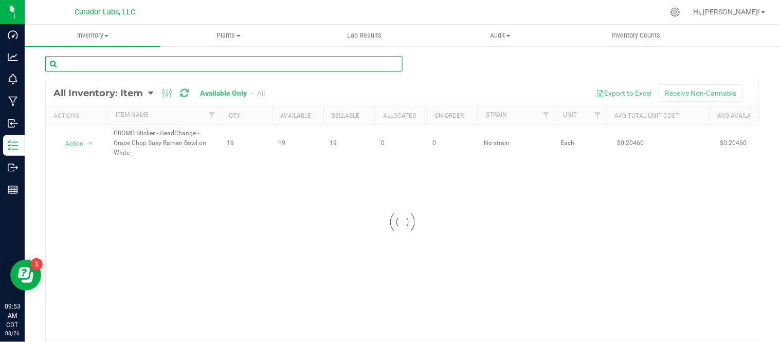
paste input "PROMO Sticker - HeadChange - Super Boof Gas Can Siphon Red HeadChangeFam on Yel…"
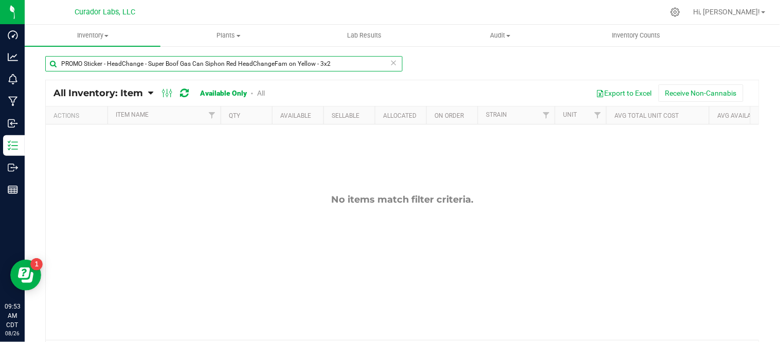
type input "PROMO Sticker - HeadChange - Super Boof Gas Can Siphon Red HeadChangeFam on Yel…"
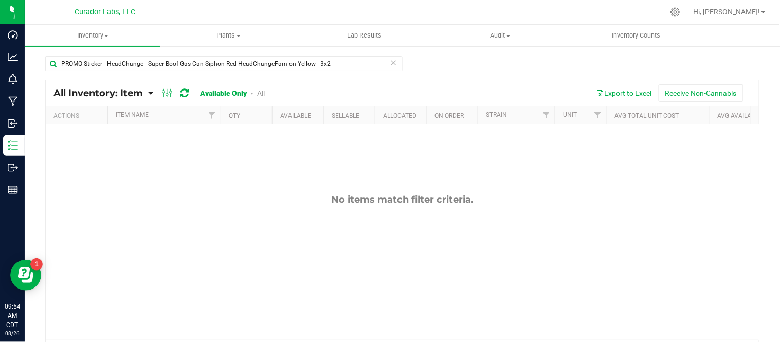
click at [391, 63] on icon at bounding box center [393, 62] width 7 height 12
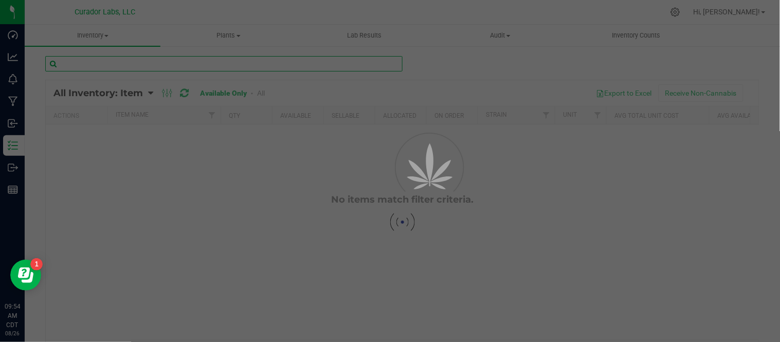
click at [333, 60] on input "text" at bounding box center [223, 63] width 357 height 15
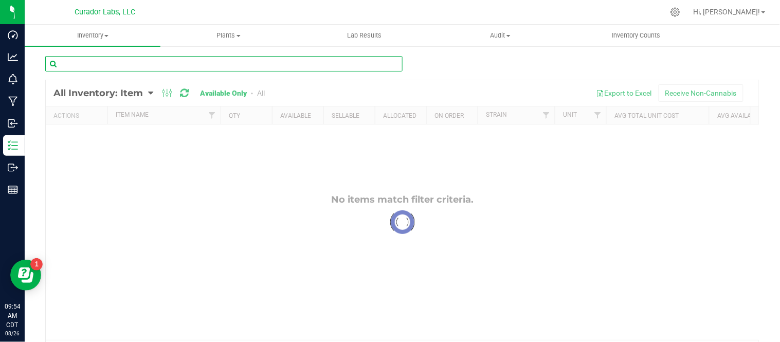
paste input "PROMO Sticker - HeadChange - TRPS No 'E' Purple and Green HeadChangeFam on Grey…"
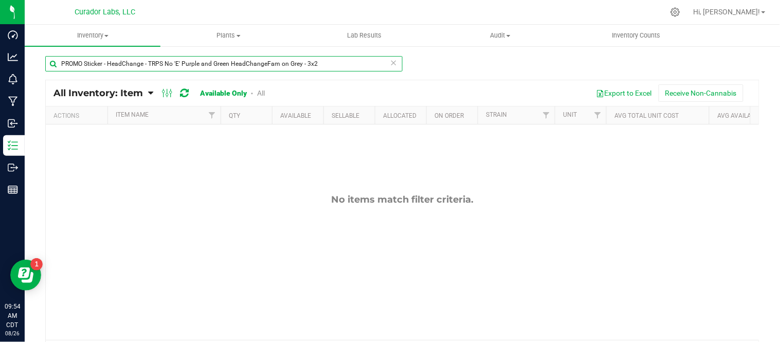
type input "PROMO Sticker - HeadChange - TRPS No 'E' Purple and Green HeadChangeFam on Grey…"
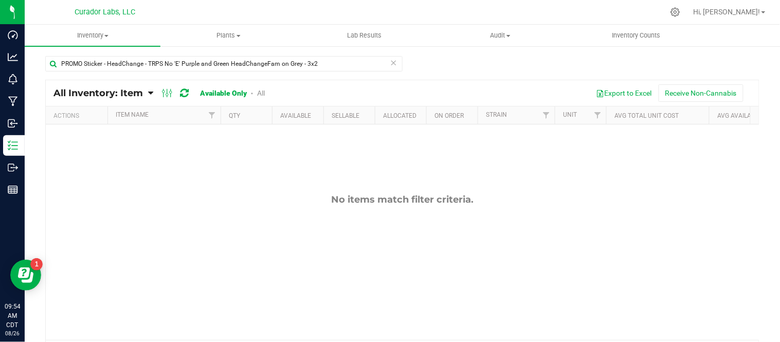
click at [390, 64] on icon at bounding box center [393, 62] width 7 height 12
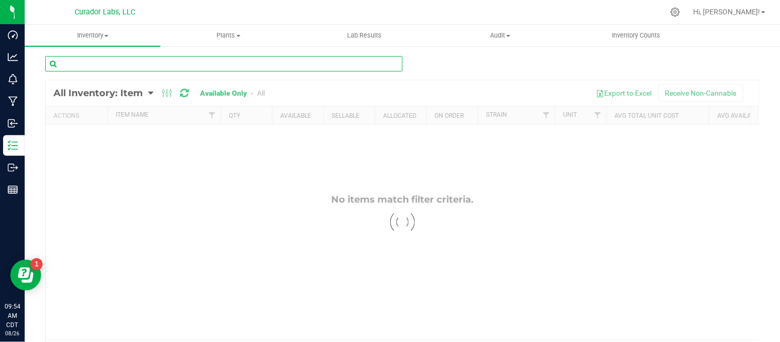
click at [377, 64] on input "text" at bounding box center [223, 63] width 357 height 15
paste input "Promo Sticker - SafeBet - Who's Packin' Trees and Sunset on Beige - 3x2"
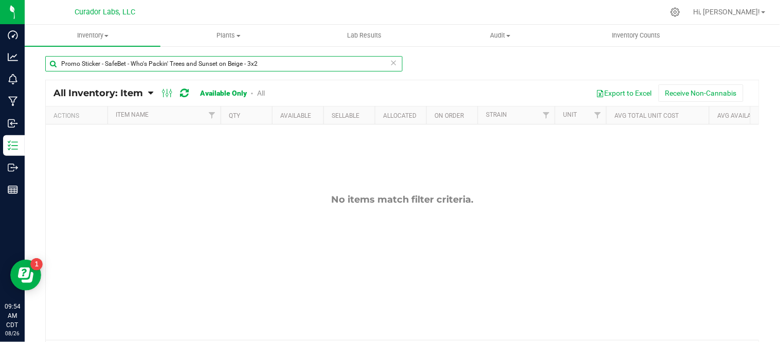
type input "Promo Sticker - SafeBet - Who's Packin' Trees and Sunset on Beige - 3x2"
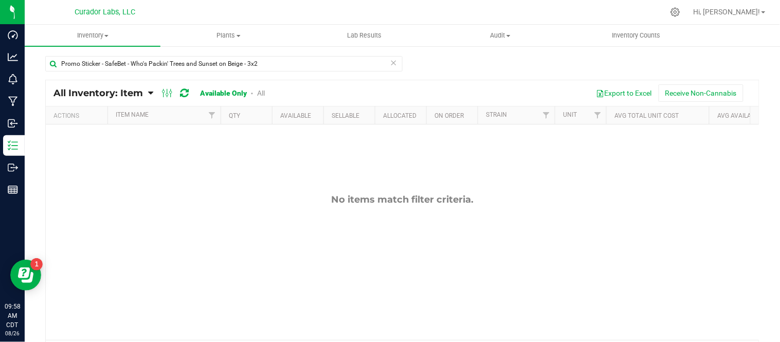
click at [391, 65] on icon at bounding box center [393, 62] width 7 height 12
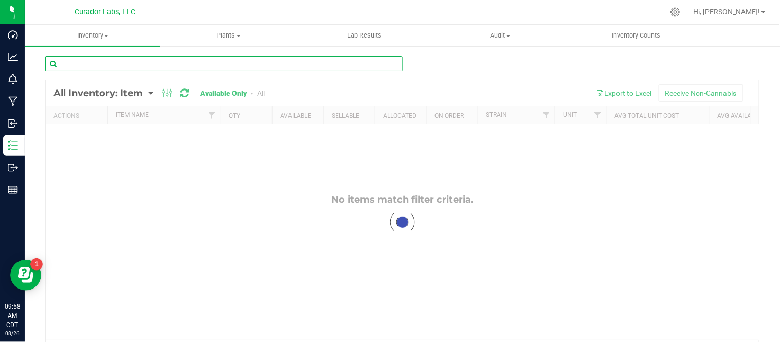
paste input "Silicone End Cap Vape Cart 0.5mm - AVD"
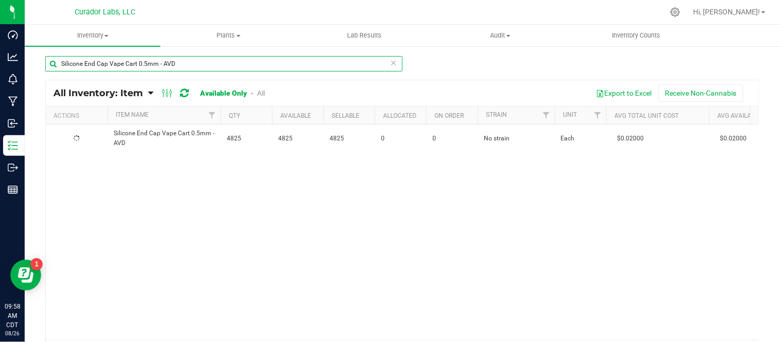
type input "Silicone End Cap Vape Cart 0.5mm - AVD"
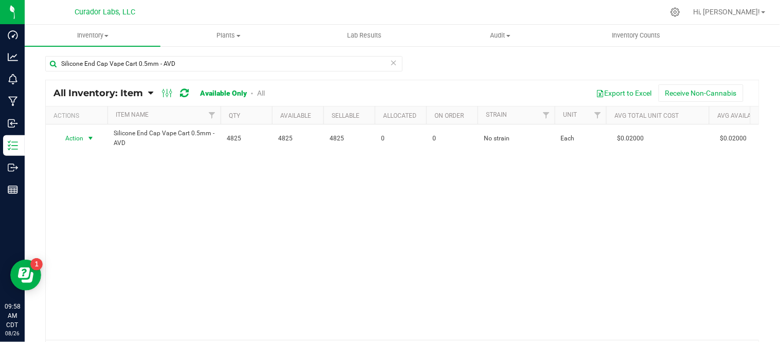
click at [91, 137] on span "select" at bounding box center [90, 138] width 8 height 8
click at [110, 203] on li "Locate inventory" at bounding box center [90, 201] width 66 height 15
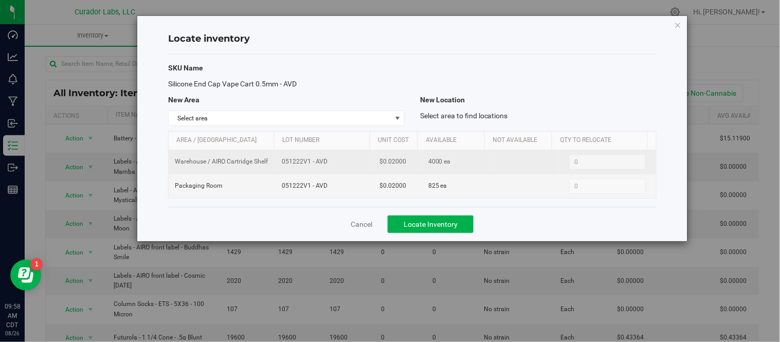
drag, startPoint x: 281, startPoint y: 163, endPoint x: 328, endPoint y: 166, distance: 46.9
click at [328, 166] on span "051222V1 - AVD" at bounding box center [324, 162] width 85 height 10
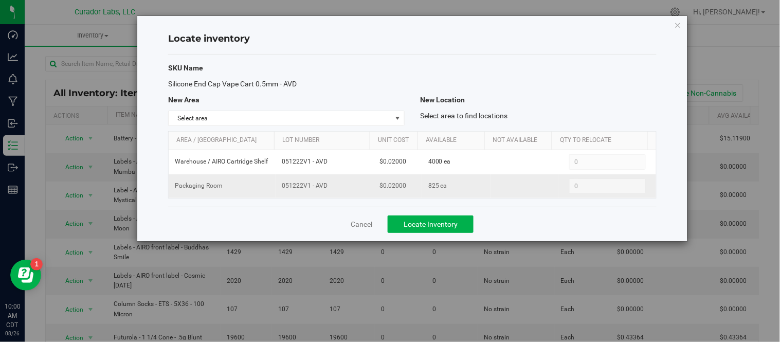
drag, startPoint x: 330, startPoint y: 188, endPoint x: 336, endPoint y: 188, distance: 6.2
click at [336, 188] on td "051222V1 - AVD" at bounding box center [325, 186] width 98 height 24
click at [679, 22] on icon "button" at bounding box center [678, 25] width 7 height 12
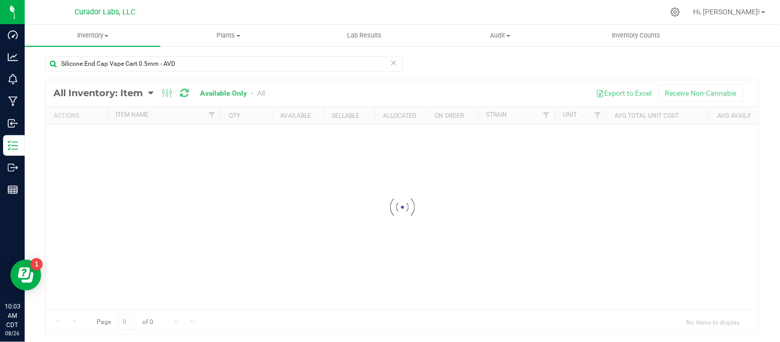
click at [390, 64] on icon at bounding box center [393, 62] width 7 height 12
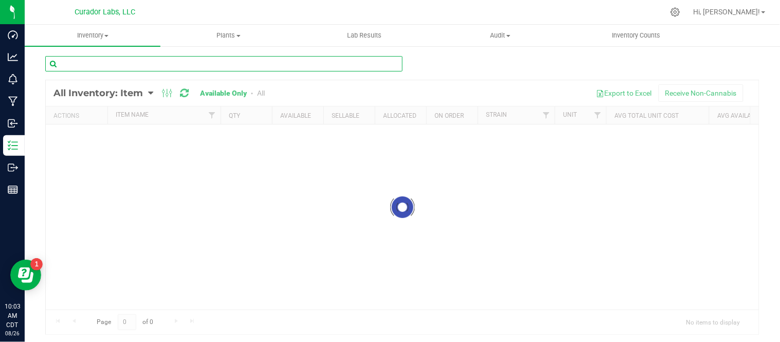
click at [331, 64] on input "text" at bounding box center [223, 63] width 357 height 15
paste input "Table Tent - HeadChange - Tropaconda [PERSON_NAME] Sweepstakes QR on Grey - 4x6"
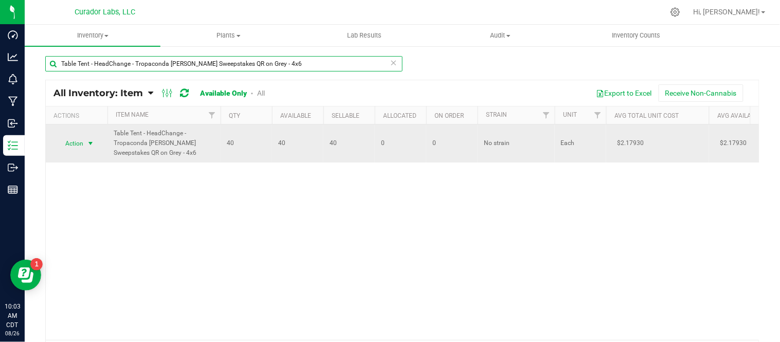
type input "Table Tent - HeadChange - Tropaconda [PERSON_NAME] Sweepstakes QR on Grey - 4x6"
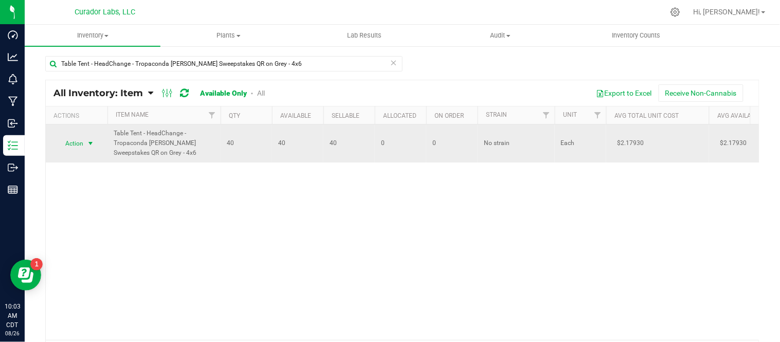
click at [91, 141] on span "select" at bounding box center [90, 143] width 8 height 8
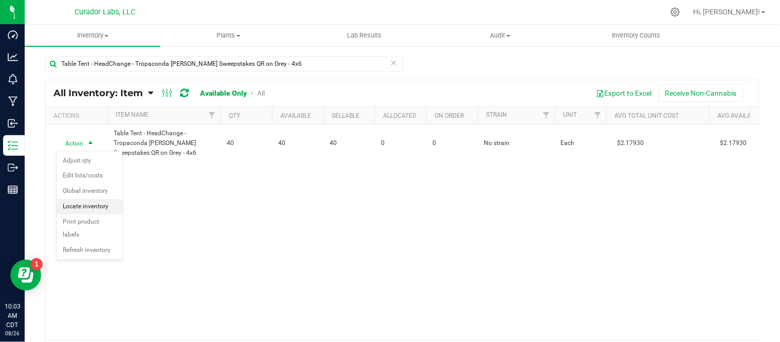
click at [98, 207] on li "Locate inventory" at bounding box center [90, 206] width 66 height 15
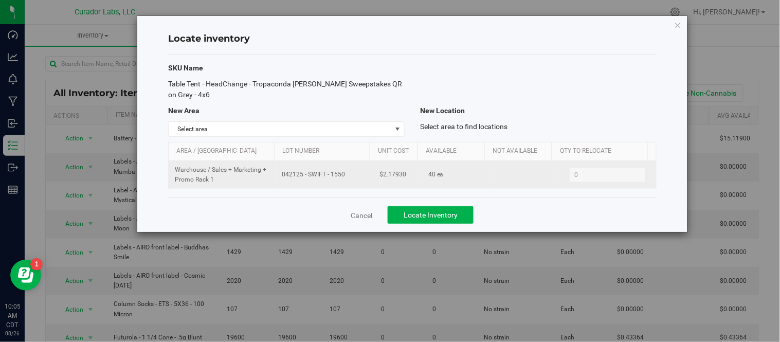
drag, startPoint x: 278, startPoint y: 174, endPoint x: 356, endPoint y: 180, distance: 78.9
click at [356, 180] on td "042125 - SWIFT - 1550" at bounding box center [325, 175] width 98 height 28
drag, startPoint x: 379, startPoint y: 177, endPoint x: 403, endPoint y: 178, distance: 24.2
click at [405, 179] on td "$2.17930" at bounding box center [397, 175] width 49 height 28
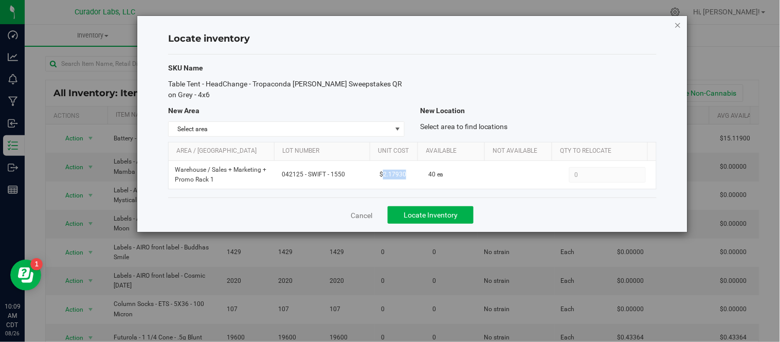
click at [680, 23] on icon "button" at bounding box center [678, 25] width 7 height 12
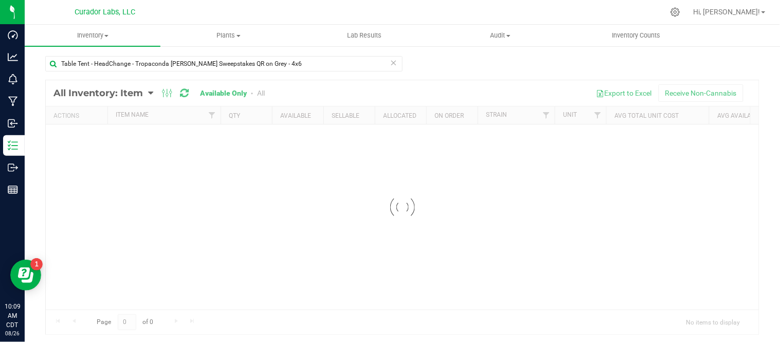
click at [391, 62] on icon at bounding box center [393, 62] width 7 height 12
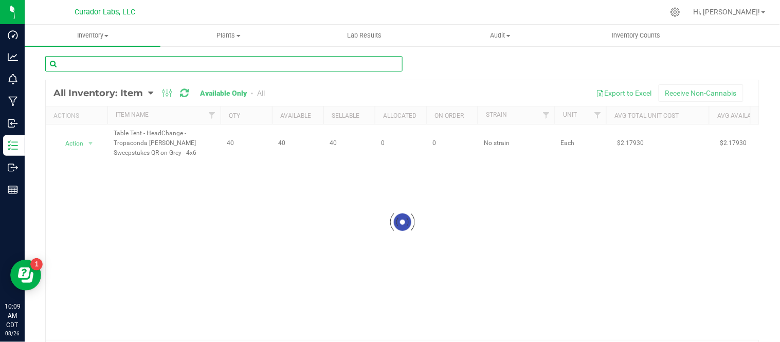
drag, startPoint x: 352, startPoint y: 64, endPoint x: 303, endPoint y: 57, distance: 48.9
click at [303, 57] on input "text" at bounding box center [223, 63] width 357 height 15
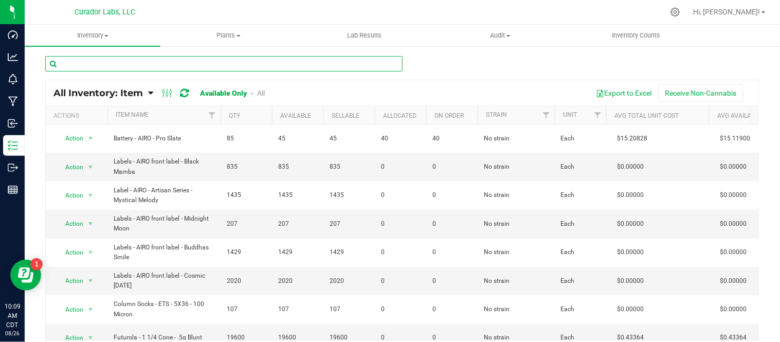
paste input "Preroll Cone - SafeBet - 84/26 Joint Classic White - 1 1/4"
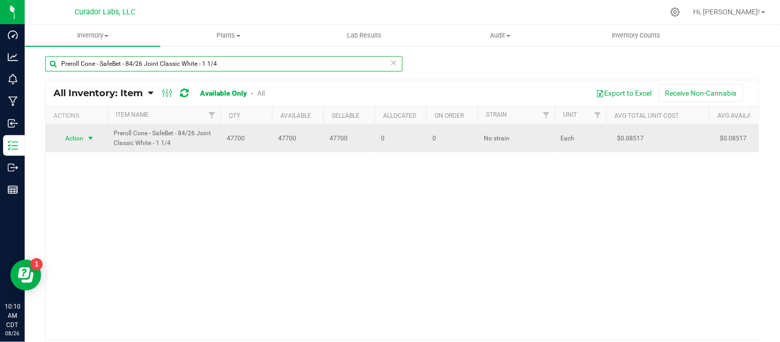
type input "Preroll Cone - SafeBet - 84/26 Joint Classic White - 1 1/4"
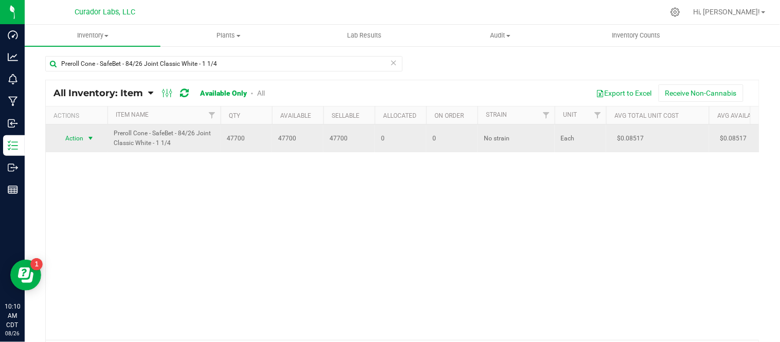
click at [95, 140] on span "select" at bounding box center [90, 138] width 8 height 8
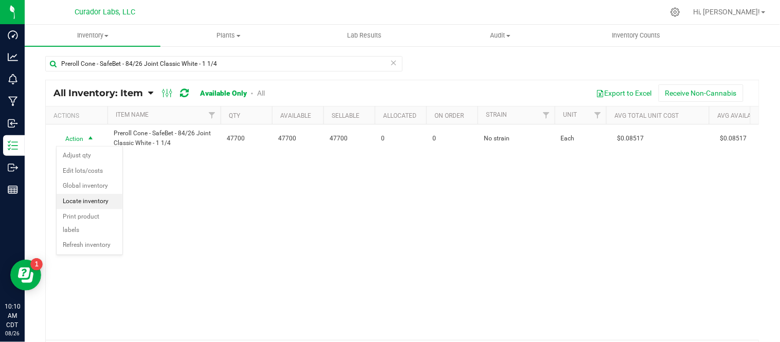
click at [93, 202] on li "Locate inventory" at bounding box center [90, 201] width 66 height 15
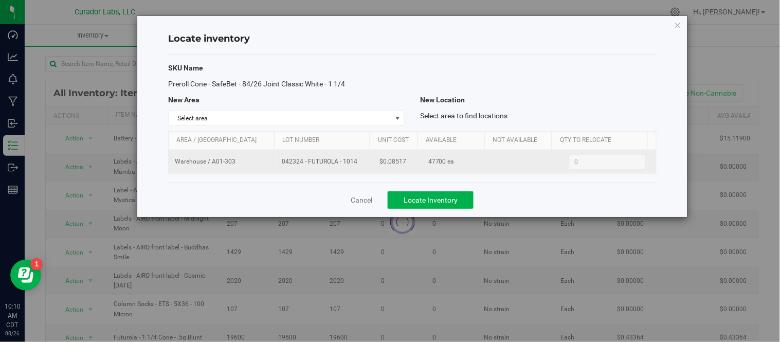
drag, startPoint x: 281, startPoint y: 163, endPoint x: 348, endPoint y: 170, distance: 67.2
click at [348, 170] on td "042324 - FUTUROLA - 1014" at bounding box center [325, 162] width 98 height 24
drag, startPoint x: 424, startPoint y: 161, endPoint x: 441, endPoint y: 167, distance: 18.2
click at [441, 167] on span "47700 ea" at bounding box center [441, 162] width 26 height 10
drag, startPoint x: 381, startPoint y: 163, endPoint x: 401, endPoint y: 169, distance: 21.3
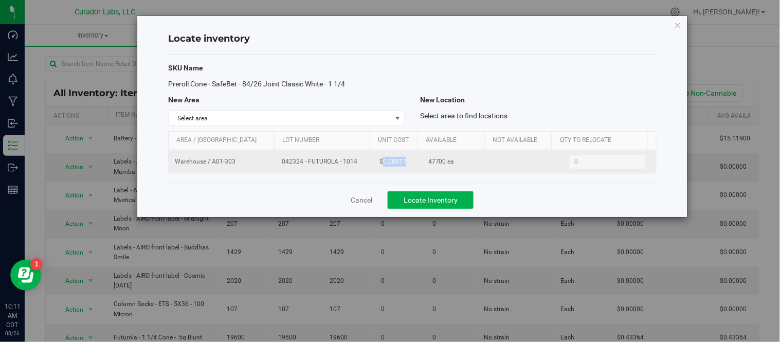
click at [401, 169] on td "$0.08517" at bounding box center [397, 162] width 49 height 24
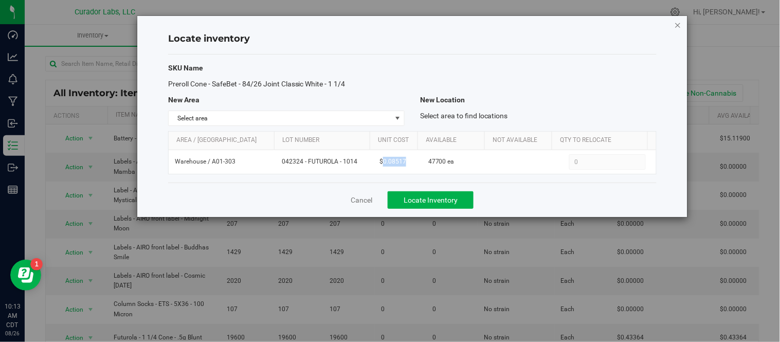
click at [676, 26] on icon "button" at bounding box center [678, 25] width 7 height 12
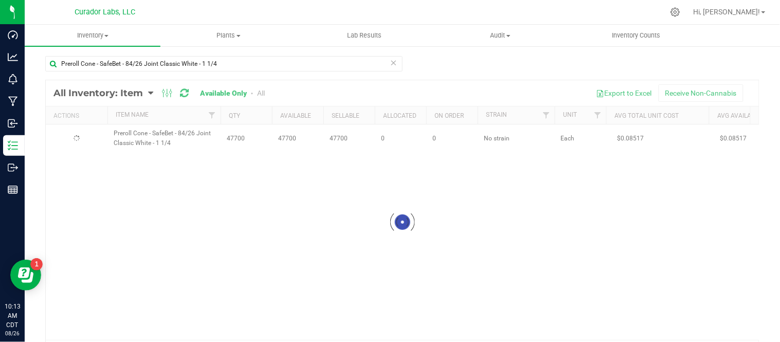
click at [391, 63] on icon at bounding box center [393, 62] width 7 height 12
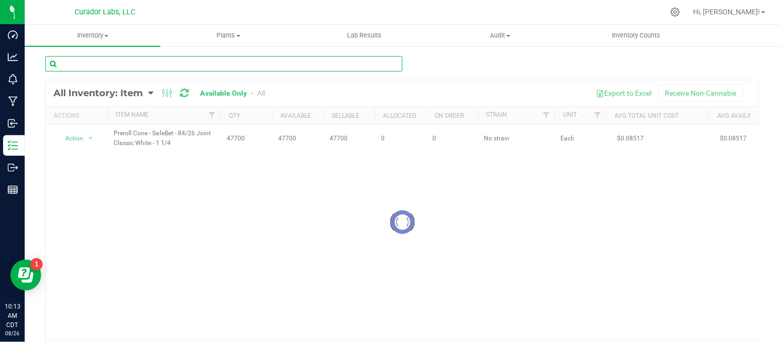
click at [334, 63] on input "text" at bounding box center [223, 63] width 357 height 15
paste input "Futurola - King Size Cones - 1g Preroll"
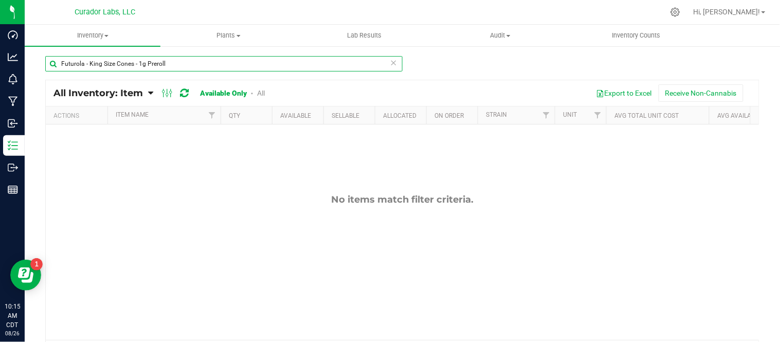
drag, startPoint x: 193, startPoint y: 60, endPoint x: 49, endPoint y: 62, distance: 144.0
click at [48, 62] on input "Futurola - King Size Cones - 1g Preroll" at bounding box center [223, 63] width 357 height 15
paste input "Product Label – Compliance – 1.5” x 1" white labe"
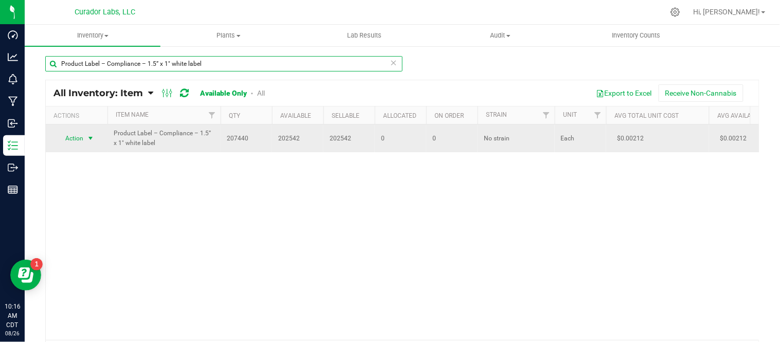
type input "Product Label – Compliance – 1.5” x 1" white label"
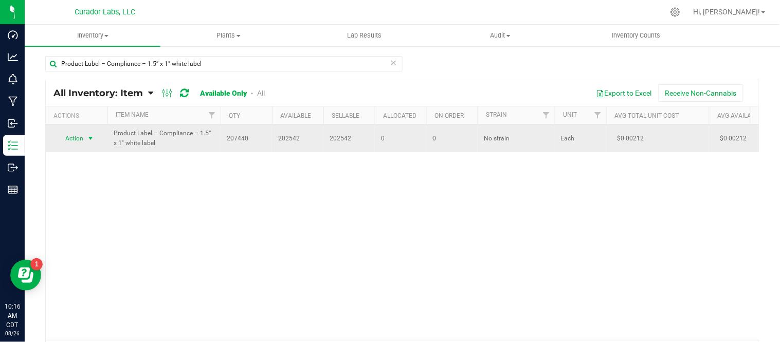
click at [92, 136] on span "select" at bounding box center [90, 138] width 8 height 8
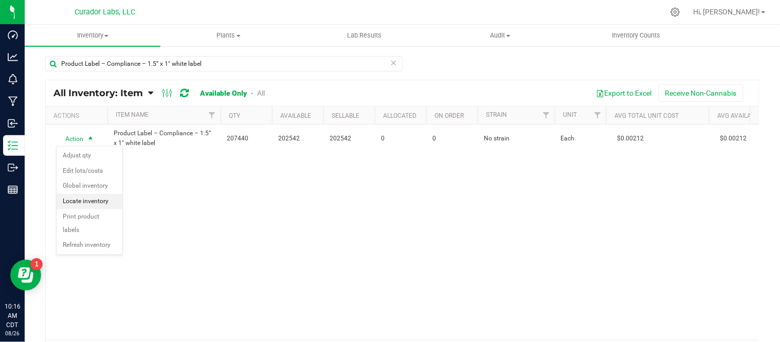
click at [103, 202] on li "Locate inventory" at bounding box center [90, 201] width 66 height 15
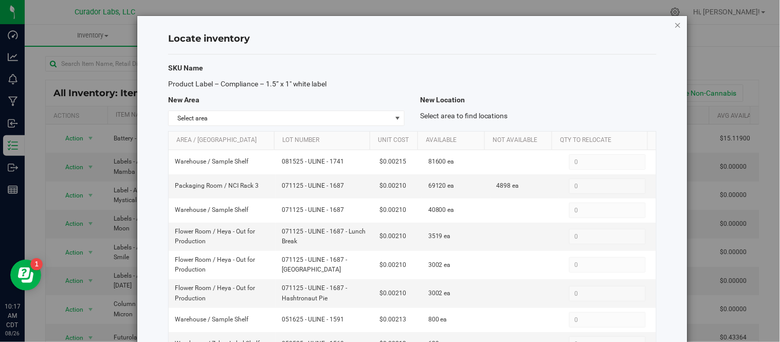
click at [675, 23] on icon "button" at bounding box center [678, 25] width 7 height 12
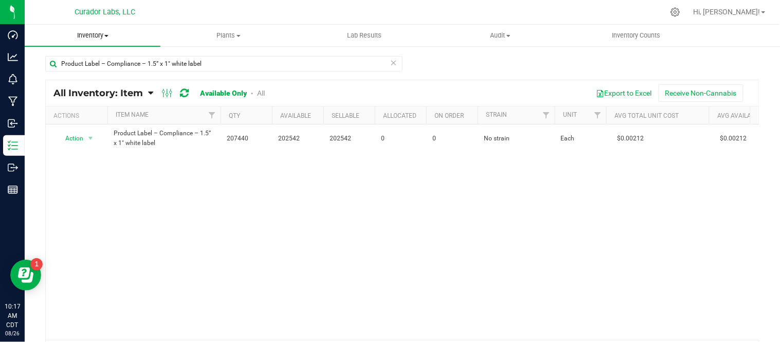
click at [106, 35] on span at bounding box center [106, 36] width 4 height 2
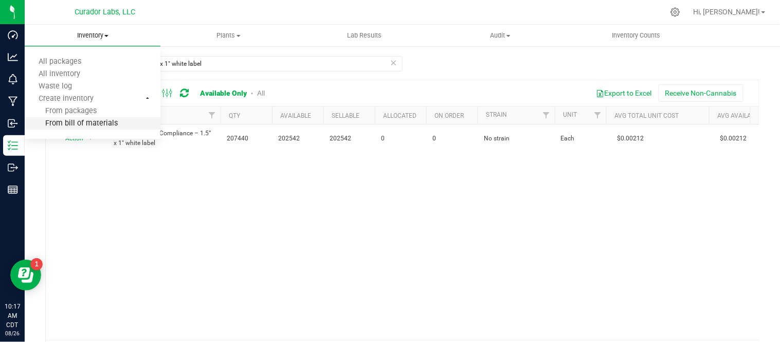
click at [108, 125] on span "From bill of materials" at bounding box center [71, 123] width 93 height 9
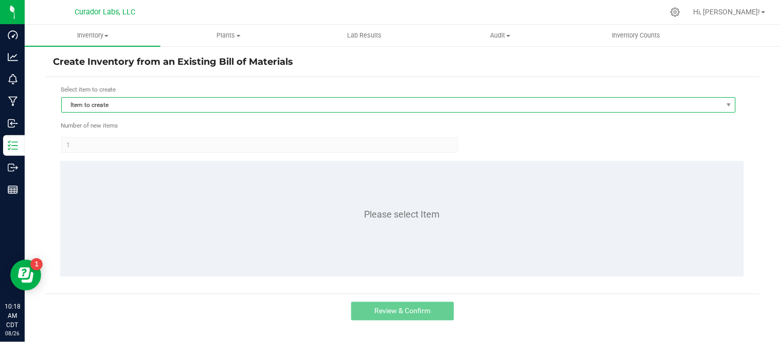
click at [726, 106] on span at bounding box center [729, 105] width 13 height 14
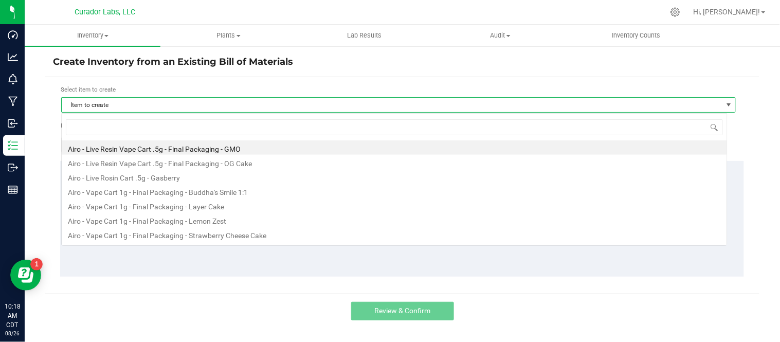
scroll to position [15, 666]
click at [725, 106] on span at bounding box center [729, 105] width 8 height 8
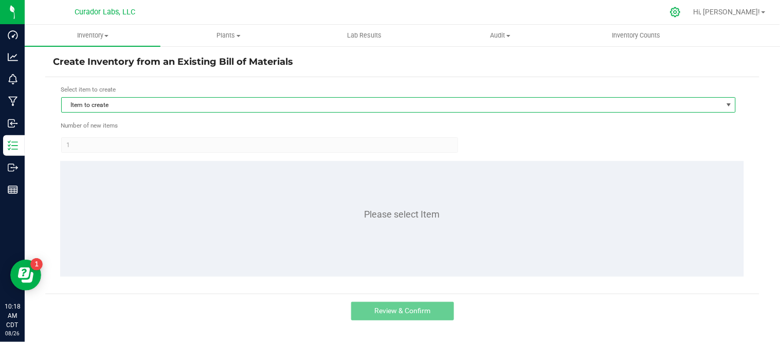
click at [689, 17] on div at bounding box center [676, 12] width 26 height 22
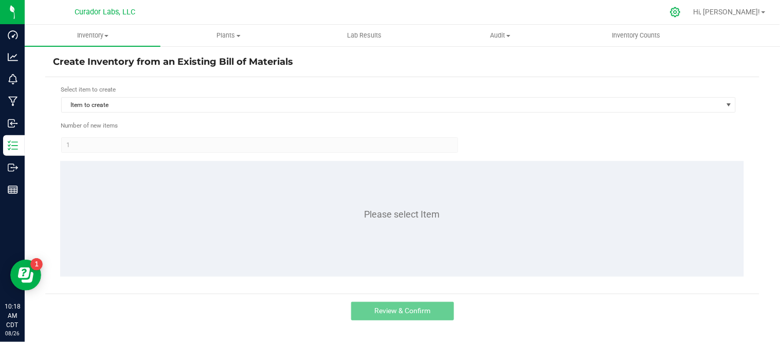
click at [680, 10] on icon at bounding box center [676, 12] width 10 height 10
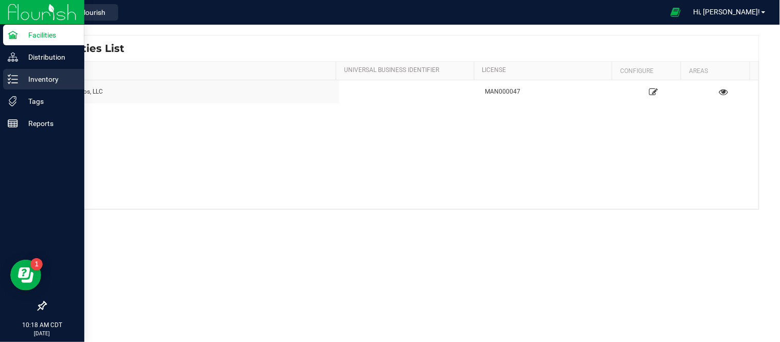
click at [39, 83] on p "Inventory" at bounding box center [49, 79] width 62 height 12
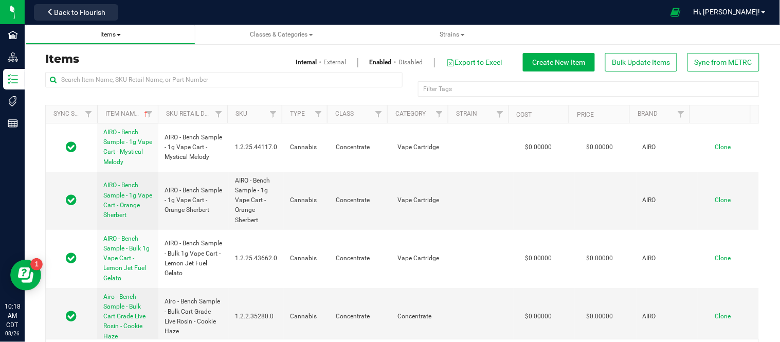
click at [120, 38] on span "Items" at bounding box center [110, 34] width 21 height 7
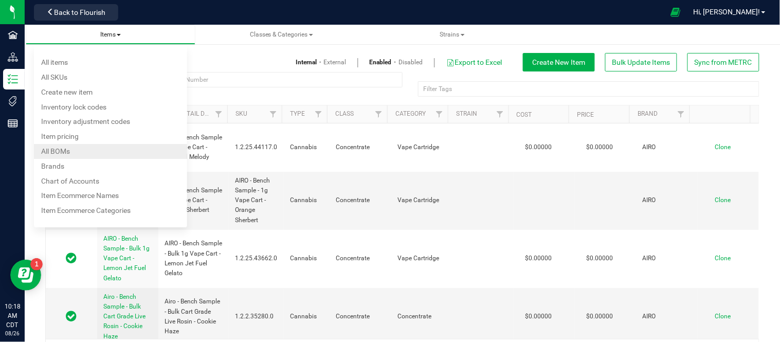
click at [83, 148] on li "All BOMs" at bounding box center [111, 151] width 154 height 15
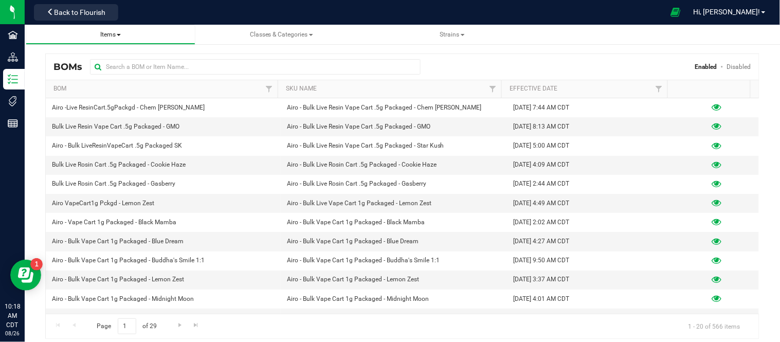
click at [122, 37] on span "Items All items All SKUs Create new item Inventory lock codes Inventory adjustm…" at bounding box center [111, 34] width 154 height 9
click at [116, 36] on span "Items" at bounding box center [110, 34] width 21 height 7
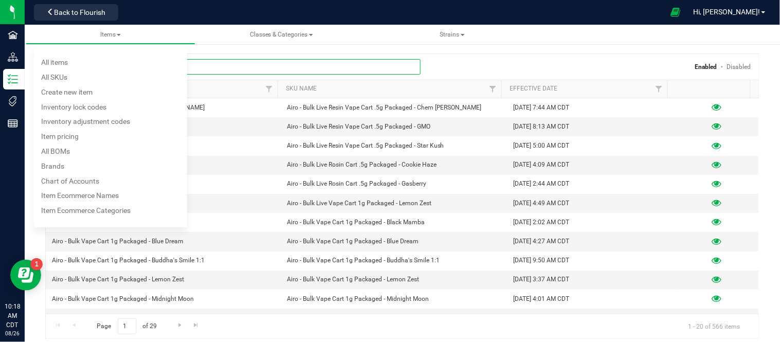
click at [233, 67] on input "text" at bounding box center [255, 66] width 331 height 15
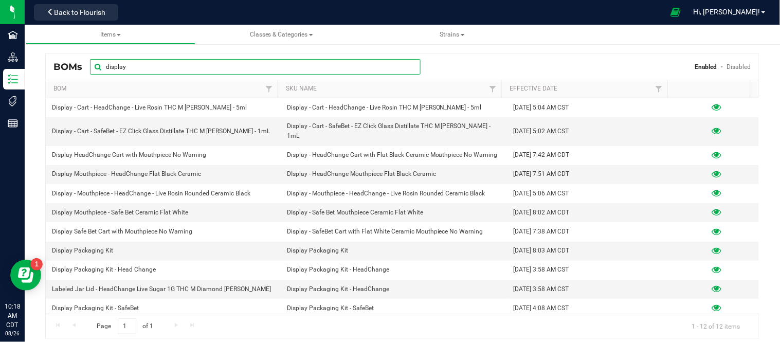
type input "display"
click at [161, 47] on div "BOMs display Enabled Disabled Bom Sku Name Effective Date Display - Cart - Head…" at bounding box center [402, 189] width 714 height 299
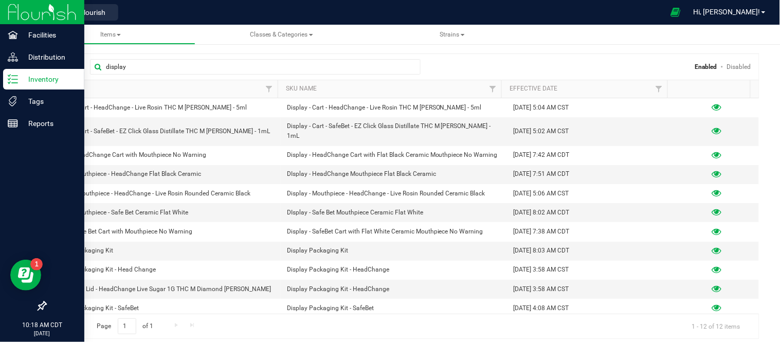
click at [47, 82] on p "Inventory" at bounding box center [49, 79] width 62 height 12
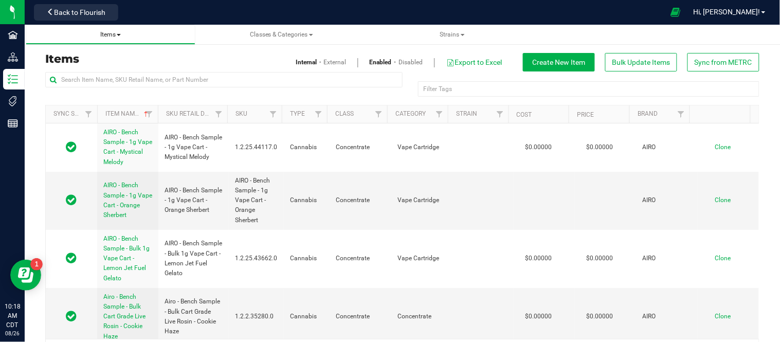
click at [120, 37] on span "Items" at bounding box center [110, 34] width 21 height 7
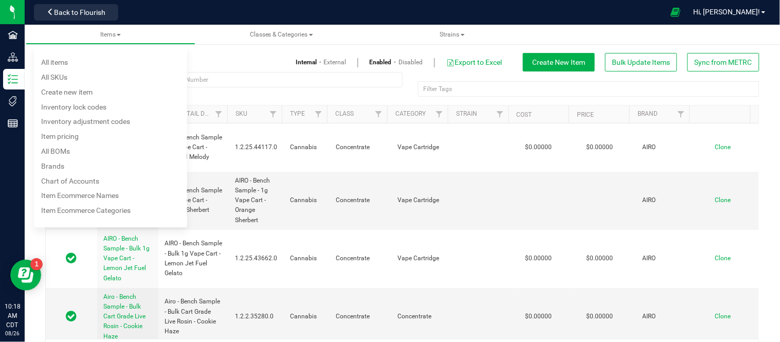
click at [204, 55] on h3 "Items" at bounding box center [220, 59] width 350 height 12
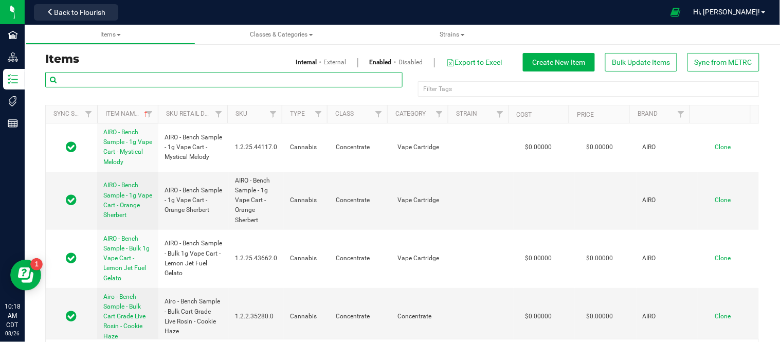
click at [204, 81] on input "text" at bounding box center [223, 79] width 357 height 15
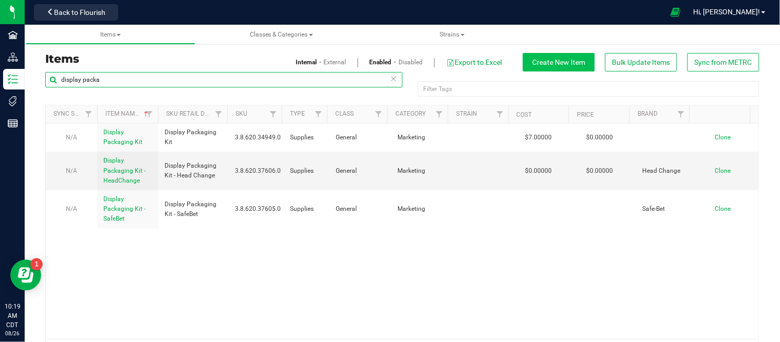
type input "display packa"
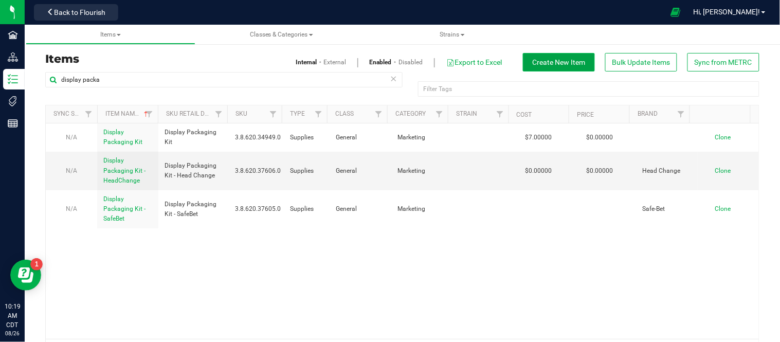
click at [541, 67] on button "Create New Item" at bounding box center [559, 62] width 72 height 19
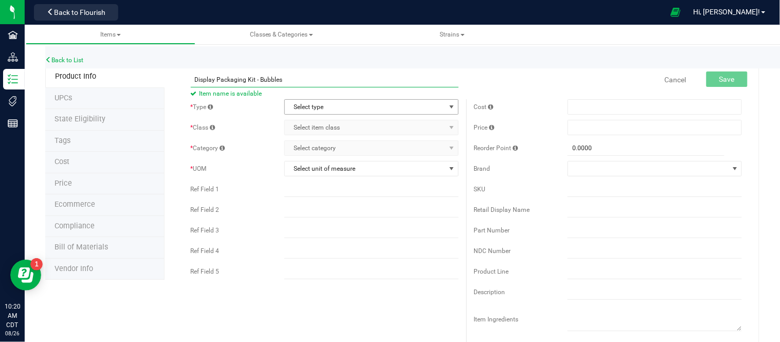
type input "Display Packaging Kit - Bubbles"
click at [438, 106] on span "Select type" at bounding box center [365, 107] width 160 height 14
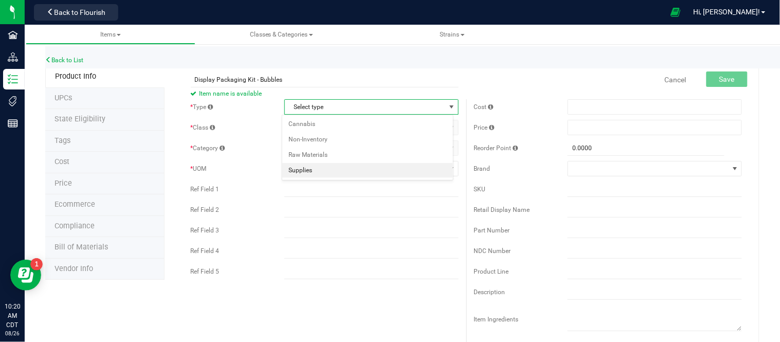
click at [348, 175] on li "Supplies" at bounding box center [367, 170] width 171 height 15
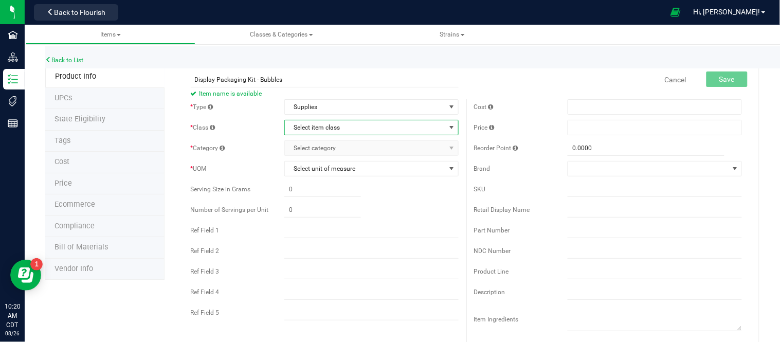
click at [362, 128] on span "Select item class" at bounding box center [365, 127] width 160 height 14
click at [337, 143] on li "General" at bounding box center [367, 145] width 171 height 15
click at [344, 145] on span "Select category" at bounding box center [365, 148] width 160 height 14
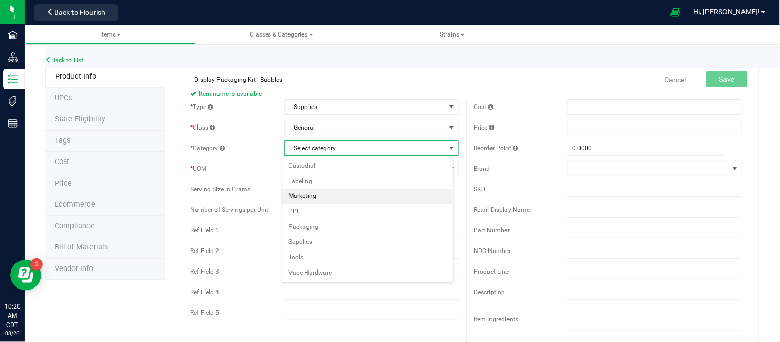
click at [315, 199] on li "Marketing" at bounding box center [367, 196] width 171 height 15
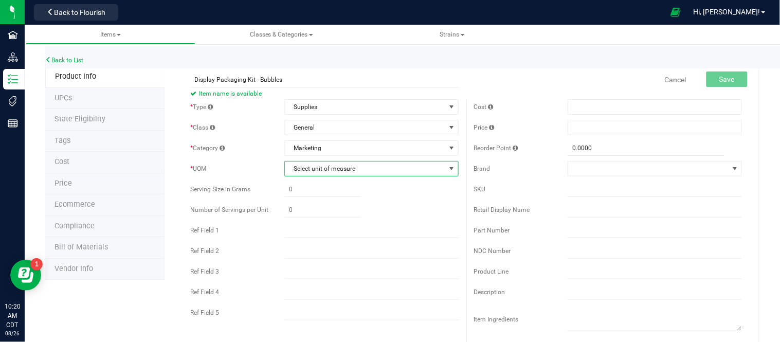
click at [363, 172] on span "Select unit of measure" at bounding box center [365, 168] width 160 height 14
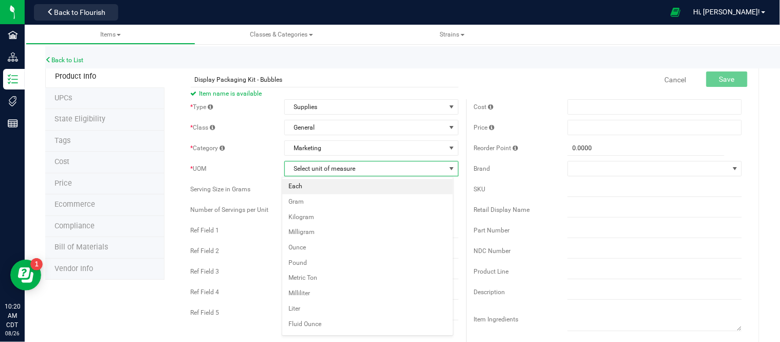
click at [317, 189] on li "Each" at bounding box center [367, 186] width 171 height 15
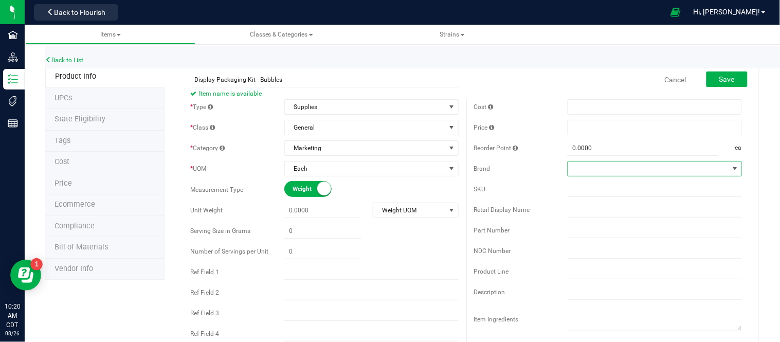
click at [634, 174] on span at bounding box center [648, 168] width 160 height 14
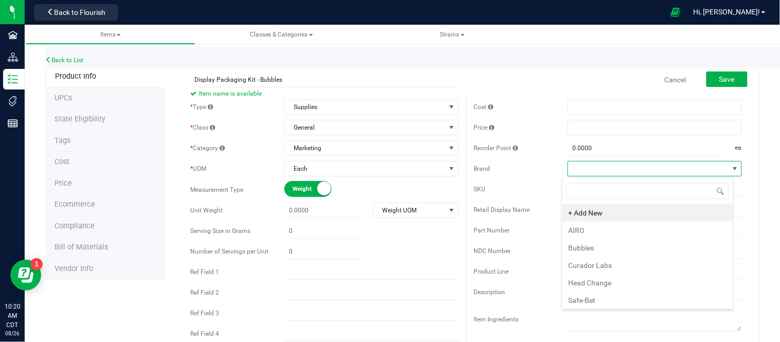
scroll to position [15, 172]
click at [601, 250] on li "Bubbles" at bounding box center [648, 247] width 171 height 17
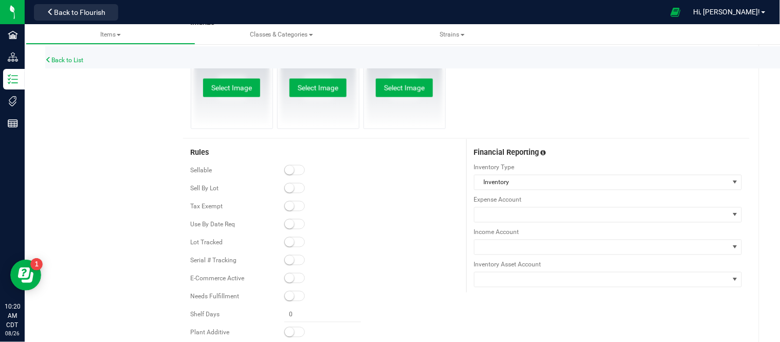
scroll to position [397, 0]
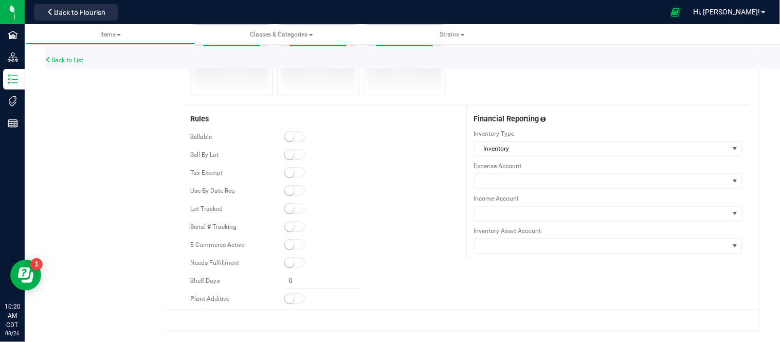
click at [285, 136] on small at bounding box center [289, 136] width 9 height 9
click at [287, 208] on small at bounding box center [289, 208] width 9 height 9
click at [289, 248] on small at bounding box center [289, 244] width 9 height 9
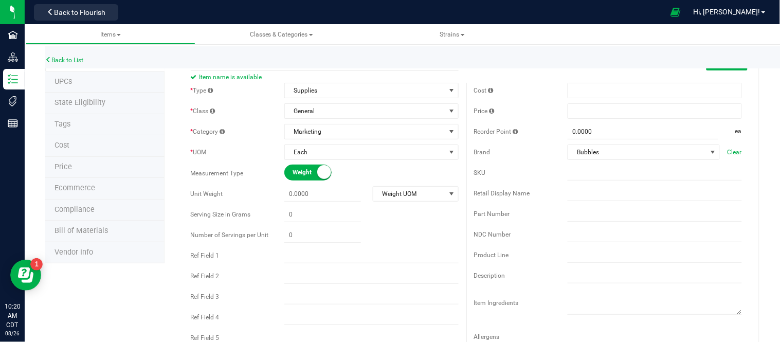
scroll to position [0, 0]
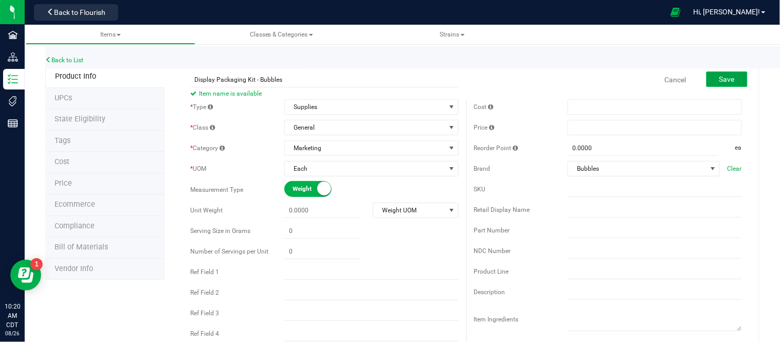
click at [716, 84] on button "Save" at bounding box center [727, 78] width 41 height 15
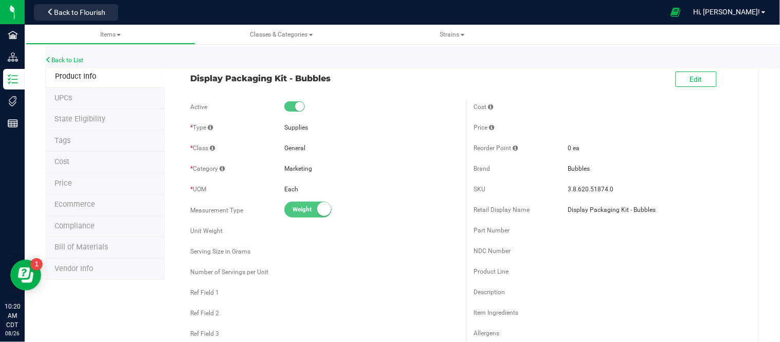
click at [94, 250] on span "Bill of Materials" at bounding box center [81, 247] width 53 height 9
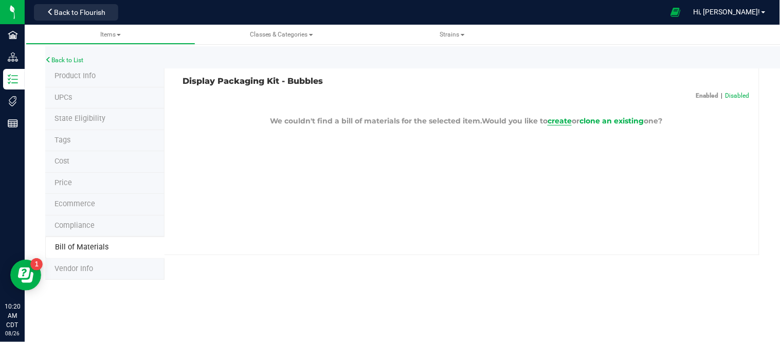
click at [568, 121] on span "create" at bounding box center [560, 120] width 24 height 9
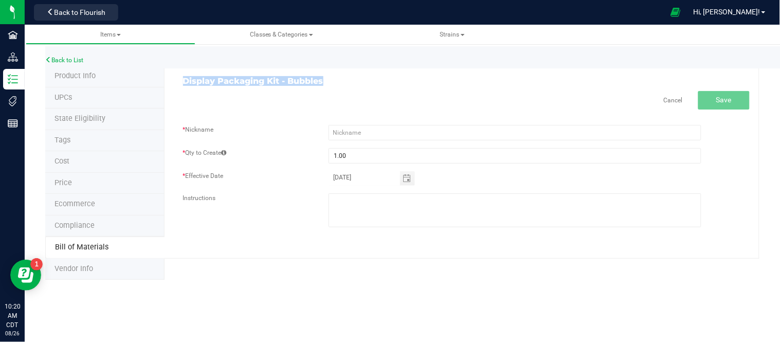
drag, startPoint x: 324, startPoint y: 79, endPoint x: 184, endPoint y: 81, distance: 140.4
click at [184, 81] on h3 "Display Packaging Kit - Bubbles" at bounding box center [321, 81] width 276 height 9
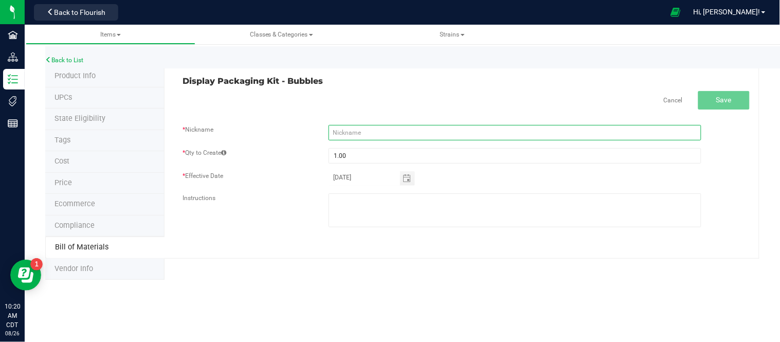
drag, startPoint x: 225, startPoint y: 91, endPoint x: 494, endPoint y: 125, distance: 271.7
click at [494, 125] on input "text" at bounding box center [515, 132] width 373 height 15
type input "Display Packaging Kit - Bubbles"
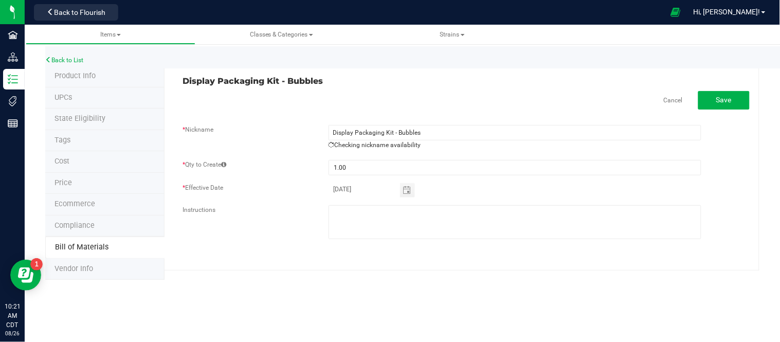
click at [604, 109] on div "Cancel Save" at bounding box center [466, 100] width 567 height 19
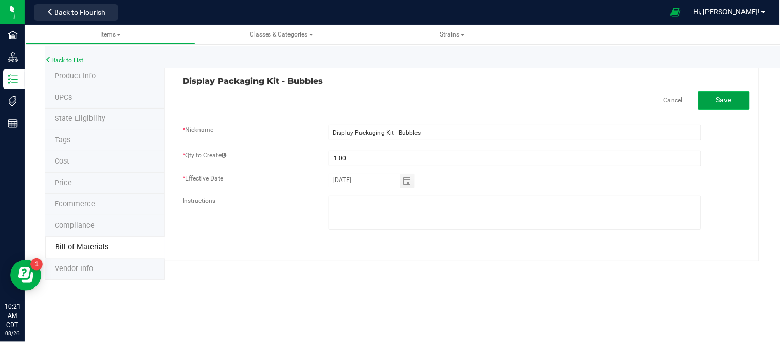
click at [733, 100] on button "Save" at bounding box center [723, 100] width 51 height 19
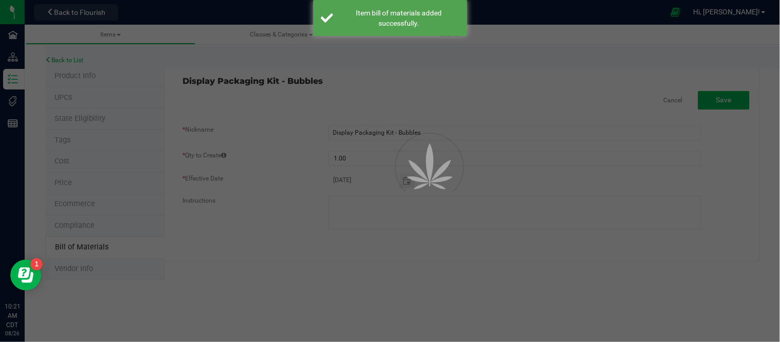
select select "1423"
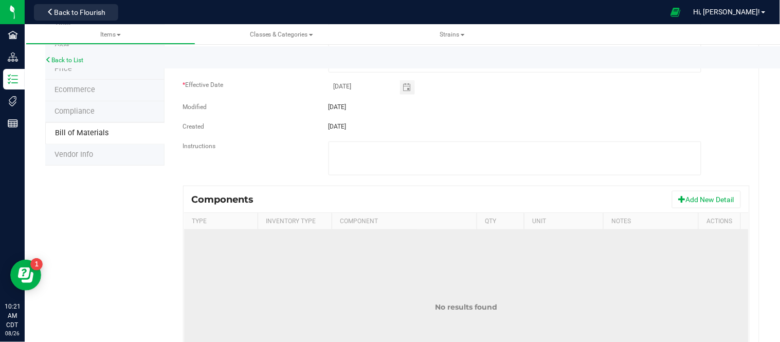
scroll to position [171, 0]
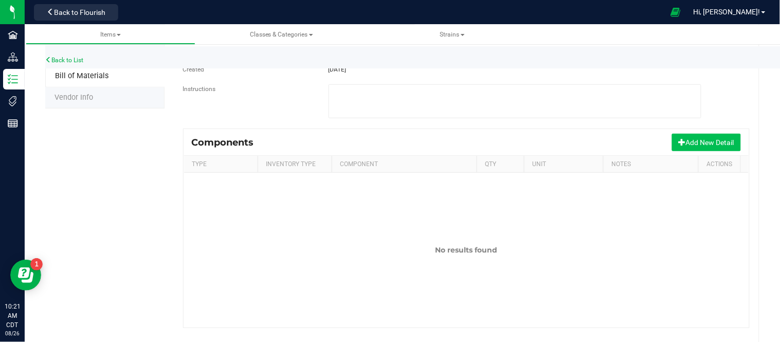
click at [683, 140] on button "Add New Detail" at bounding box center [706, 142] width 69 height 17
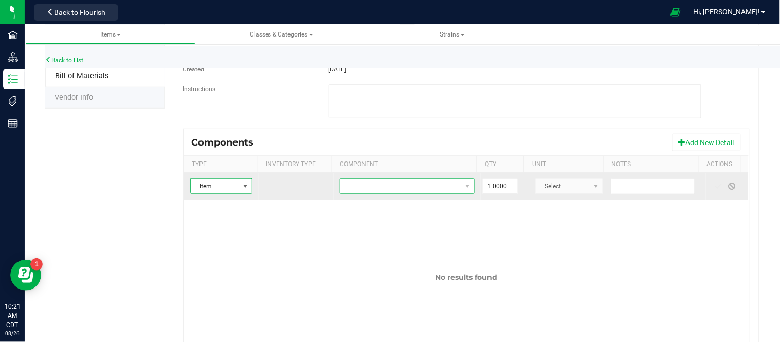
click at [372, 189] on span "NO DATA FOUND" at bounding box center [400, 186] width 121 height 14
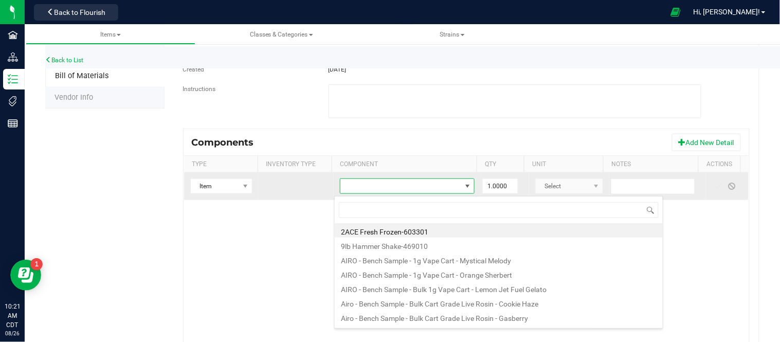
scroll to position [15, 129]
type input "cart - b"
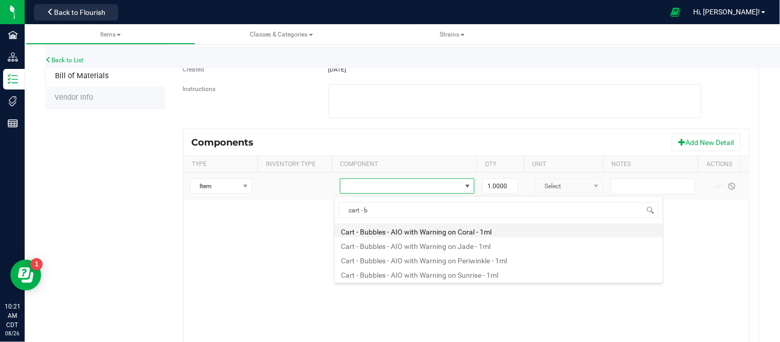
click at [414, 231] on li "Cart - Bubbles - AIO with Warning on Coral - 1ml" at bounding box center [499, 230] width 328 height 14
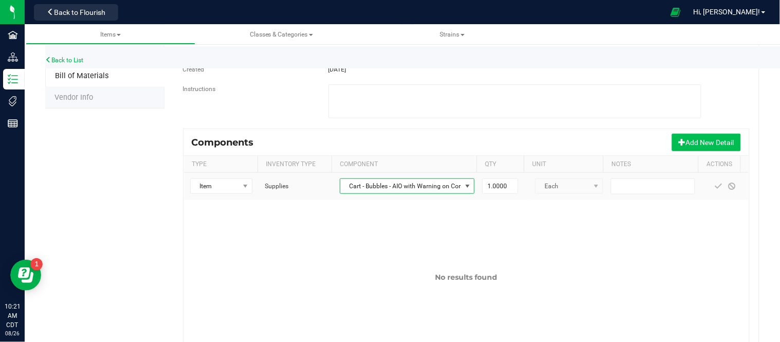
click at [692, 148] on button "Add New Detail" at bounding box center [706, 142] width 69 height 17
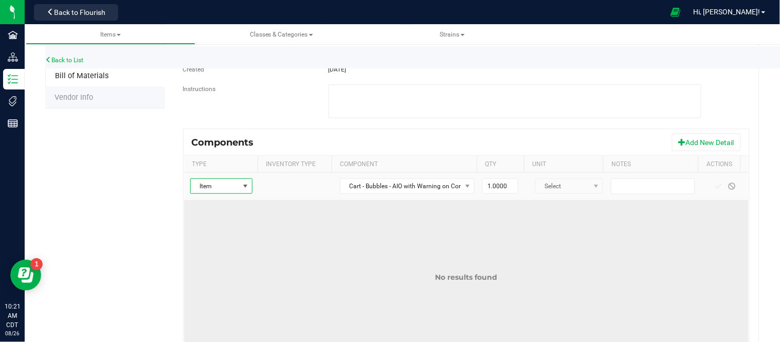
click at [317, 226] on td "No results found" at bounding box center [466, 277] width 565 height 154
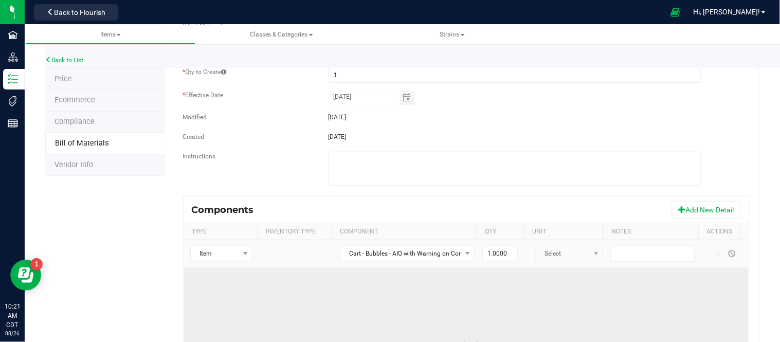
scroll to position [103, 0]
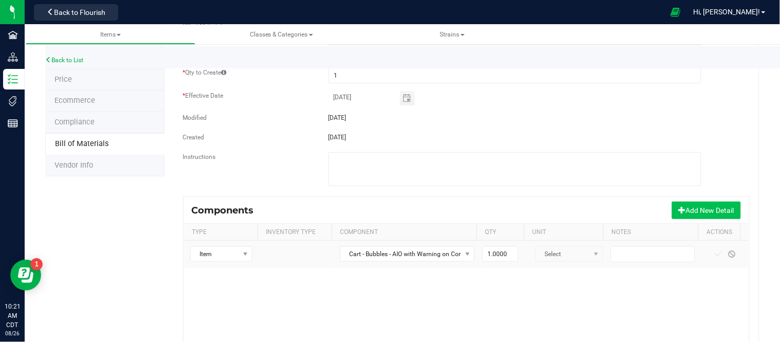
click at [708, 214] on button "Add New Detail" at bounding box center [706, 210] width 69 height 17
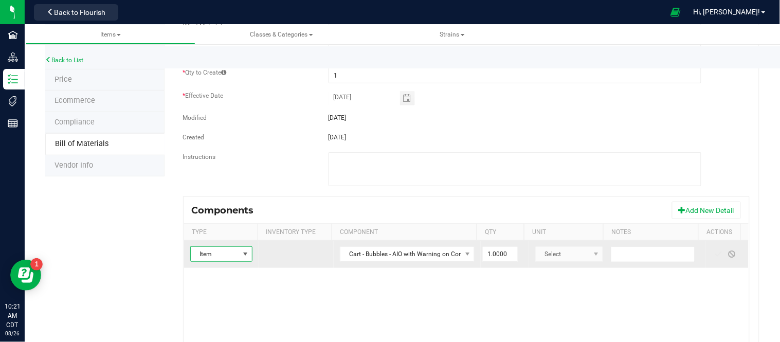
click at [242, 254] on span at bounding box center [246, 254] width 8 height 8
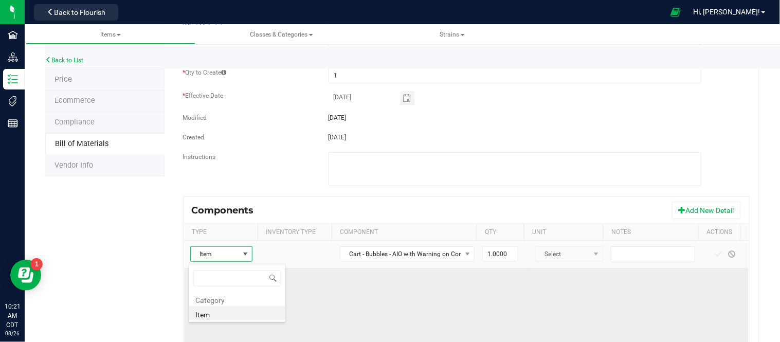
click at [376, 306] on td "No results found" at bounding box center [466, 345] width 565 height 154
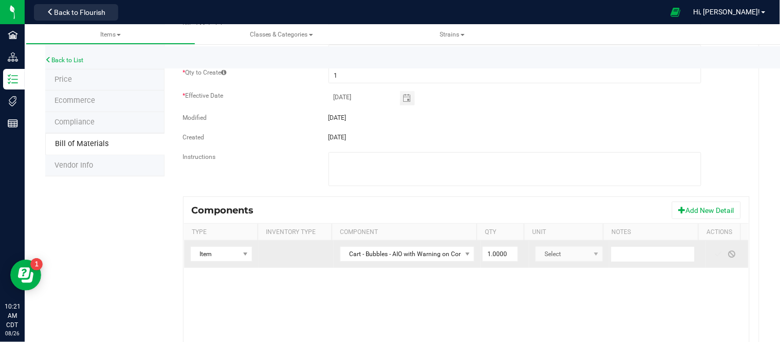
click at [580, 254] on kendo-dropdownlist "Select" at bounding box center [569, 253] width 68 height 15
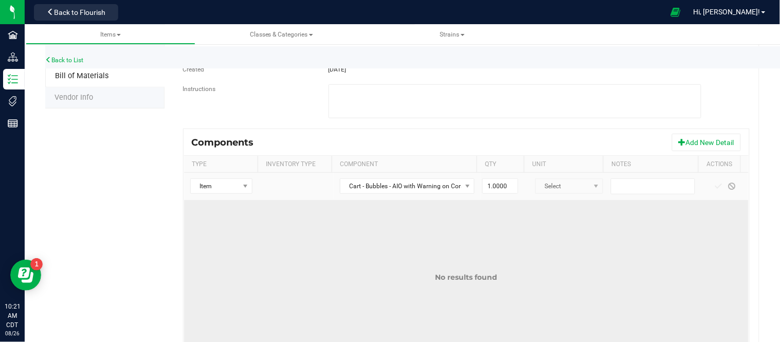
scroll to position [218, 0]
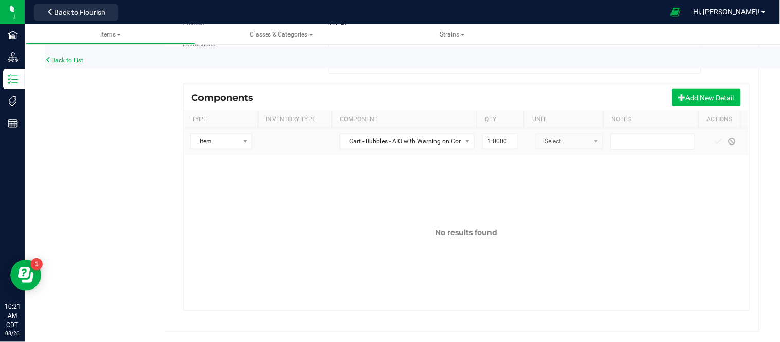
click at [692, 101] on button "Add New Detail" at bounding box center [706, 97] width 69 height 17
click at [692, 100] on button "Add New Detail" at bounding box center [706, 97] width 69 height 17
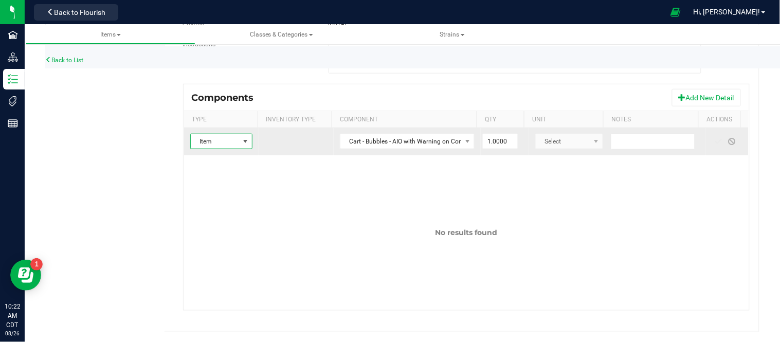
click at [248, 140] on span "Item" at bounding box center [221, 141] width 63 height 15
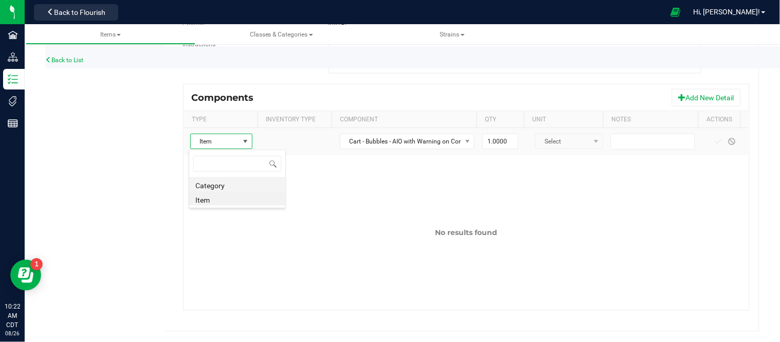
click at [243, 187] on li "Category" at bounding box center [237, 184] width 96 height 14
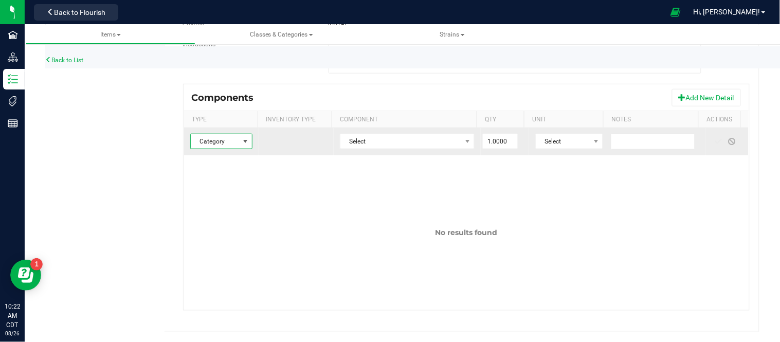
click at [246, 139] on span at bounding box center [246, 141] width 8 height 8
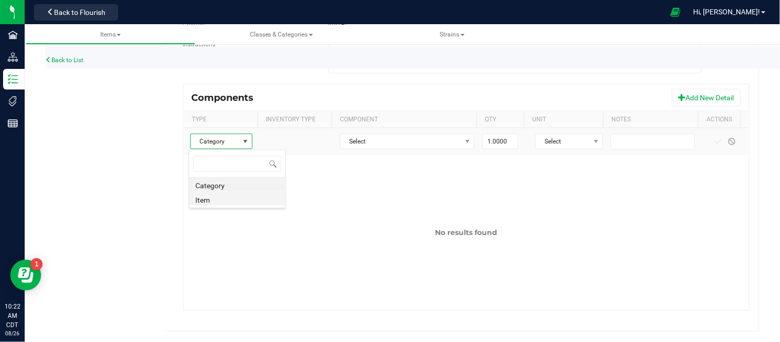
click at [214, 203] on li "Item" at bounding box center [237, 198] width 96 height 14
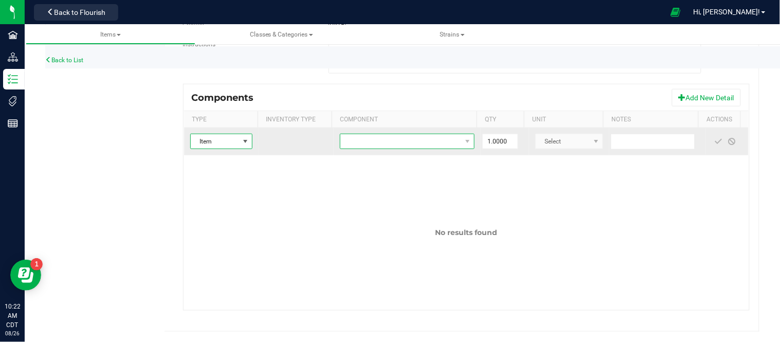
click at [395, 137] on span "NO DATA FOUND" at bounding box center [400, 141] width 121 height 14
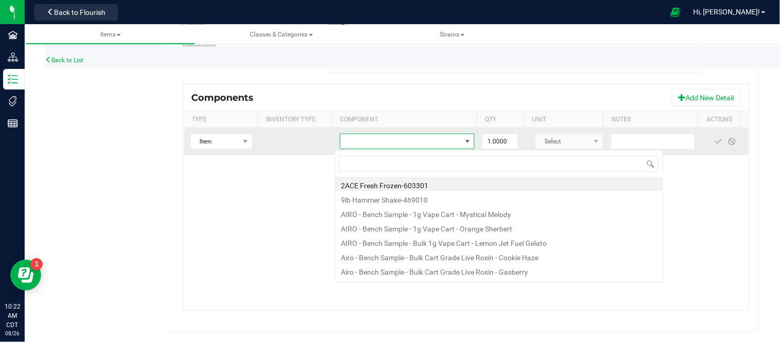
scroll to position [15, 129]
type input "cart - bub"
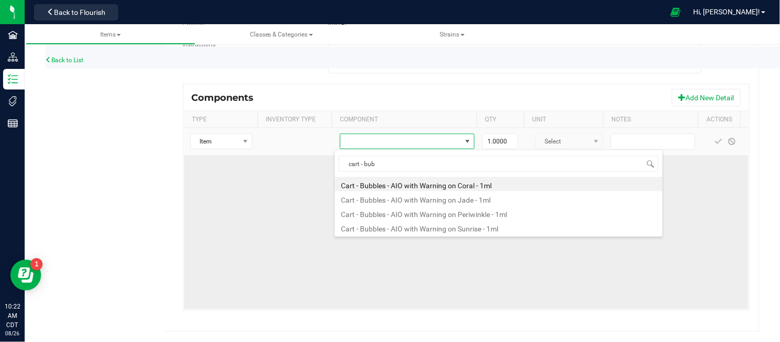
click at [429, 185] on li "Cart - Bubbles - AIO with Warning on Coral - 1ml" at bounding box center [499, 184] width 328 height 14
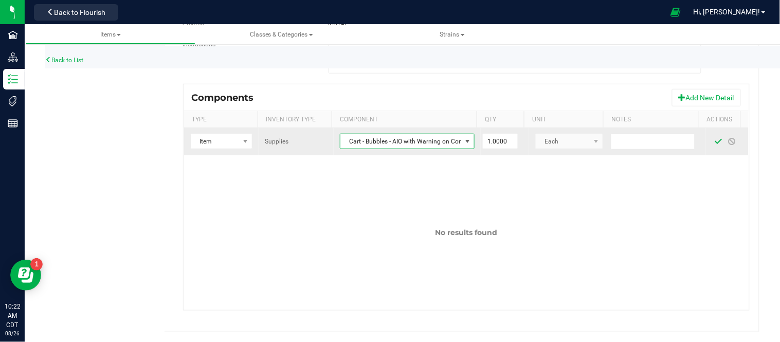
click at [715, 141] on span at bounding box center [719, 141] width 8 height 8
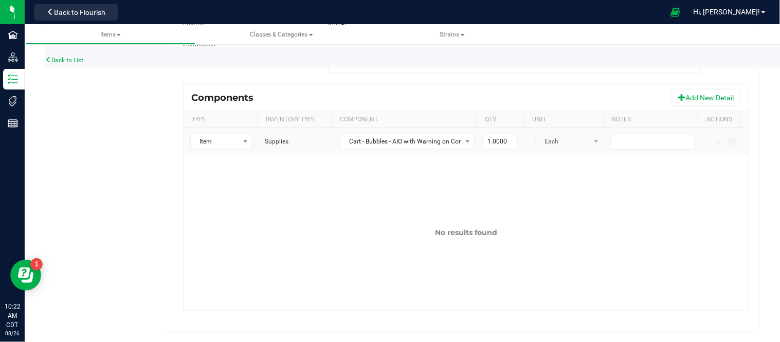
scroll to position [63, 0]
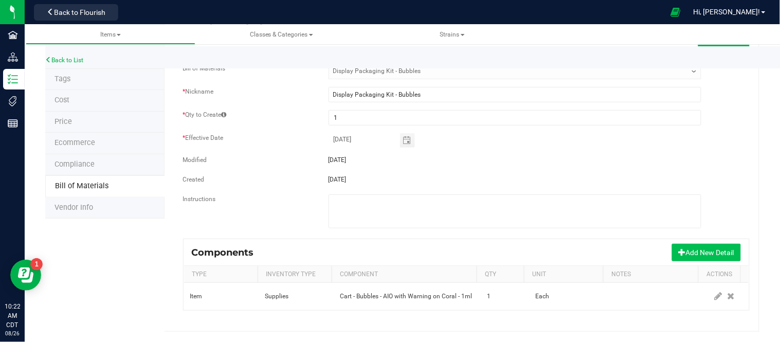
click at [702, 254] on button "Add New Detail" at bounding box center [706, 252] width 69 height 17
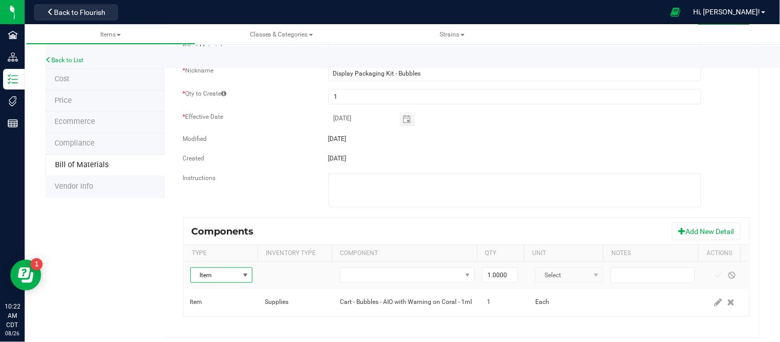
scroll to position [90, 0]
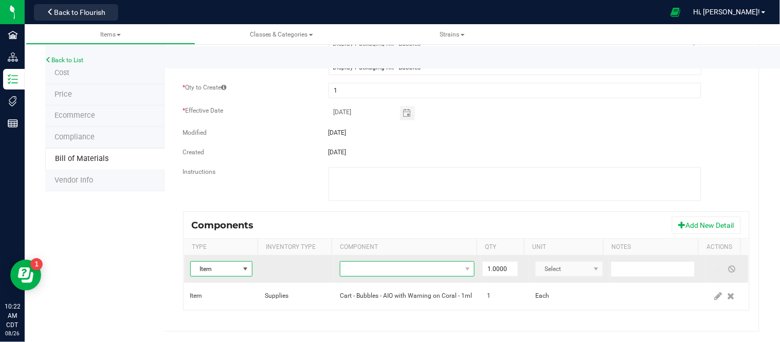
click at [383, 272] on span "NO DATA FOUND" at bounding box center [400, 269] width 121 height 14
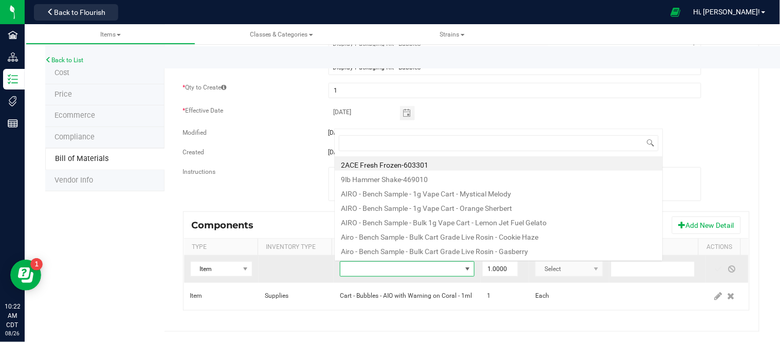
scroll to position [15, 129]
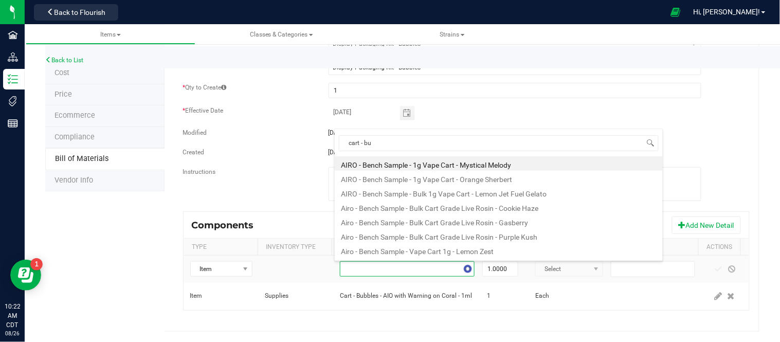
type input "cart - bub"
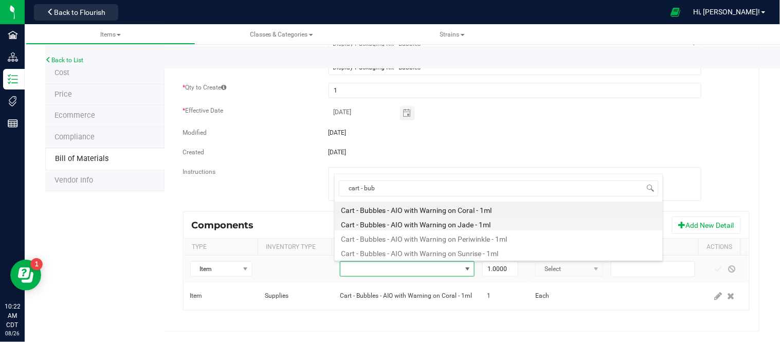
click at [426, 224] on li "Cart - Bubbles - AIO with Warning on Jade - 1ml" at bounding box center [499, 223] width 328 height 14
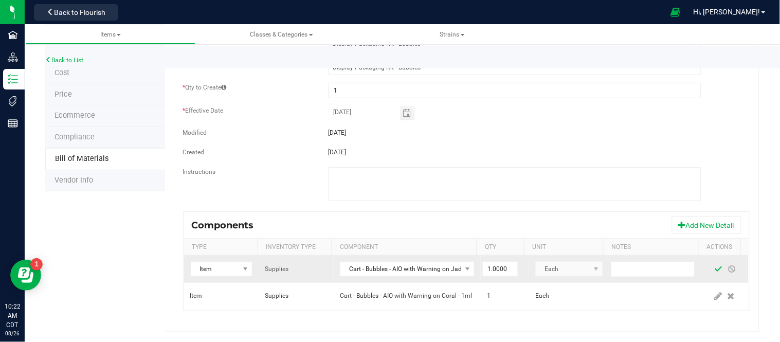
click at [715, 269] on span at bounding box center [719, 269] width 8 height 8
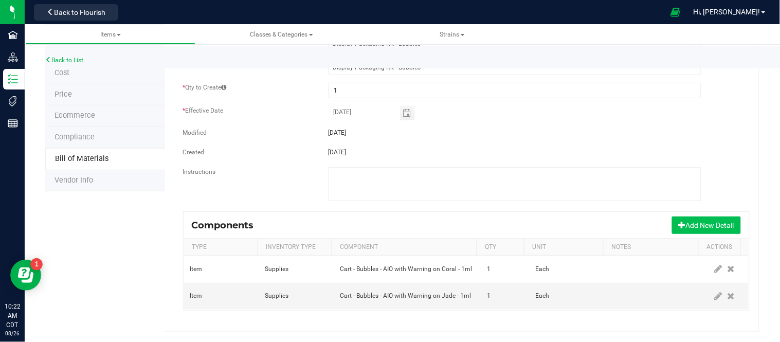
click at [687, 223] on button "Add New Detail" at bounding box center [706, 225] width 69 height 17
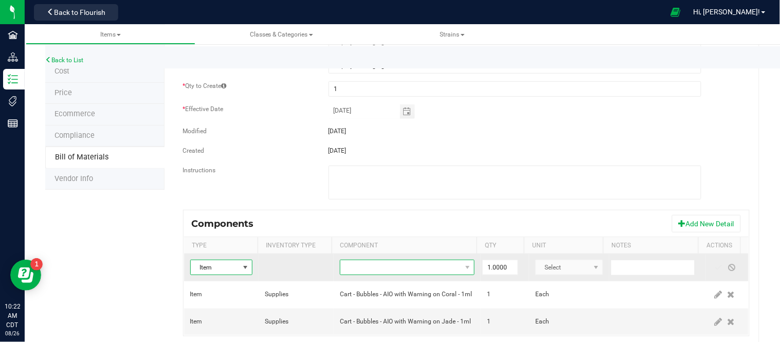
click at [365, 272] on span "NO DATA FOUND" at bounding box center [400, 267] width 121 height 14
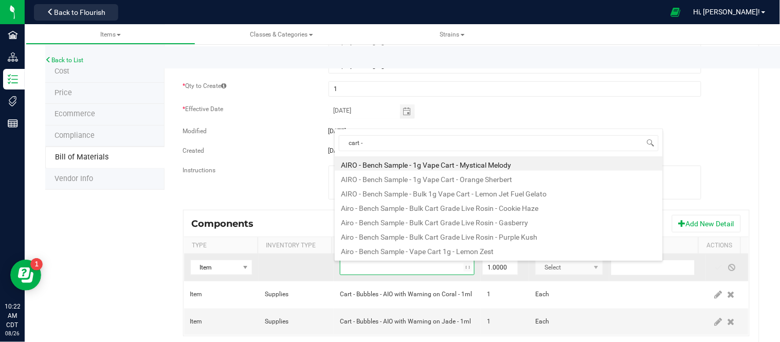
type input "cart - b"
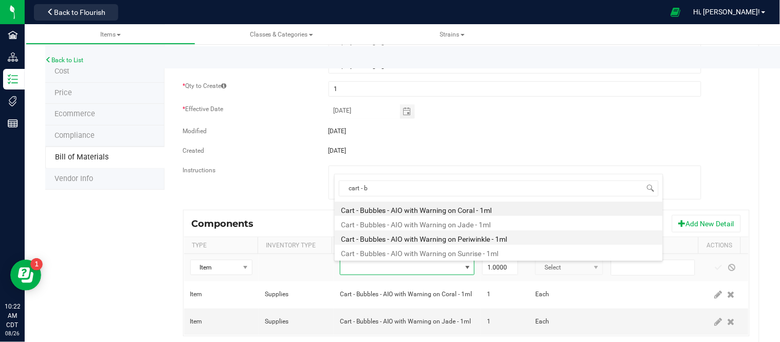
click at [453, 241] on li "Cart - Bubbles - AIO with Warning on Periwinkle - 1ml" at bounding box center [499, 237] width 328 height 14
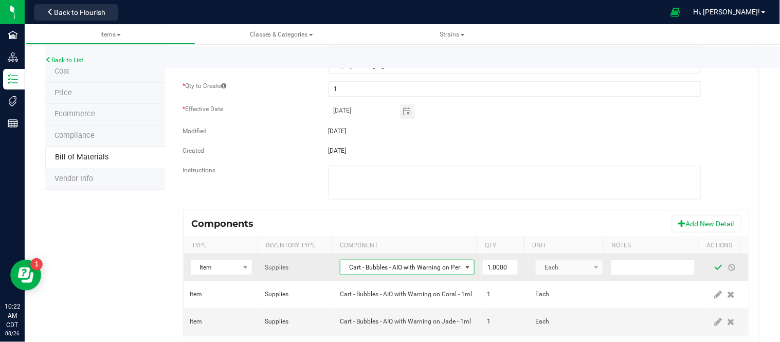
click at [715, 270] on span at bounding box center [719, 267] width 8 height 8
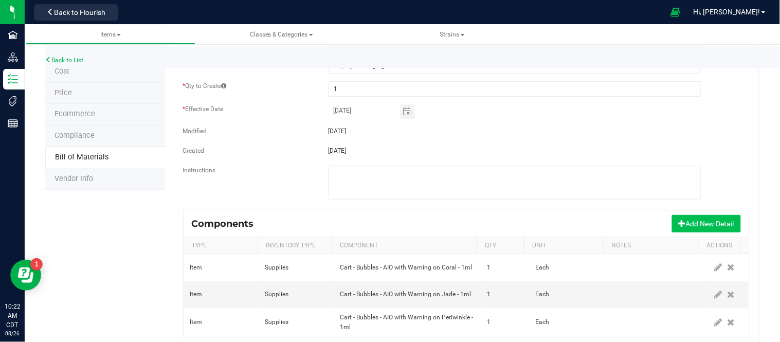
click at [693, 223] on button "Add New Detail" at bounding box center [706, 223] width 69 height 17
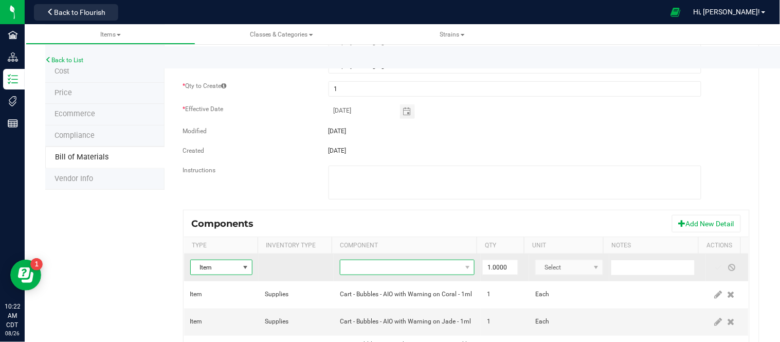
click at [427, 265] on span "NO DATA FOUND" at bounding box center [400, 267] width 121 height 14
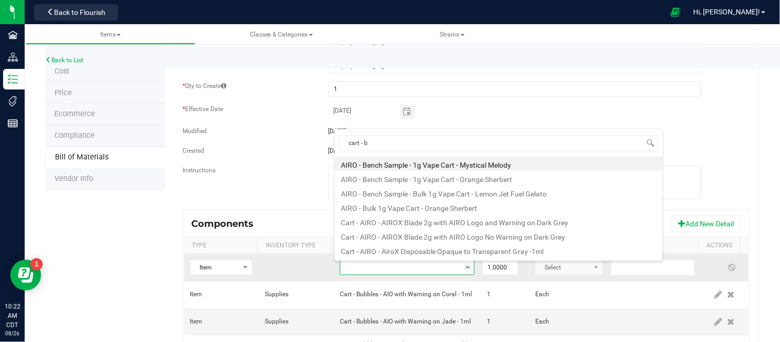
type input "cart - bu"
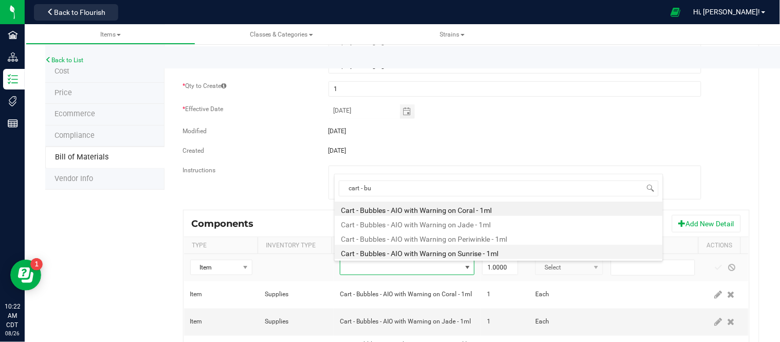
click at [435, 256] on li "Cart - Bubbles - AIO with Warning on Sunrise - 1ml" at bounding box center [499, 252] width 328 height 14
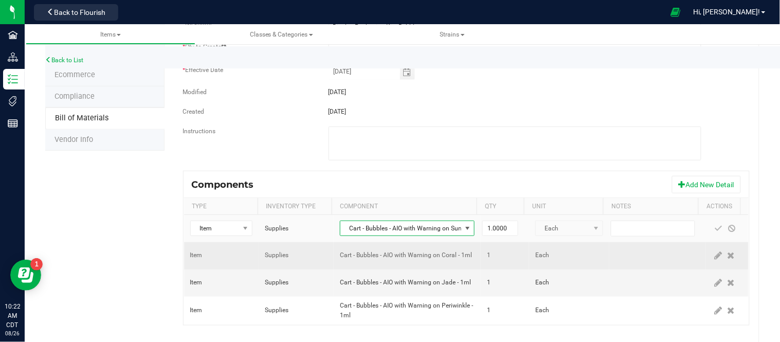
scroll to position [146, 0]
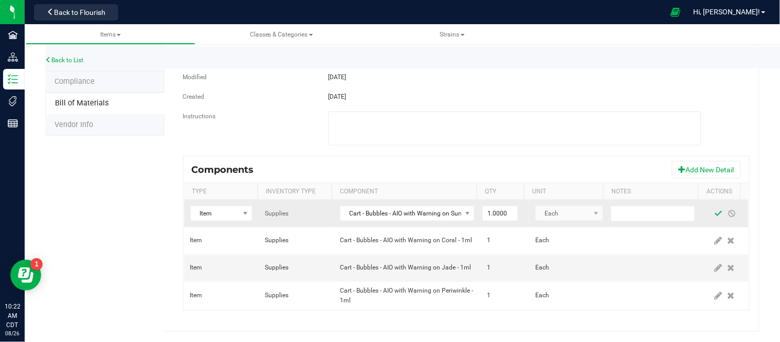
click at [715, 211] on span at bounding box center [719, 213] width 8 height 8
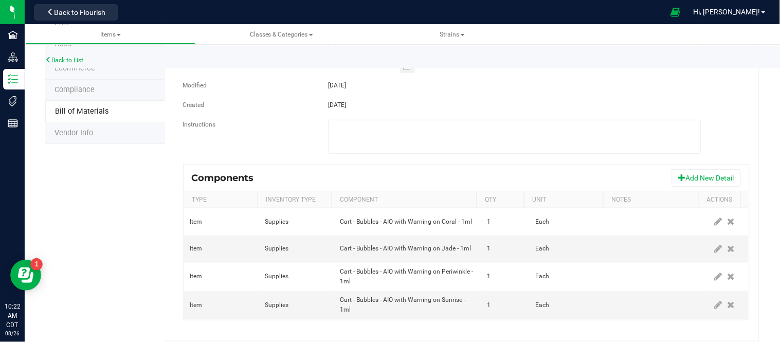
scroll to position [147, 0]
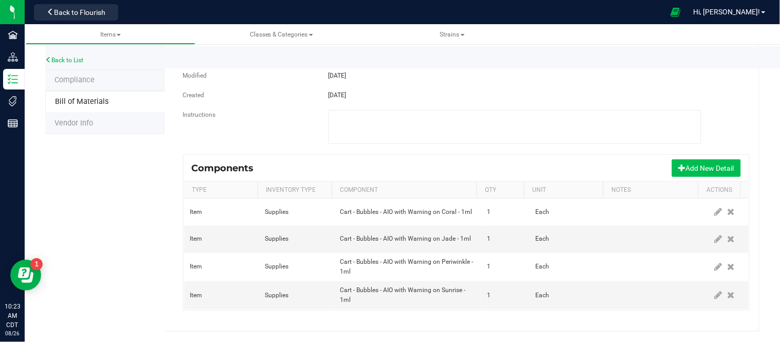
click at [680, 171] on button "Add New Detail" at bounding box center [706, 167] width 69 height 17
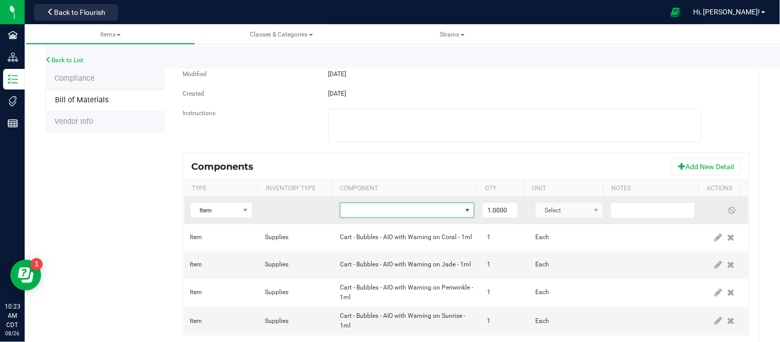
click at [387, 213] on span "NO DATA FOUND" at bounding box center [400, 210] width 121 height 14
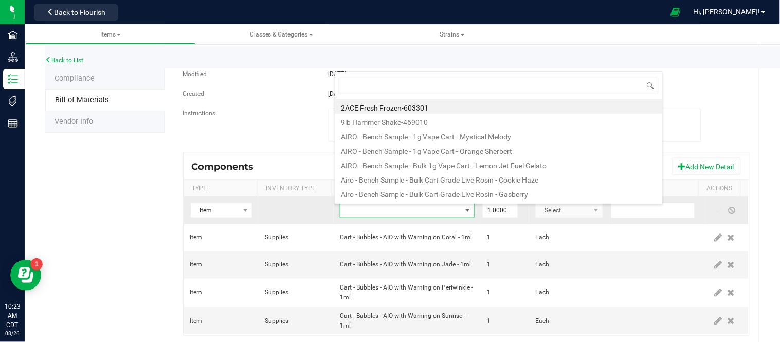
scroll to position [15, 129]
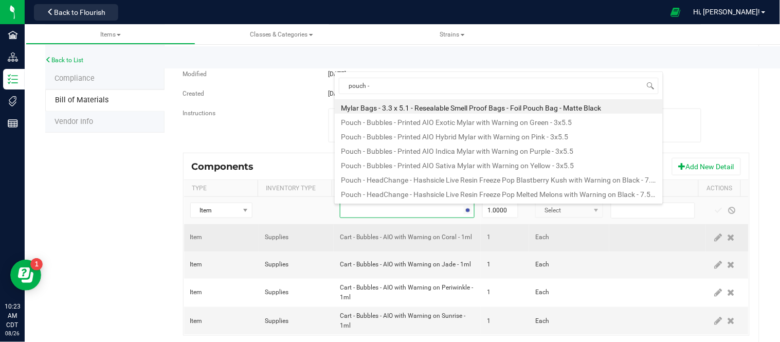
type input "pouch - b"
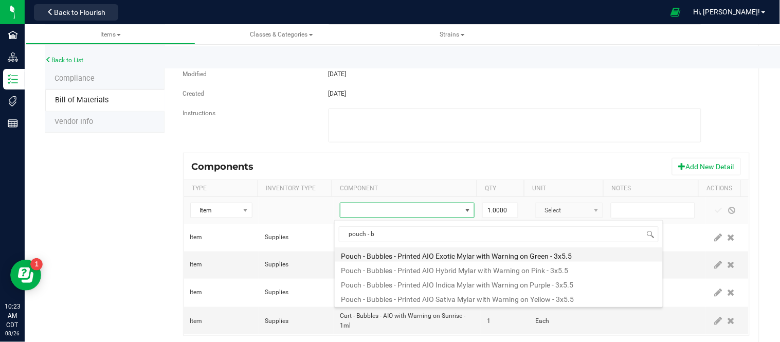
click at [424, 255] on li "Pouch - Bubbles - Printed AIO Exotic Mylar with Warning on Green - 3x5.5" at bounding box center [499, 254] width 328 height 14
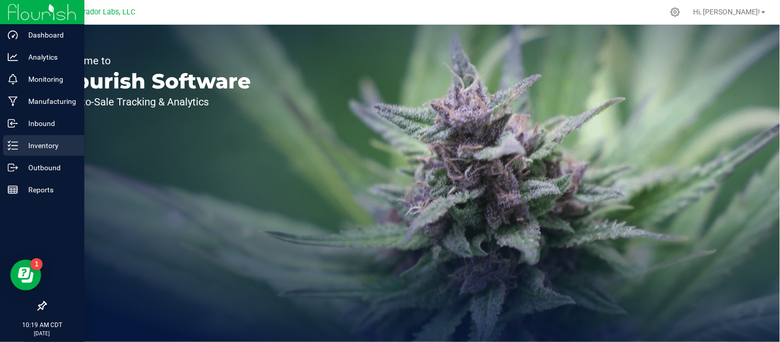
click at [45, 144] on p "Inventory" at bounding box center [49, 145] width 62 height 12
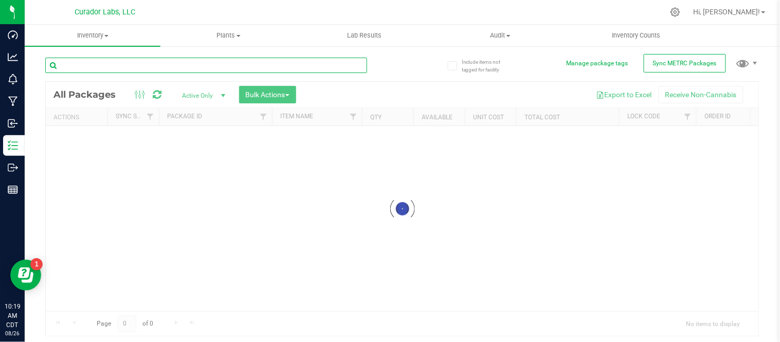
click at [176, 66] on input "text" at bounding box center [206, 65] width 322 height 15
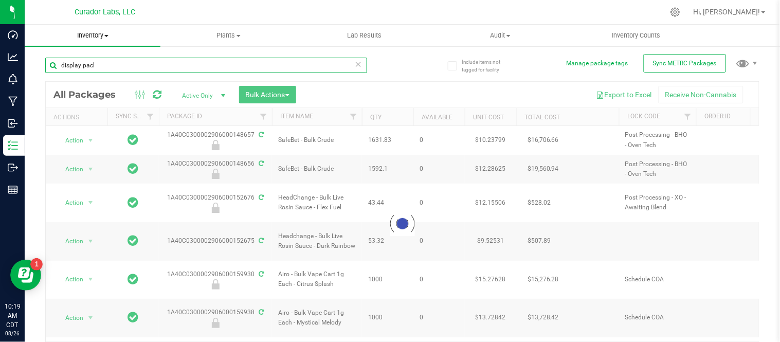
type input "display pacl"
click at [113, 37] on span "Inventory" at bounding box center [93, 35] width 136 height 9
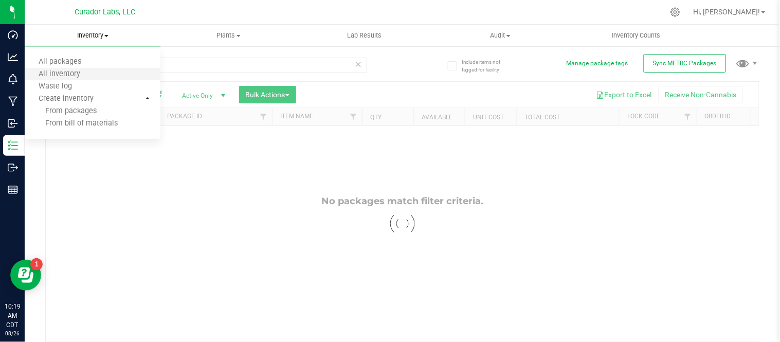
click at [101, 76] on li "All inventory" at bounding box center [93, 74] width 136 height 12
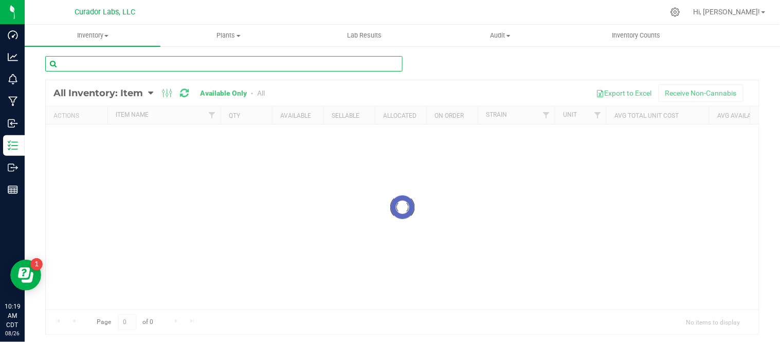
click at [188, 67] on input "text" at bounding box center [223, 63] width 357 height 15
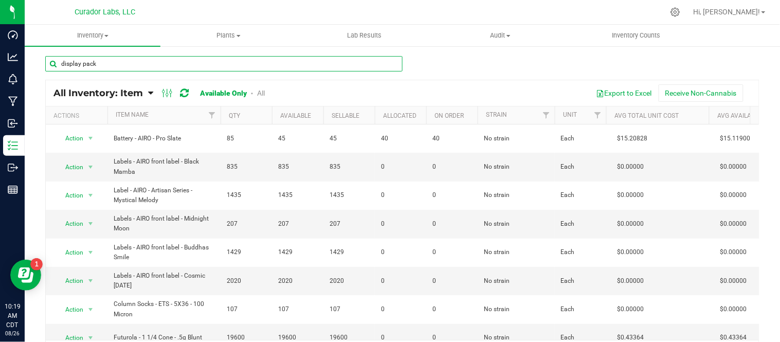
type input "display packa"
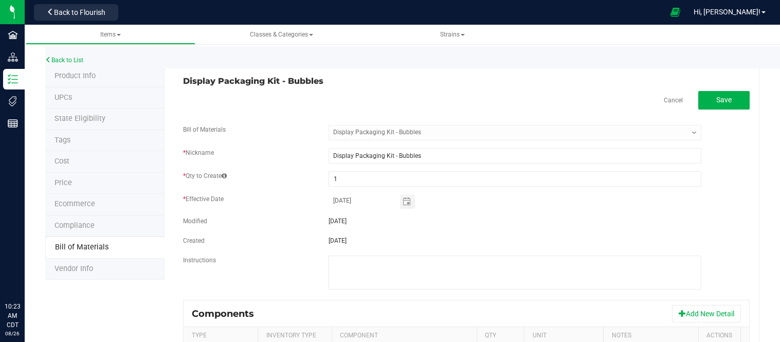
select select "1423"
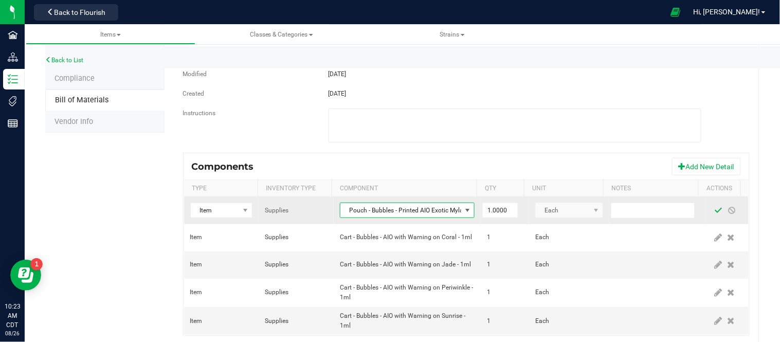
click at [712, 218] on span at bounding box center [718, 210] width 13 height 19
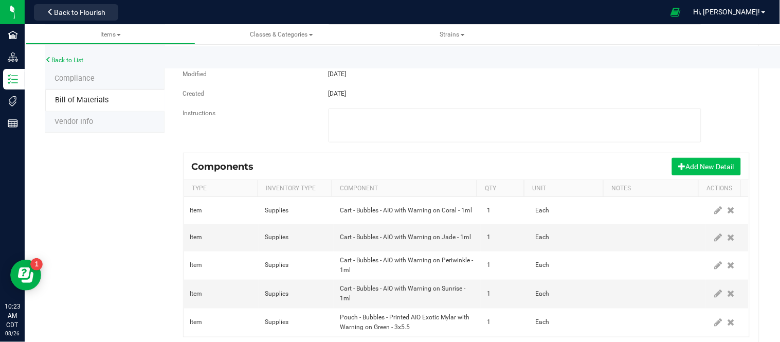
click at [675, 167] on button "Add New Detail" at bounding box center [706, 166] width 69 height 17
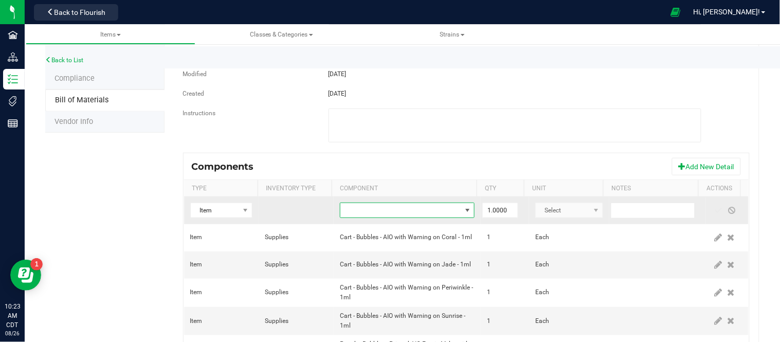
click at [401, 214] on span "NO DATA FOUND" at bounding box center [400, 210] width 121 height 14
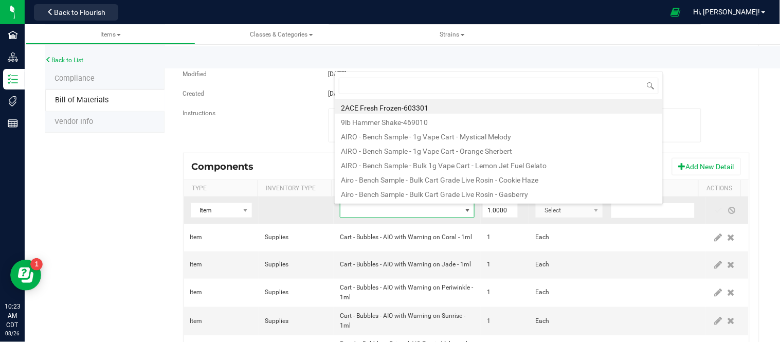
scroll to position [15, 129]
type input "c"
click at [314, 160] on div "Components Add New Detail" at bounding box center [466, 167] width 565 height 26
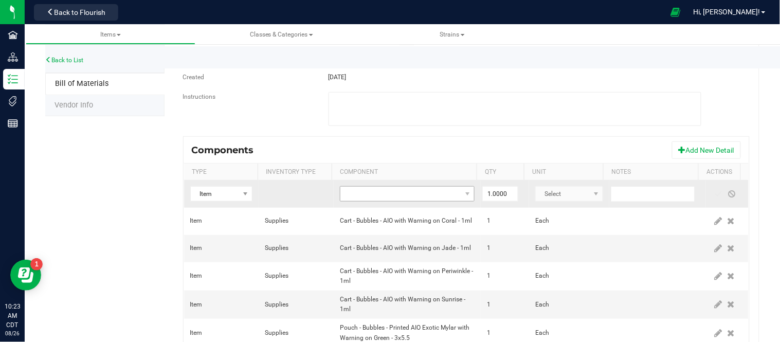
scroll to position [146, 0]
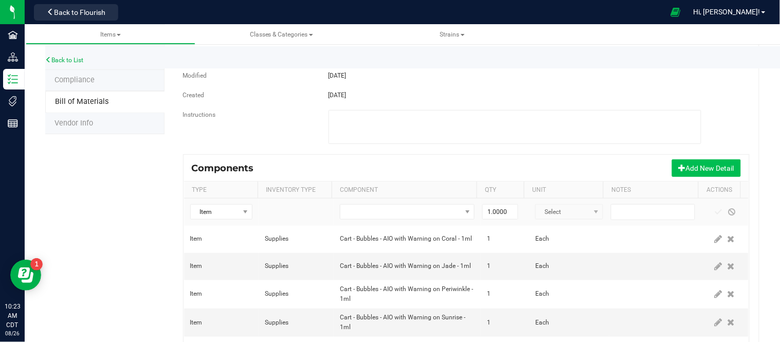
click at [715, 170] on button "Add New Detail" at bounding box center [706, 167] width 69 height 17
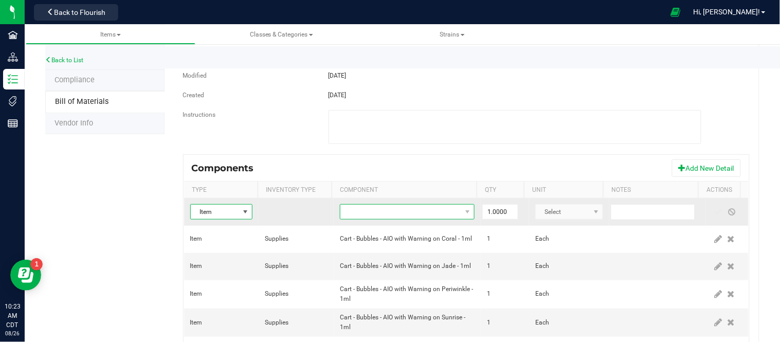
click at [381, 212] on span "NO DATA FOUND" at bounding box center [400, 212] width 121 height 14
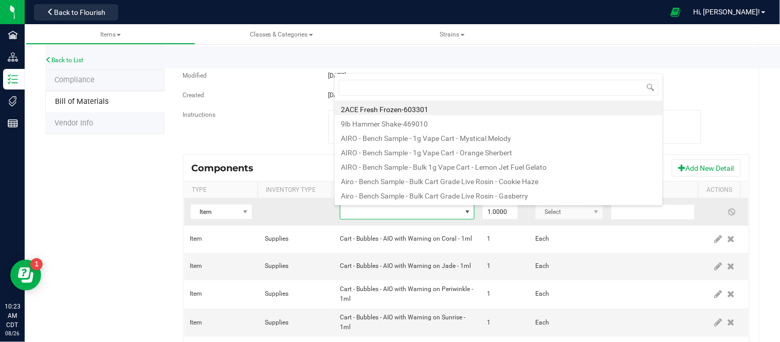
scroll to position [15, 129]
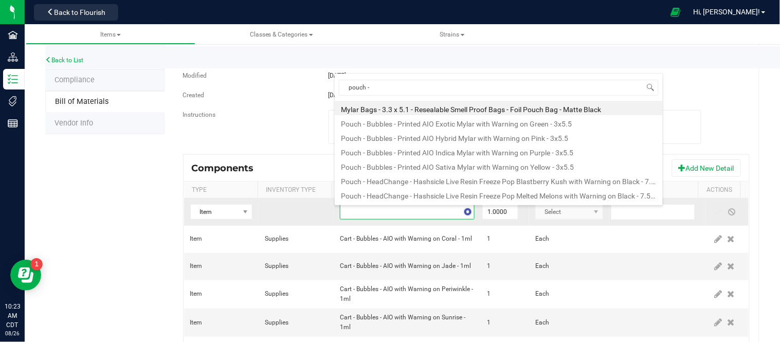
type input "pouch - b"
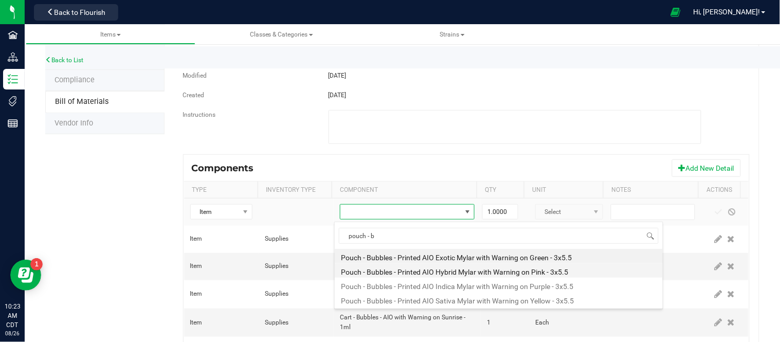
click at [450, 267] on li "Pouch - Bubbles - Printed AIO Hybrid Mylar with Warning on Pink - 3x5.5" at bounding box center [499, 270] width 328 height 14
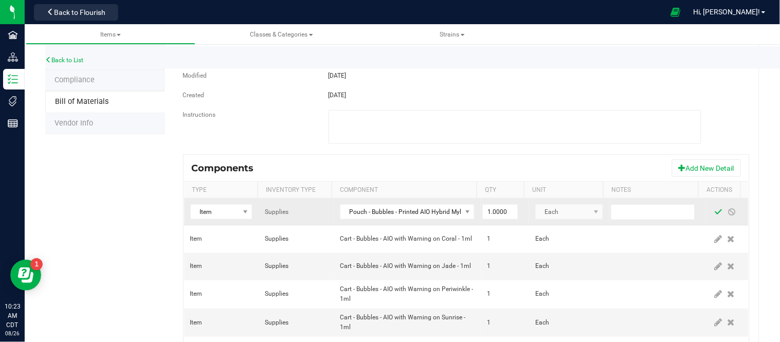
click at [715, 211] on span at bounding box center [719, 212] width 8 height 8
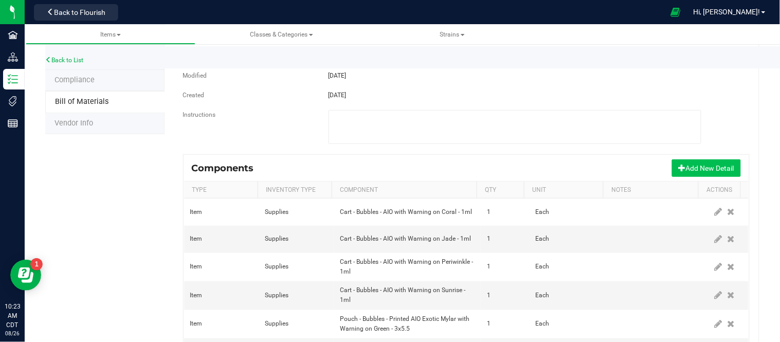
click at [687, 171] on button "Add New Detail" at bounding box center [706, 167] width 69 height 17
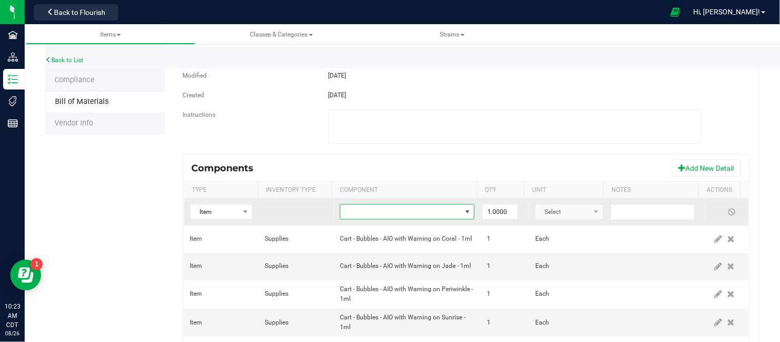
click at [362, 219] on span "NO DATA FOUND" at bounding box center [400, 212] width 121 height 14
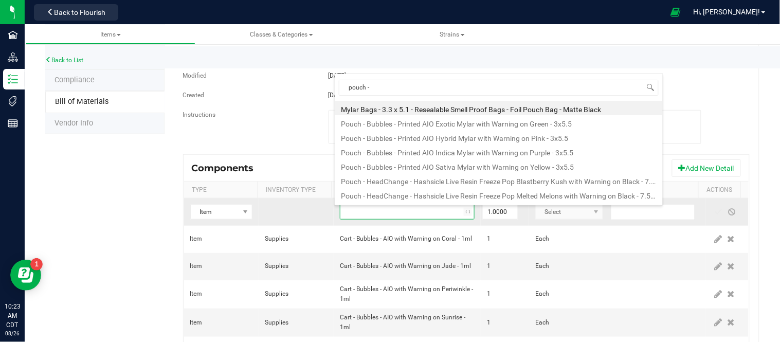
type input "pouch - b"
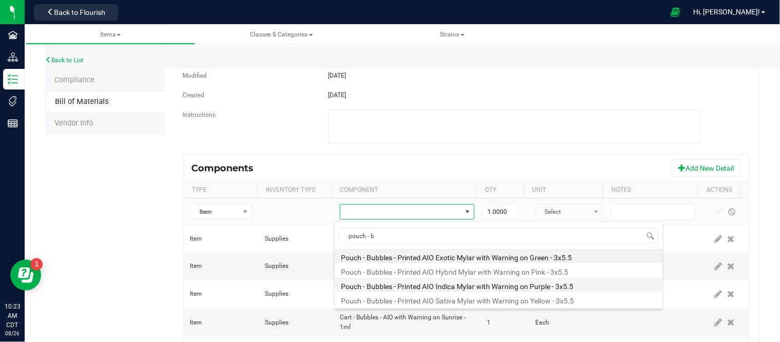
click at [459, 281] on li "Pouch - Bubbles - Printed AIO Indica Mylar with Warning on Purple - 3x5.5" at bounding box center [499, 285] width 328 height 14
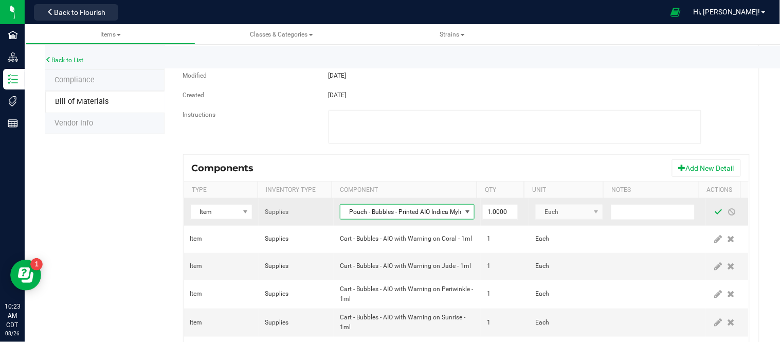
click at [715, 215] on span at bounding box center [719, 212] width 8 height 8
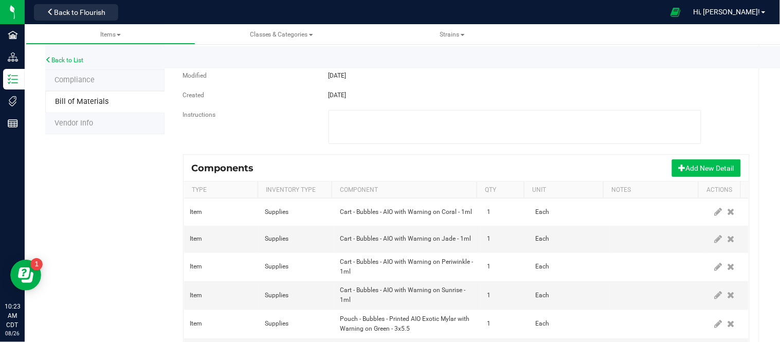
click at [690, 163] on button "Add New Detail" at bounding box center [706, 167] width 69 height 17
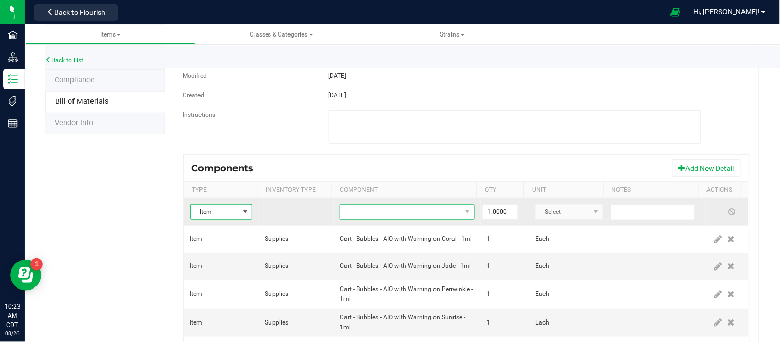
click at [433, 218] on span "NO DATA FOUND" at bounding box center [400, 212] width 121 height 14
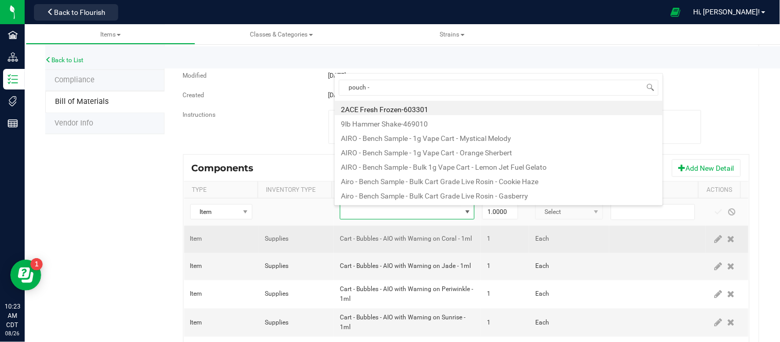
type input "pouch - b"
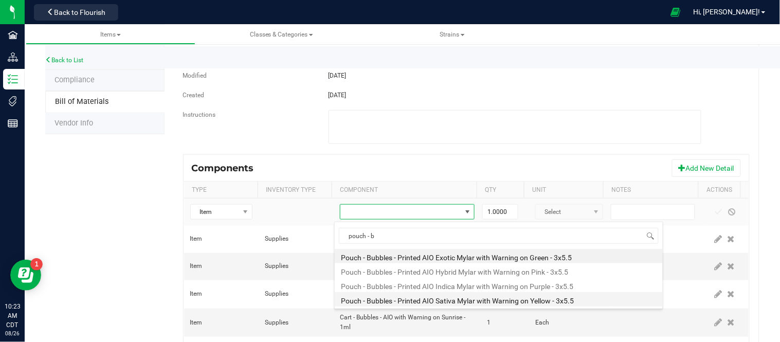
click at [497, 305] on li "Pouch - Bubbles - Printed AIO Sativa Mylar with Warning on Yellow - 3x5.5" at bounding box center [499, 299] width 328 height 14
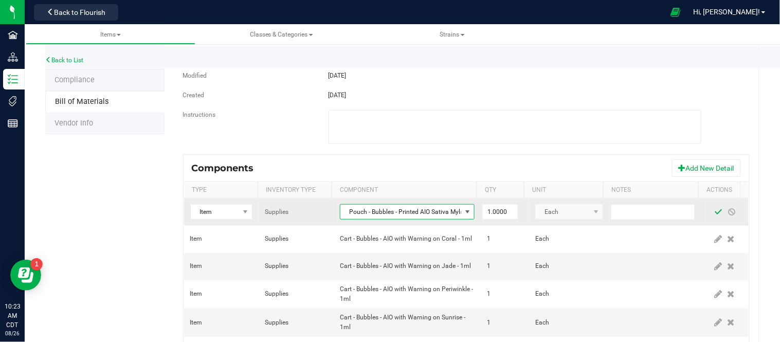
click at [715, 216] on span at bounding box center [719, 212] width 8 height 8
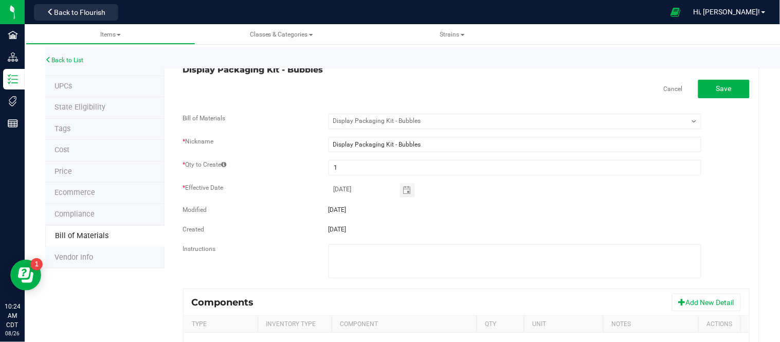
scroll to position [0, 0]
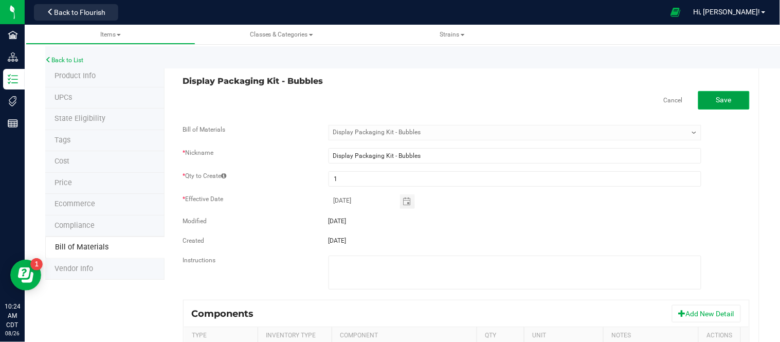
click at [717, 109] on button "Save" at bounding box center [723, 100] width 51 height 19
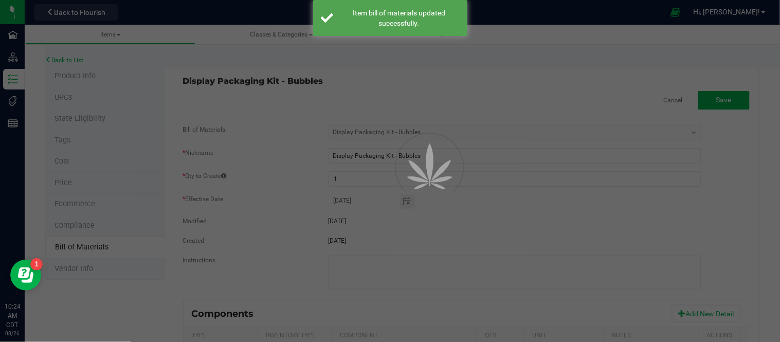
select select "1423"
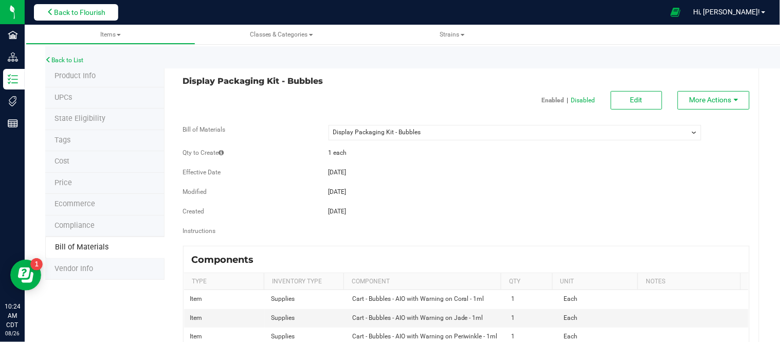
click at [89, 6] on button "Back to Flourish" at bounding box center [76, 12] width 84 height 16
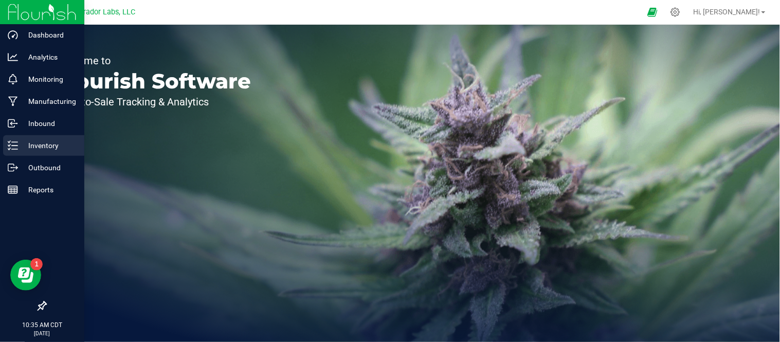
click at [27, 145] on p "Inventory" at bounding box center [49, 145] width 62 height 12
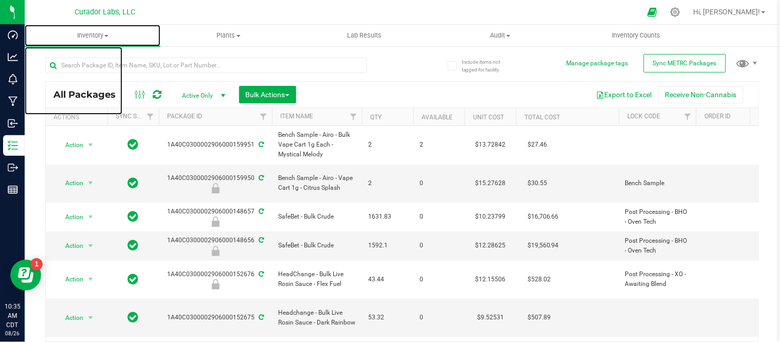
click at [105, 35] on span at bounding box center [106, 36] width 4 height 2
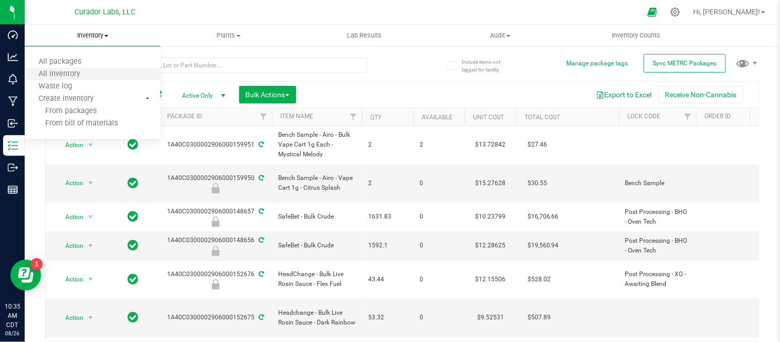
click at [94, 73] on li "All inventory" at bounding box center [93, 74] width 136 height 12
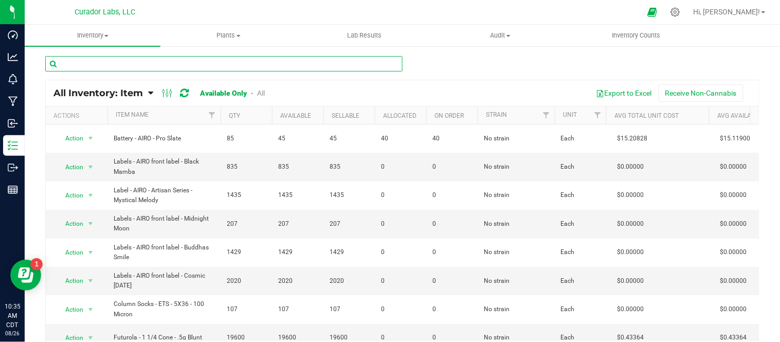
paste input "Product Label – Compliance – 1.5” x 1" white label"
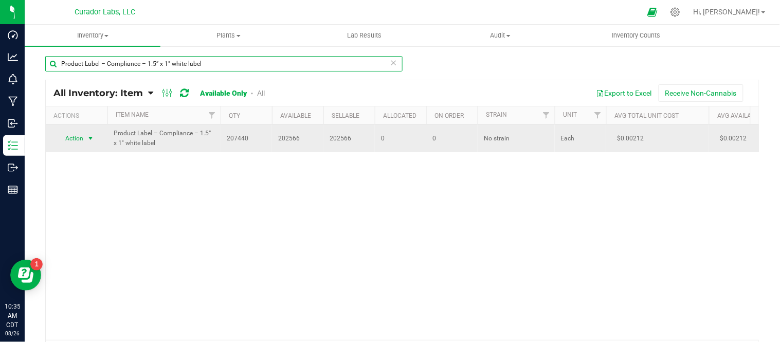
type input "Product Label – Compliance – 1.5” x 1" white label"
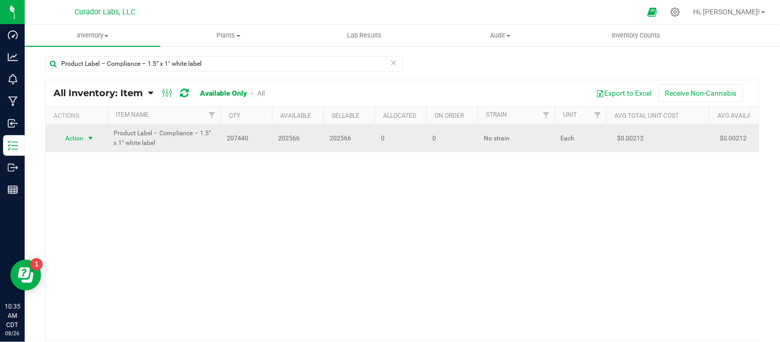
click at [95, 139] on span "select" at bounding box center [90, 138] width 13 height 14
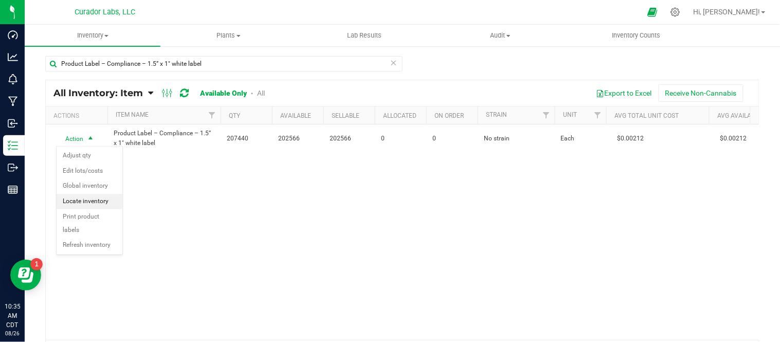
click at [95, 206] on li "Locate inventory" at bounding box center [90, 201] width 66 height 15
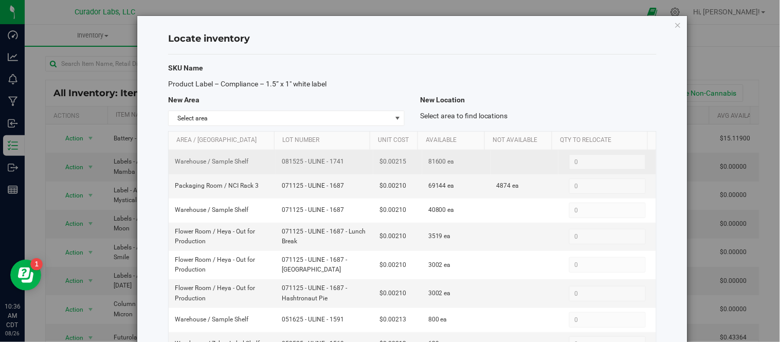
drag, startPoint x: 280, startPoint y: 163, endPoint x: 338, endPoint y: 168, distance: 58.4
click at [338, 168] on td "081525 - ULINE - 1741" at bounding box center [325, 162] width 98 height 24
copy span "081525 - ULINE - 1741"
drag, startPoint x: 419, startPoint y: 163, endPoint x: 435, endPoint y: 165, distance: 16.1
click at [435, 165] on span "81600 ea" at bounding box center [441, 162] width 26 height 10
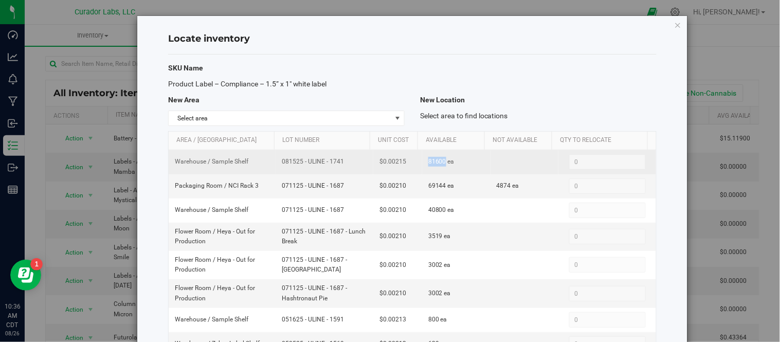
copy span "81600"
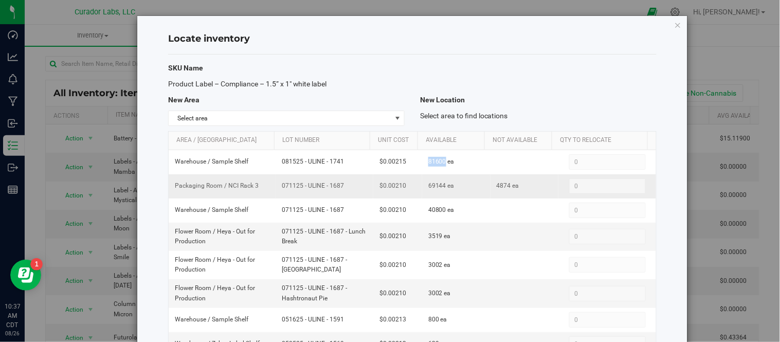
drag, startPoint x: 275, startPoint y: 187, endPoint x: 330, endPoint y: 194, distance: 55.5
click at [330, 194] on td "071125 - ULINE - 1687" at bounding box center [325, 186] width 98 height 24
copy span "071125 - ULINE - 1687"
drag, startPoint x: 420, startPoint y: 188, endPoint x: 436, endPoint y: 191, distance: 16.8
click at [436, 191] on span "69144 ea" at bounding box center [441, 186] width 26 height 10
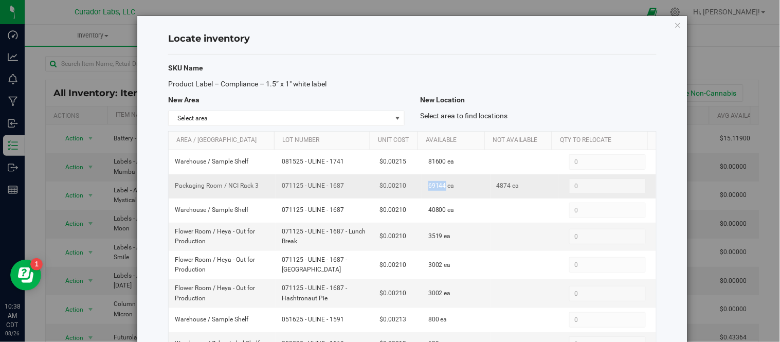
copy span "69144"
drag, startPoint x: 276, startPoint y: 188, endPoint x: 295, endPoint y: 189, distance: 18.6
click at [295, 189] on td "071125 - ULINE - 1687" at bounding box center [325, 186] width 98 height 24
click at [295, 189] on span "071125 - ULINE - 1687" at bounding box center [324, 186] width 85 height 10
drag, startPoint x: 167, startPoint y: 88, endPoint x: 328, endPoint y: 88, distance: 161.0
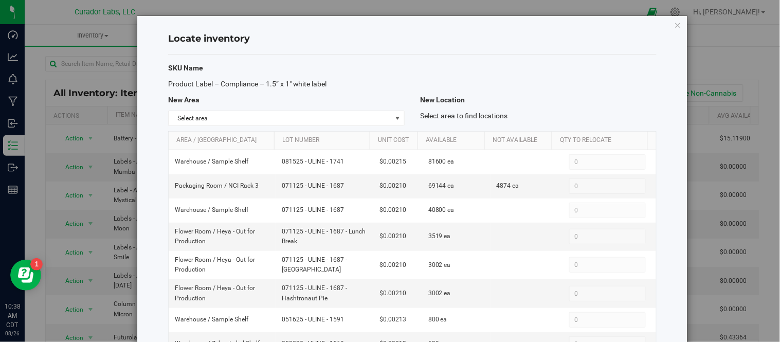
click at [328, 88] on div "Product Label – Compliance – 1.5” x 1" white label" at bounding box center [286, 84] width 252 height 11
drag, startPoint x: 315, startPoint y: 88, endPoint x: 353, endPoint y: 53, distance: 51.3
click at [353, 53] on div "Locate inventory" at bounding box center [412, 39] width 489 height 30
drag, startPoint x: 377, startPoint y: 188, endPoint x: 401, endPoint y: 192, distance: 24.0
click at [401, 192] on td "$0.00210" at bounding box center [397, 186] width 49 height 24
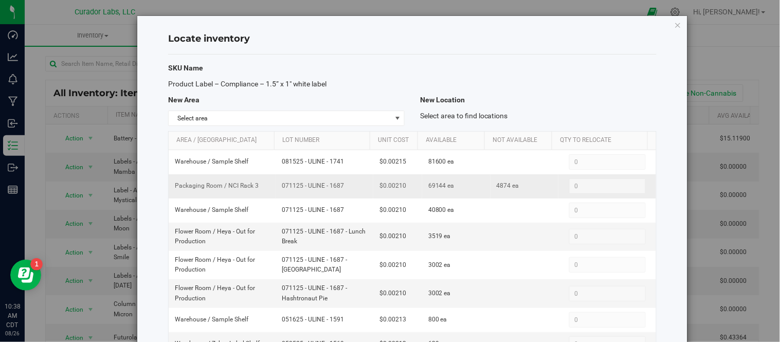
click at [400, 192] on td "$0.00210" at bounding box center [397, 186] width 49 height 24
drag, startPoint x: 376, startPoint y: 188, endPoint x: 403, endPoint y: 189, distance: 27.3
click at [403, 189] on td "$0.00210" at bounding box center [397, 186] width 49 height 24
copy span "0.00210"
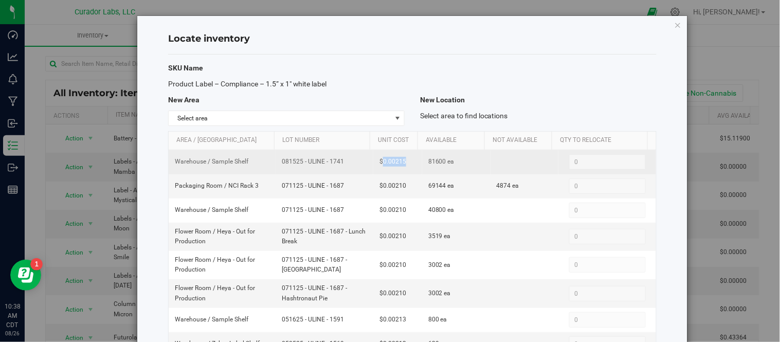
drag, startPoint x: 376, startPoint y: 161, endPoint x: 397, endPoint y: 168, distance: 21.1
click at [397, 168] on td "$0.00215" at bounding box center [397, 162] width 49 height 24
copy span "0.00215"
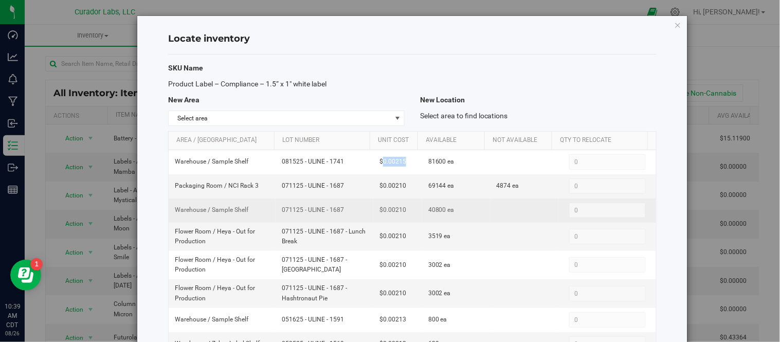
drag, startPoint x: 276, startPoint y: 211, endPoint x: 327, endPoint y: 217, distance: 50.8
click at [327, 217] on td "071125 - ULINE - 1687" at bounding box center [325, 211] width 98 height 24
copy span "071125 - ULINE - 1687"
drag, startPoint x: 419, startPoint y: 211, endPoint x: 436, endPoint y: 214, distance: 17.7
click at [436, 214] on td "40800 ea" at bounding box center [456, 211] width 68 height 24
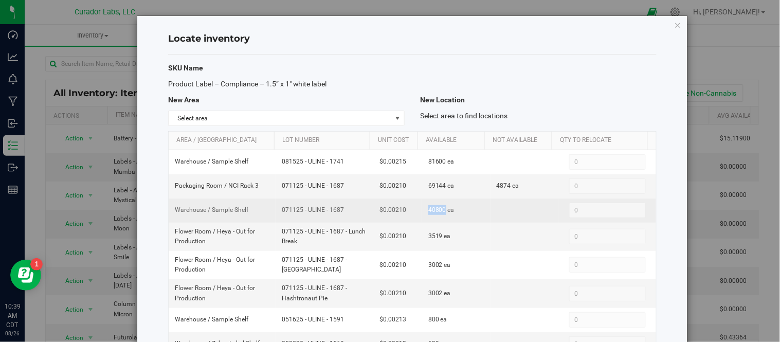
copy span "40800"
drag, startPoint x: 377, startPoint y: 212, endPoint x: 399, endPoint y: 213, distance: 21.7
click at [399, 213] on td "$0.00210" at bounding box center [397, 211] width 49 height 24
copy span ".00210"
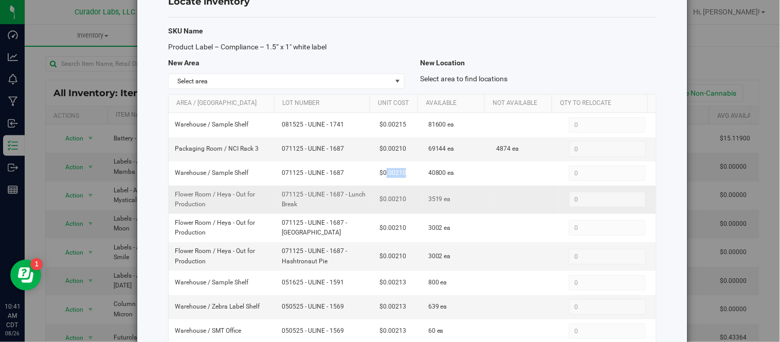
scroll to position [57, 0]
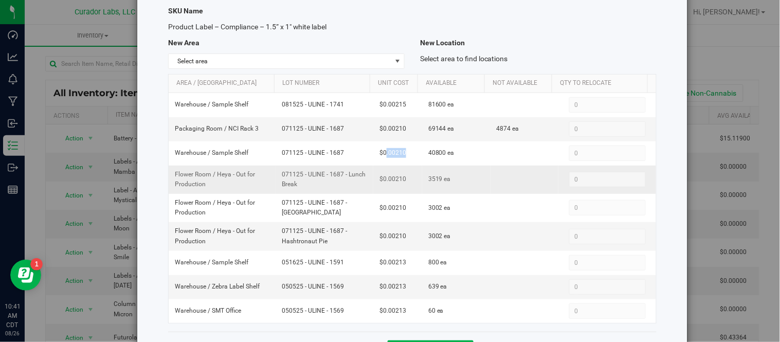
drag, startPoint x: 275, startPoint y: 174, endPoint x: 324, endPoint y: 184, distance: 50.3
click at [324, 184] on td "071125 - ULINE - 1687 - Lunch Break" at bounding box center [325, 180] width 98 height 28
copy span "071125 - ULINE - 1687 - Lunch Break"
drag, startPoint x: 419, startPoint y: 182, endPoint x: 434, endPoint y: 183, distance: 15.5
click at [434, 183] on td "3519 ea" at bounding box center [456, 180] width 68 height 28
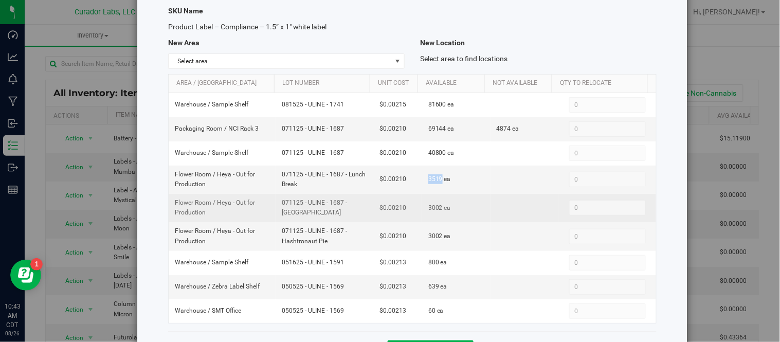
drag, startPoint x: 276, startPoint y: 203, endPoint x: 309, endPoint y: 216, distance: 36.0
click at [309, 216] on td "071125 - ULINE - 1687 - [GEOGRAPHIC_DATA]" at bounding box center [325, 208] width 98 height 28
drag, startPoint x: 419, startPoint y: 212, endPoint x: 434, endPoint y: 210, distance: 15.1
click at [434, 210] on span "3002 ea" at bounding box center [439, 208] width 23 height 10
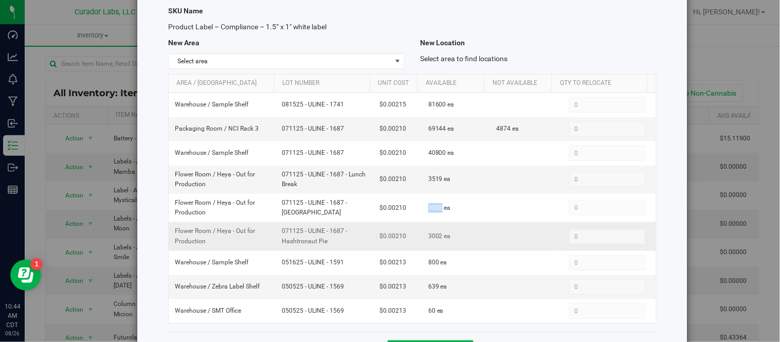
scroll to position [98, 0]
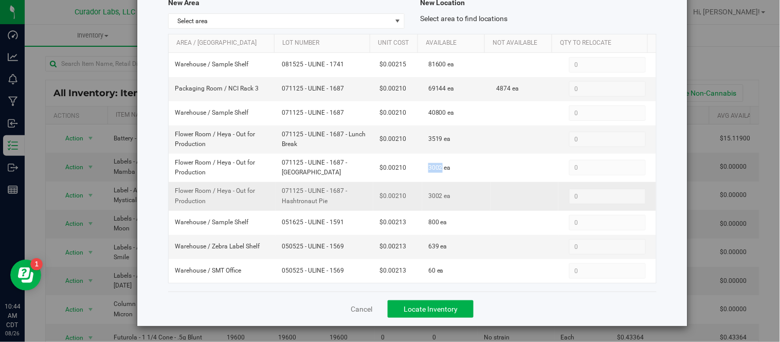
drag, startPoint x: 276, startPoint y: 192, endPoint x: 316, endPoint y: 203, distance: 41.5
click at [316, 203] on td "071125 - ULINE - 1687 - Hashtronaut Pie" at bounding box center [325, 196] width 98 height 28
click at [348, 195] on span "071125 - ULINE - 1687 - Hashtronaut Pie" at bounding box center [324, 196] width 85 height 20
drag, startPoint x: 294, startPoint y: 193, endPoint x: 336, endPoint y: 207, distance: 44.4
click at [336, 207] on td "071125 - ULINE - 1687 - Hashtronaut Pie" at bounding box center [325, 196] width 98 height 28
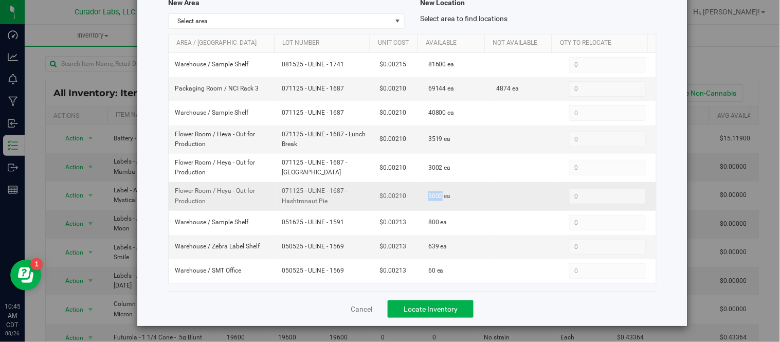
drag, startPoint x: 419, startPoint y: 198, endPoint x: 434, endPoint y: 199, distance: 14.4
click at [434, 199] on span "3002 ea" at bounding box center [439, 196] width 23 height 10
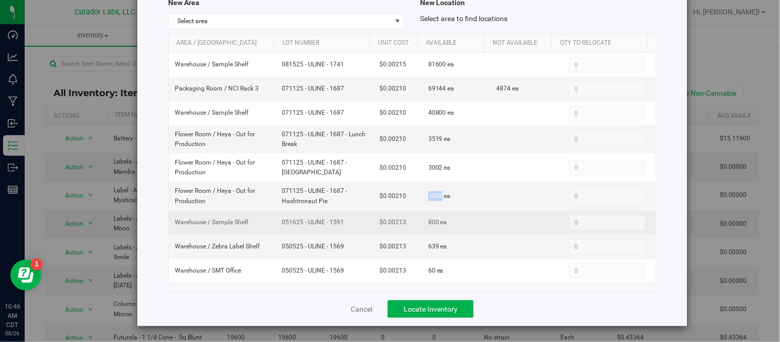
drag, startPoint x: 276, startPoint y: 224, endPoint x: 337, endPoint y: 232, distance: 61.7
click at [337, 232] on td "051625 - ULINE - 1591" at bounding box center [325, 223] width 98 height 24
drag, startPoint x: 418, startPoint y: 225, endPoint x: 429, endPoint y: 227, distance: 12.1
click at [429, 227] on td "800 ea" at bounding box center [456, 223] width 68 height 24
click at [422, 230] on td "800 ea" at bounding box center [456, 223] width 68 height 24
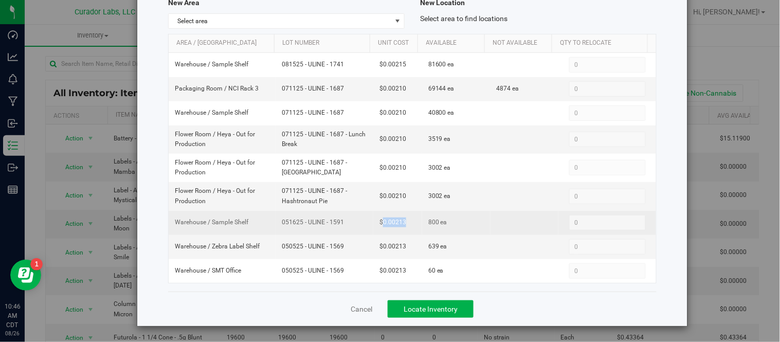
drag, startPoint x: 376, startPoint y: 223, endPoint x: 399, endPoint y: 224, distance: 22.2
click at [399, 224] on td "$0.00213" at bounding box center [397, 223] width 49 height 24
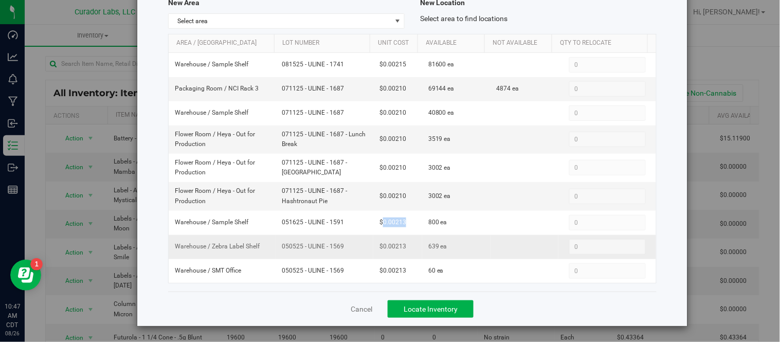
drag, startPoint x: 275, startPoint y: 245, endPoint x: 336, endPoint y: 255, distance: 61.5
click at [336, 255] on td "050525 - ULINE - 1569" at bounding box center [325, 247] width 98 height 24
drag, startPoint x: 378, startPoint y: 248, endPoint x: 402, endPoint y: 249, distance: 24.2
click at [402, 249] on td "$0.00213" at bounding box center [397, 247] width 49 height 24
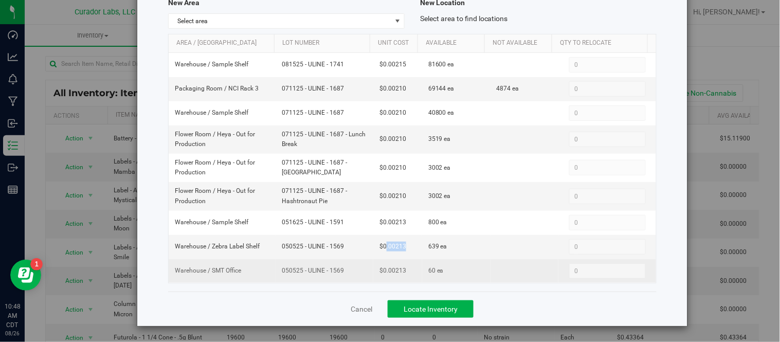
drag, startPoint x: 278, startPoint y: 271, endPoint x: 340, endPoint y: 274, distance: 62.8
click at [340, 274] on span "050525 - ULINE - 1569" at bounding box center [324, 271] width 85 height 10
drag, startPoint x: 376, startPoint y: 274, endPoint x: 397, endPoint y: 274, distance: 20.6
click at [401, 273] on td "$0.00213" at bounding box center [397, 271] width 49 height 24
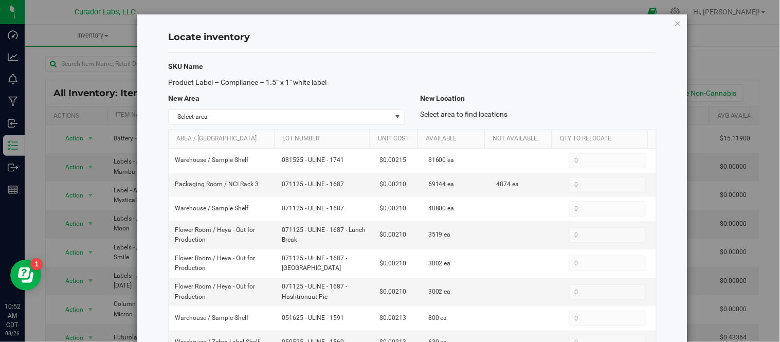
scroll to position [0, 0]
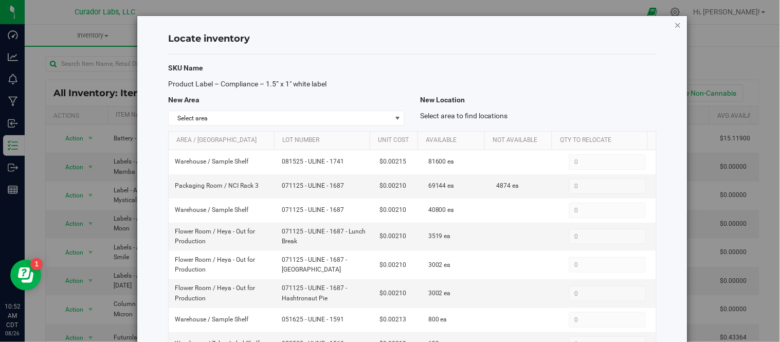
click at [675, 22] on icon "button" at bounding box center [678, 25] width 7 height 12
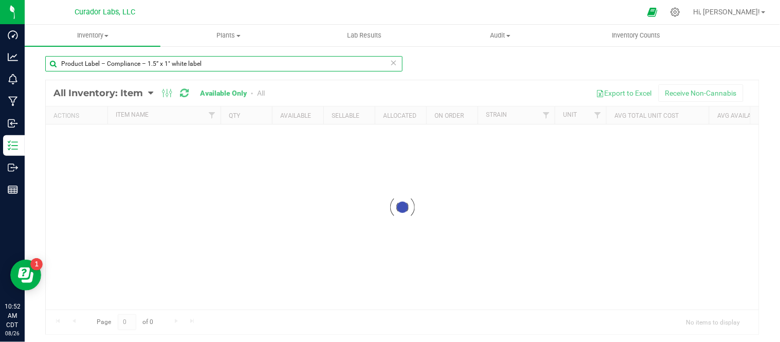
click at [236, 65] on input "Product Label – Compliance – 1.5” x 1" white label" at bounding box center [223, 63] width 357 height 15
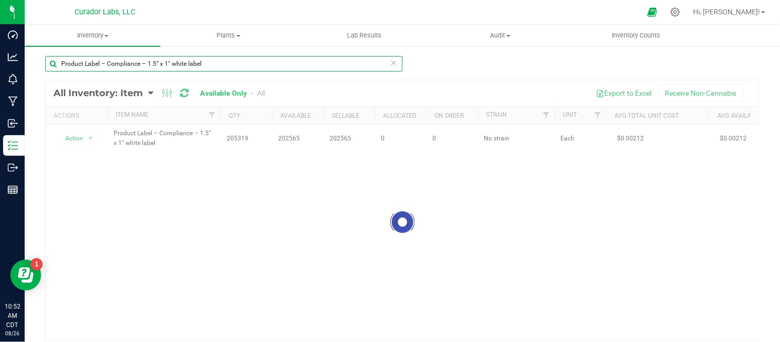
drag, startPoint x: 248, startPoint y: 64, endPoint x: 64, endPoint y: 62, distance: 184.6
click at [64, 62] on input "Product Label – Compliance – 1.5” x 1" white label" at bounding box center [223, 63] width 357 height 15
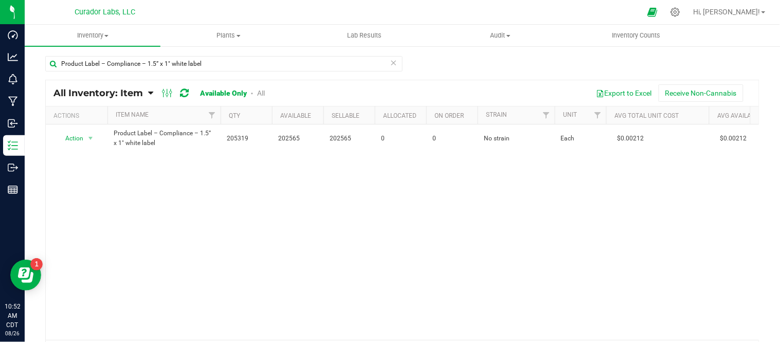
click at [254, 74] on div "Product Label – Compliance – 1.5” x 1" white label" at bounding box center [223, 68] width 357 height 24
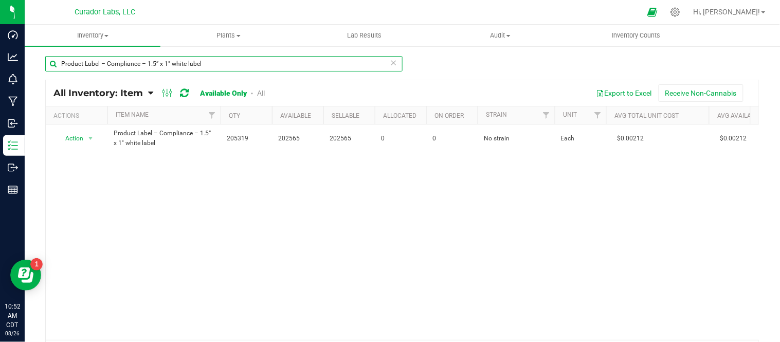
drag, startPoint x: 111, startPoint y: 69, endPoint x: 78, endPoint y: 69, distance: 33.4
click at [88, 69] on input "Product Label – Compliance – 1.5” x 1" white label" at bounding box center [223, 63] width 357 height 15
click at [197, 70] on input "Product Label – Compliance – 1.5” x 1" white label" at bounding box center [223, 63] width 357 height 15
click at [52, 67] on input "Product Label – Compliance – 1.5” x 1" white label" at bounding box center [223, 63] width 357 height 15
drag, startPoint x: 204, startPoint y: 67, endPoint x: 58, endPoint y: 63, distance: 146.1
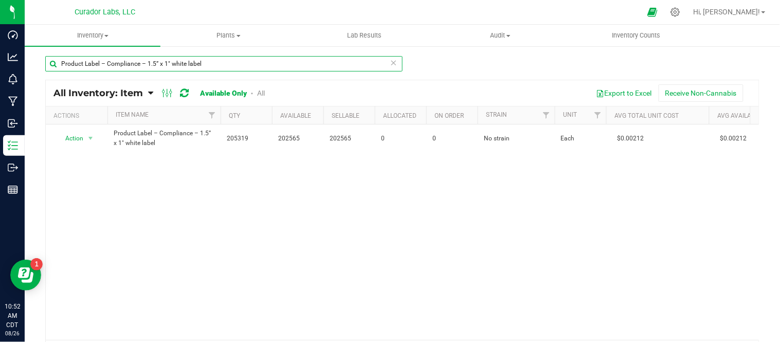
click at [58, 63] on input "Product Label – Compliance – 1.5” x 1" white label" at bounding box center [223, 63] width 357 height 15
paste input "- HeadChange - Concentrate - 1.25" white circl"
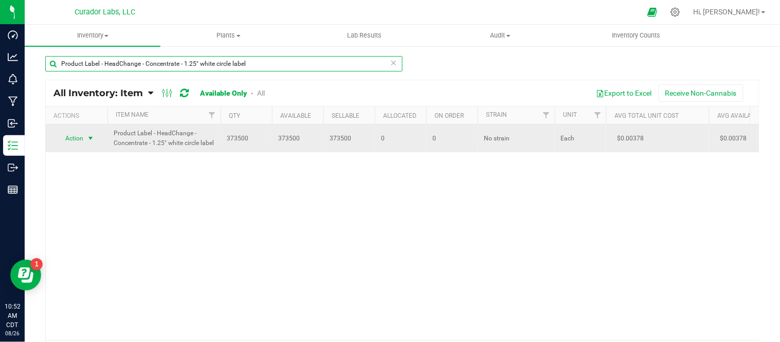
type input "Product Label - HeadChange - Concentrate - 1.25" white circle label"
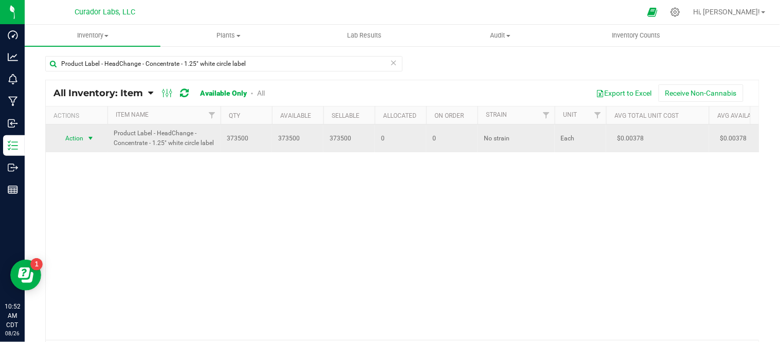
click at [89, 139] on span "select" at bounding box center [90, 138] width 8 height 8
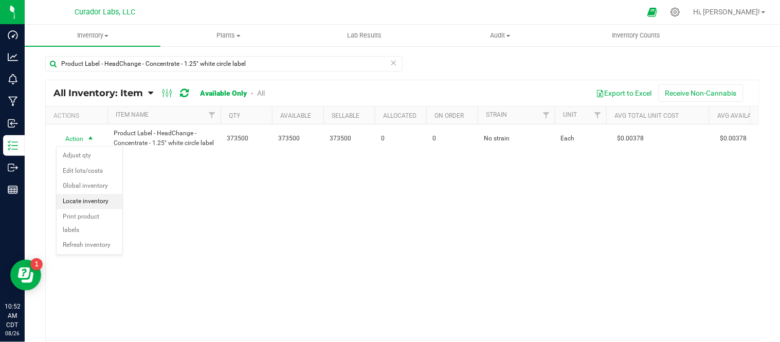
click at [90, 201] on li "Locate inventory" at bounding box center [90, 201] width 66 height 15
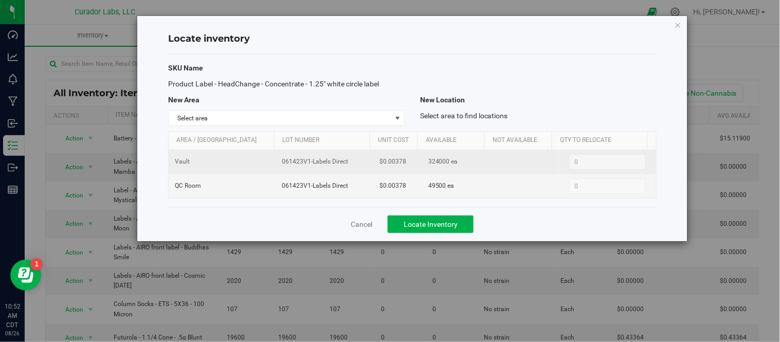
drag, startPoint x: 280, startPoint y: 164, endPoint x: 340, endPoint y: 170, distance: 61.1
click at [340, 170] on td "061423V1-Labels Direct" at bounding box center [325, 162] width 98 height 24
drag, startPoint x: 379, startPoint y: 165, endPoint x: 403, endPoint y: 166, distance: 24.7
click at [403, 166] on td "$0.00378" at bounding box center [397, 162] width 49 height 24
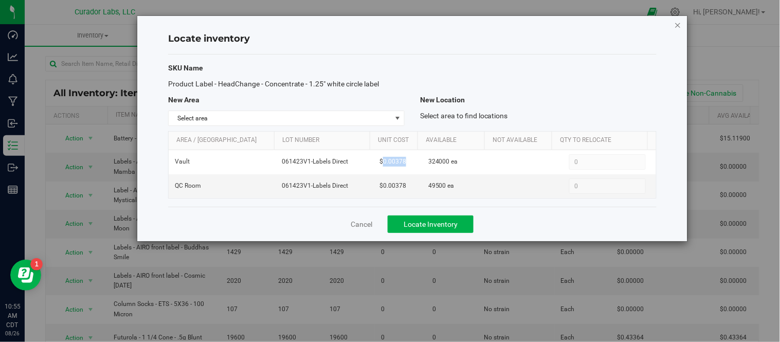
click at [681, 27] on icon "button" at bounding box center [678, 25] width 7 height 12
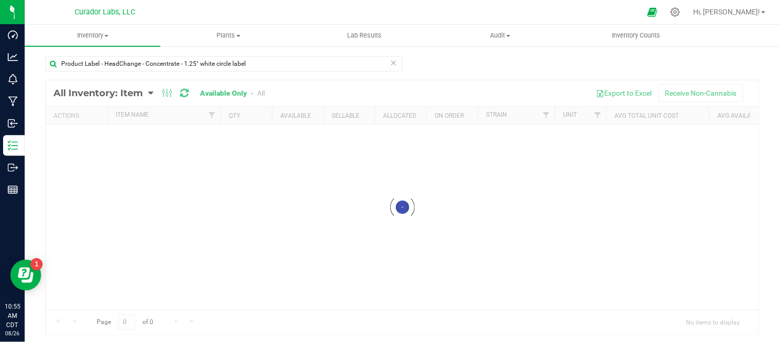
click at [392, 62] on icon at bounding box center [393, 62] width 7 height 12
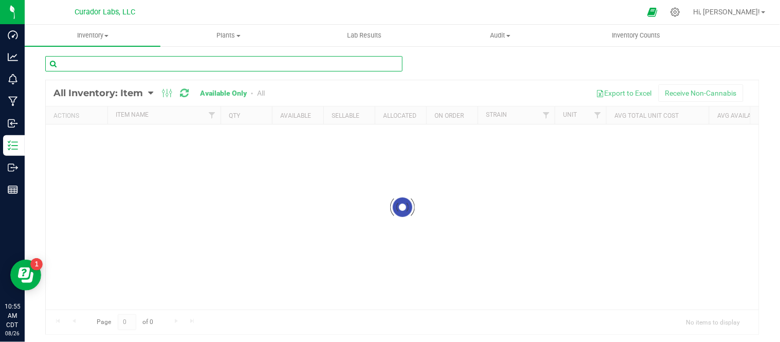
click at [371, 63] on input "text" at bounding box center [223, 63] width 357 height 15
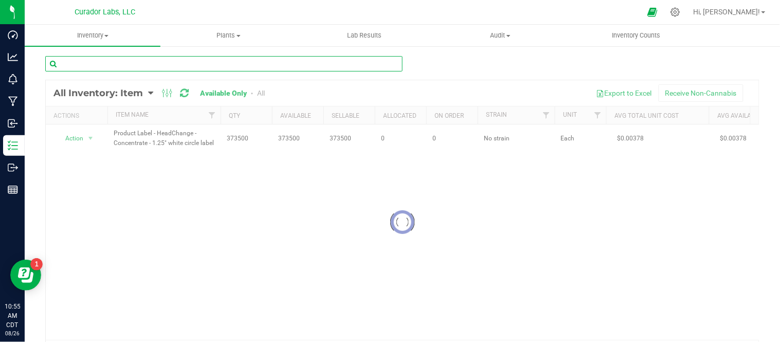
paste input "Product Label – Compliance – 1.5” x 1" purple label"
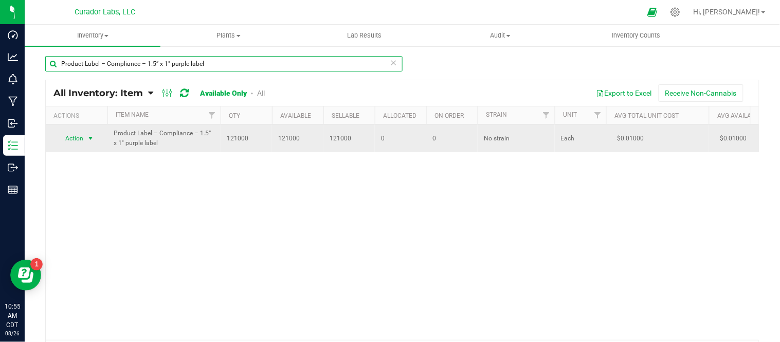
type input "Product Label – Compliance – 1.5” x 1" purple label"
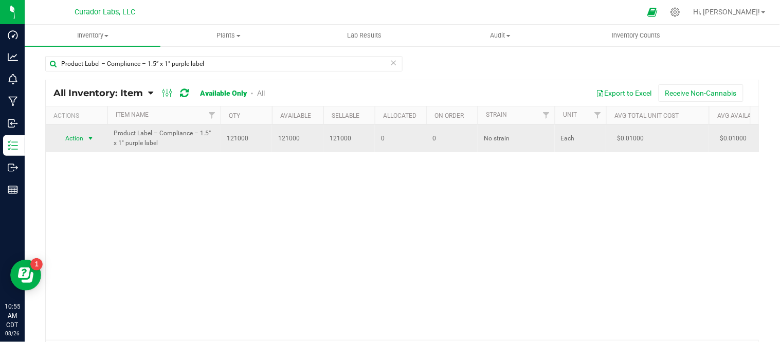
click at [87, 139] on span "select" at bounding box center [90, 138] width 8 height 8
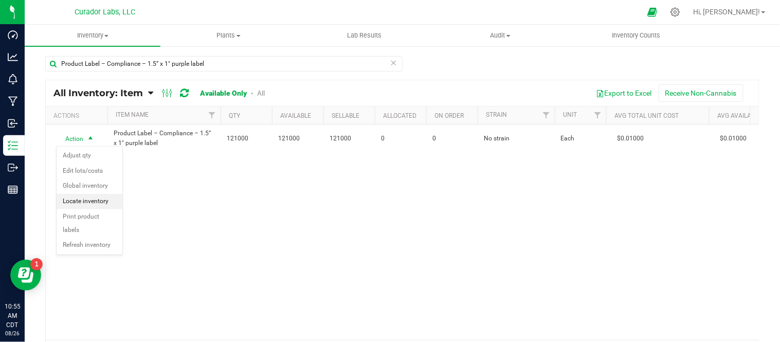
click at [91, 197] on li "Locate inventory" at bounding box center [90, 201] width 66 height 15
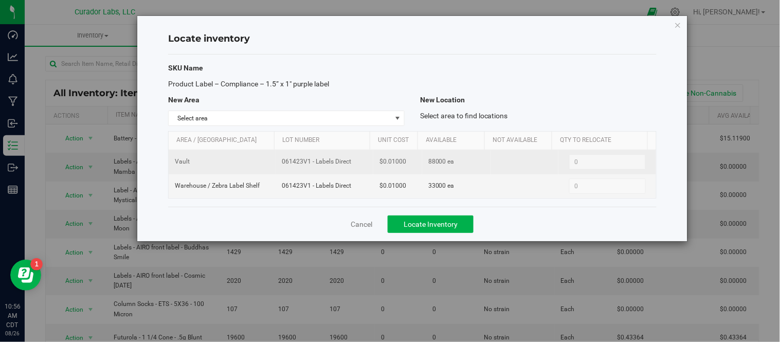
drag, startPoint x: 279, startPoint y: 160, endPoint x: 348, endPoint y: 166, distance: 69.1
click at [348, 166] on td "061423V1 - Labels Direct" at bounding box center [325, 162] width 98 height 24
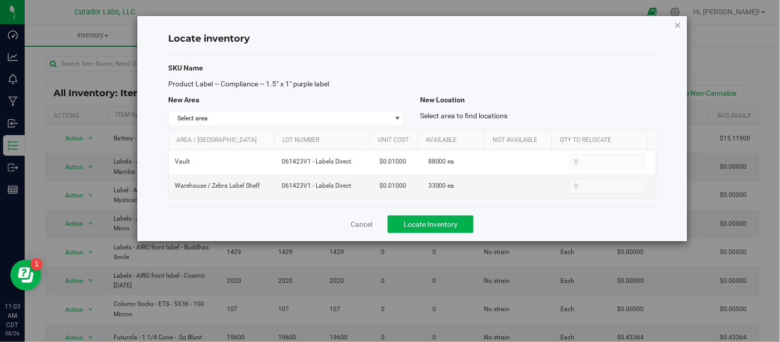
click at [680, 26] on icon "button" at bounding box center [678, 25] width 7 height 12
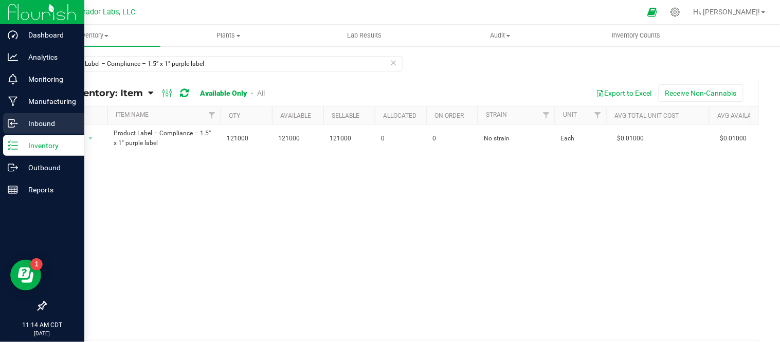
click at [33, 129] on p "Inbound" at bounding box center [49, 123] width 62 height 12
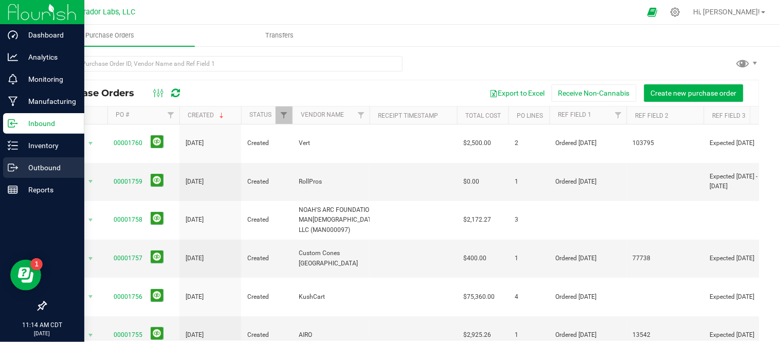
click at [65, 172] on p "Outbound" at bounding box center [49, 167] width 62 height 12
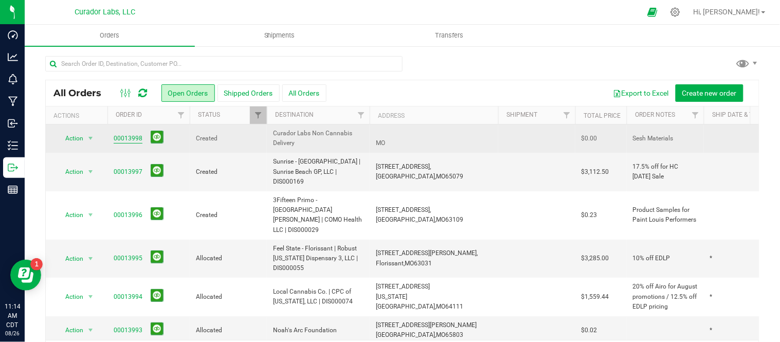
click at [125, 140] on link "00013998" at bounding box center [128, 139] width 29 height 10
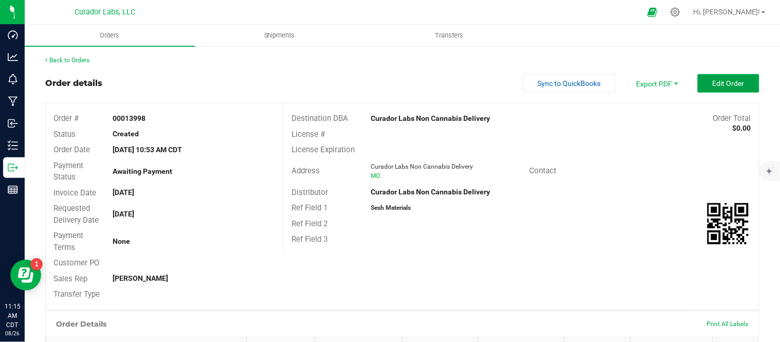
click at [718, 84] on span "Edit Order" at bounding box center [729, 83] width 32 height 8
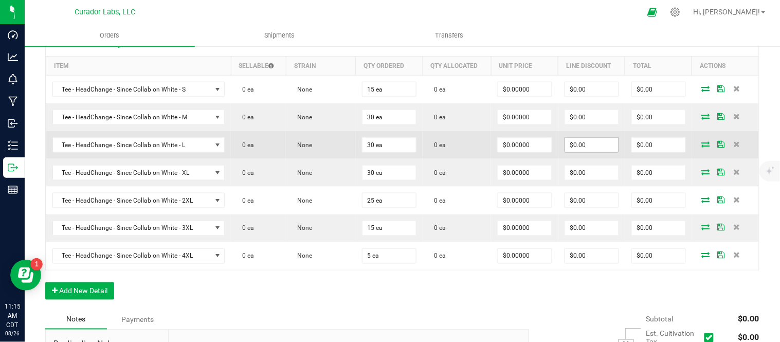
scroll to position [285, 0]
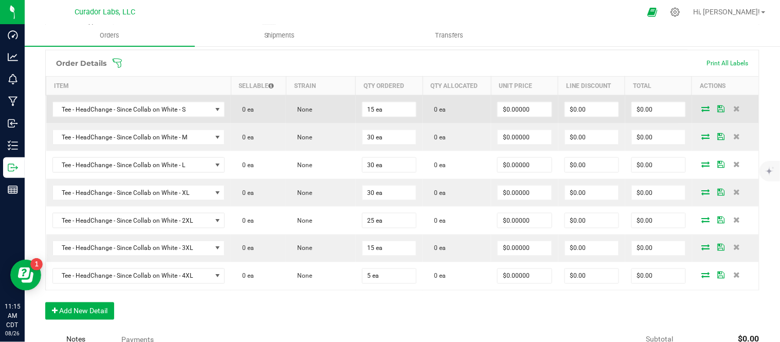
click at [702, 109] on icon at bounding box center [706, 108] width 8 height 6
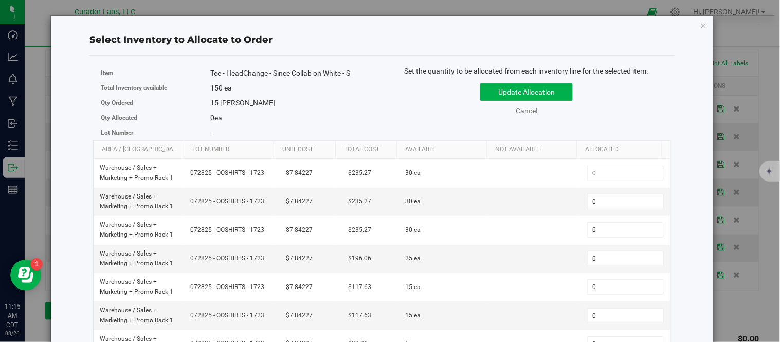
scroll to position [40, 0]
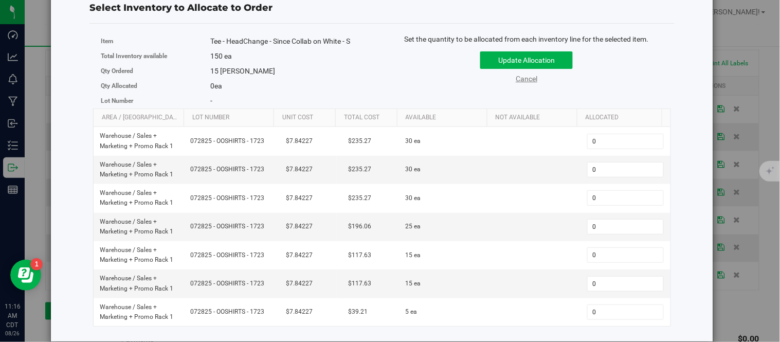
click at [525, 75] on link "Cancel" at bounding box center [527, 79] width 22 height 8
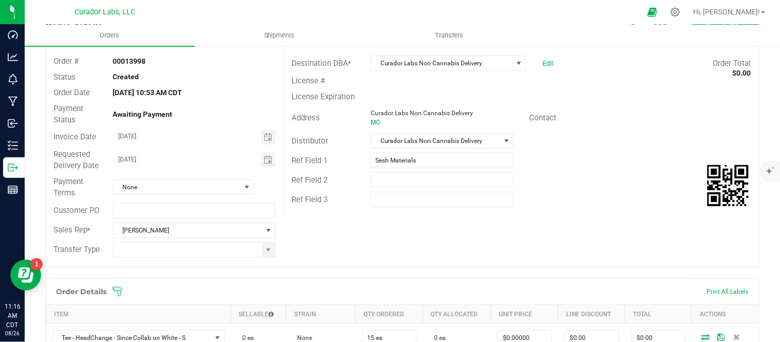
scroll to position [0, 0]
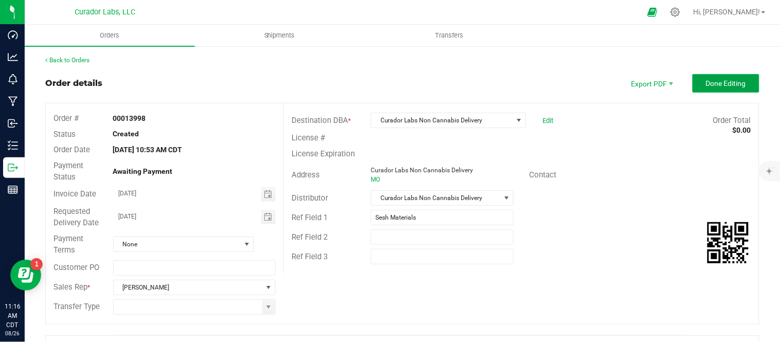
click at [710, 90] on button "Done Editing" at bounding box center [726, 83] width 67 height 19
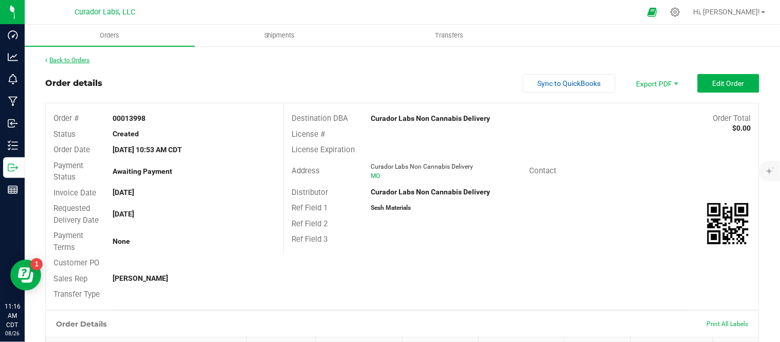
click at [67, 59] on link "Back to Orders" at bounding box center [67, 60] width 44 height 7
